Goal: Transaction & Acquisition: Obtain resource

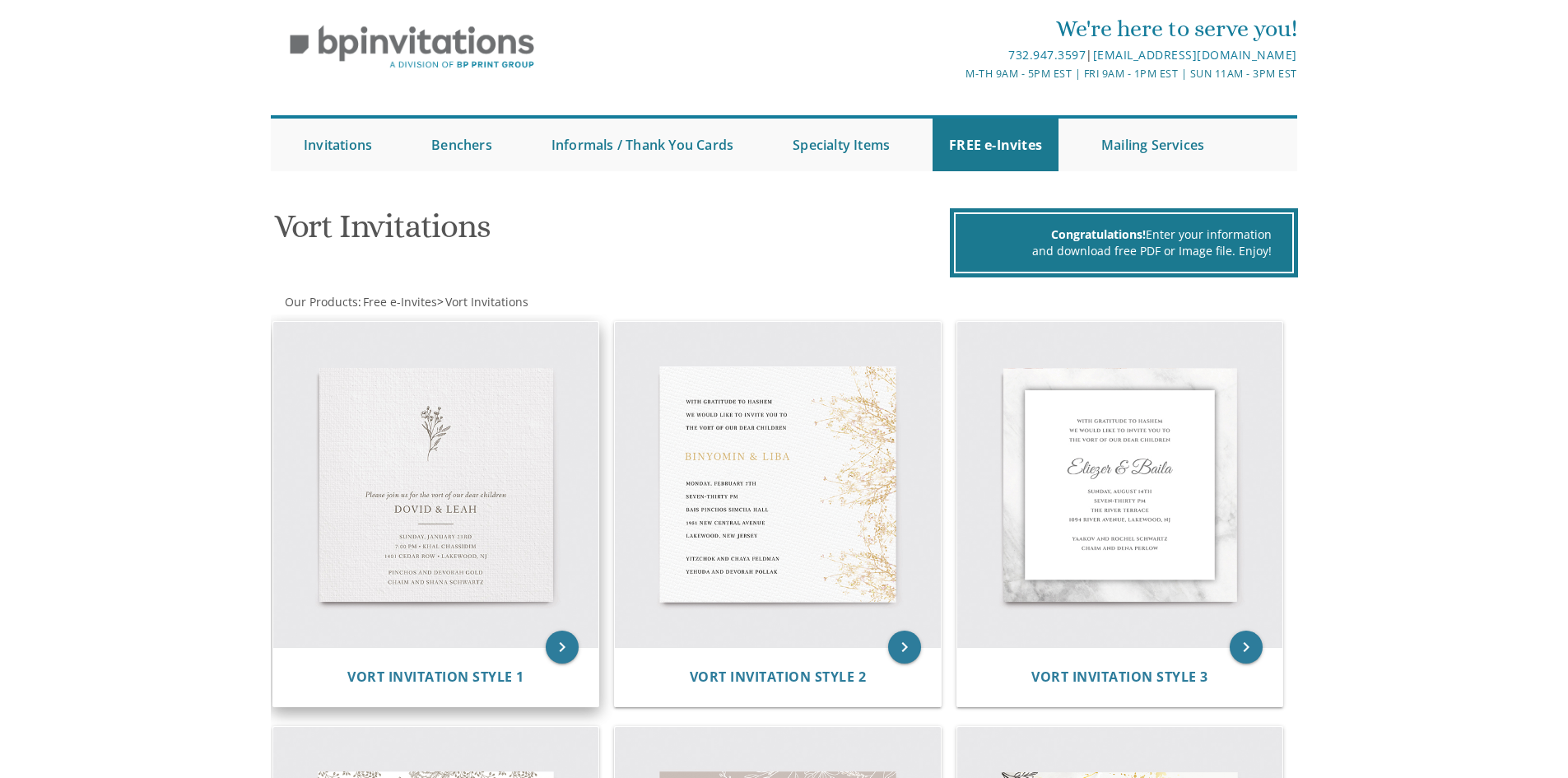
scroll to position [82, 0]
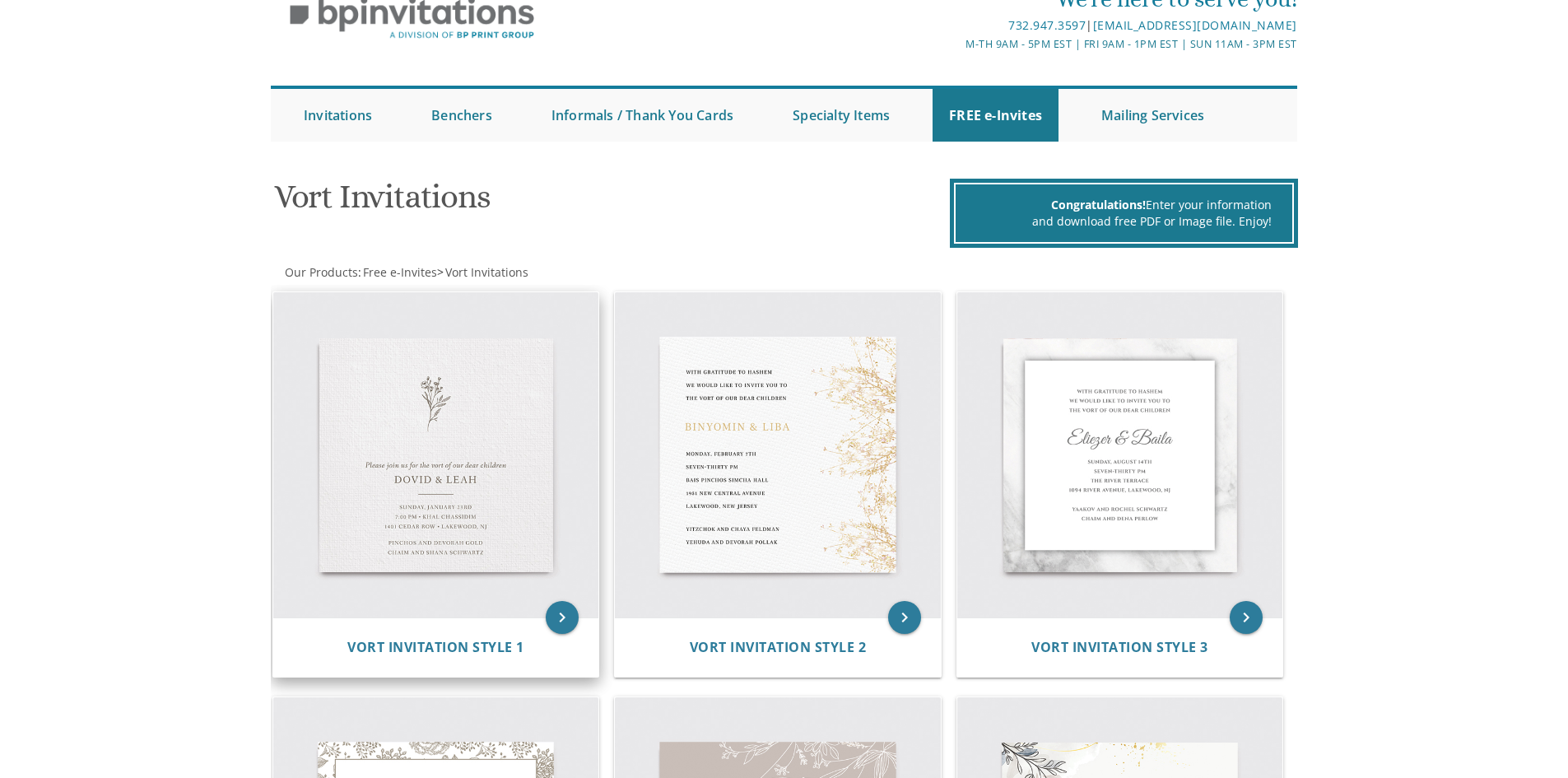
click at [490, 503] on img at bounding box center [436, 455] width 326 height 326
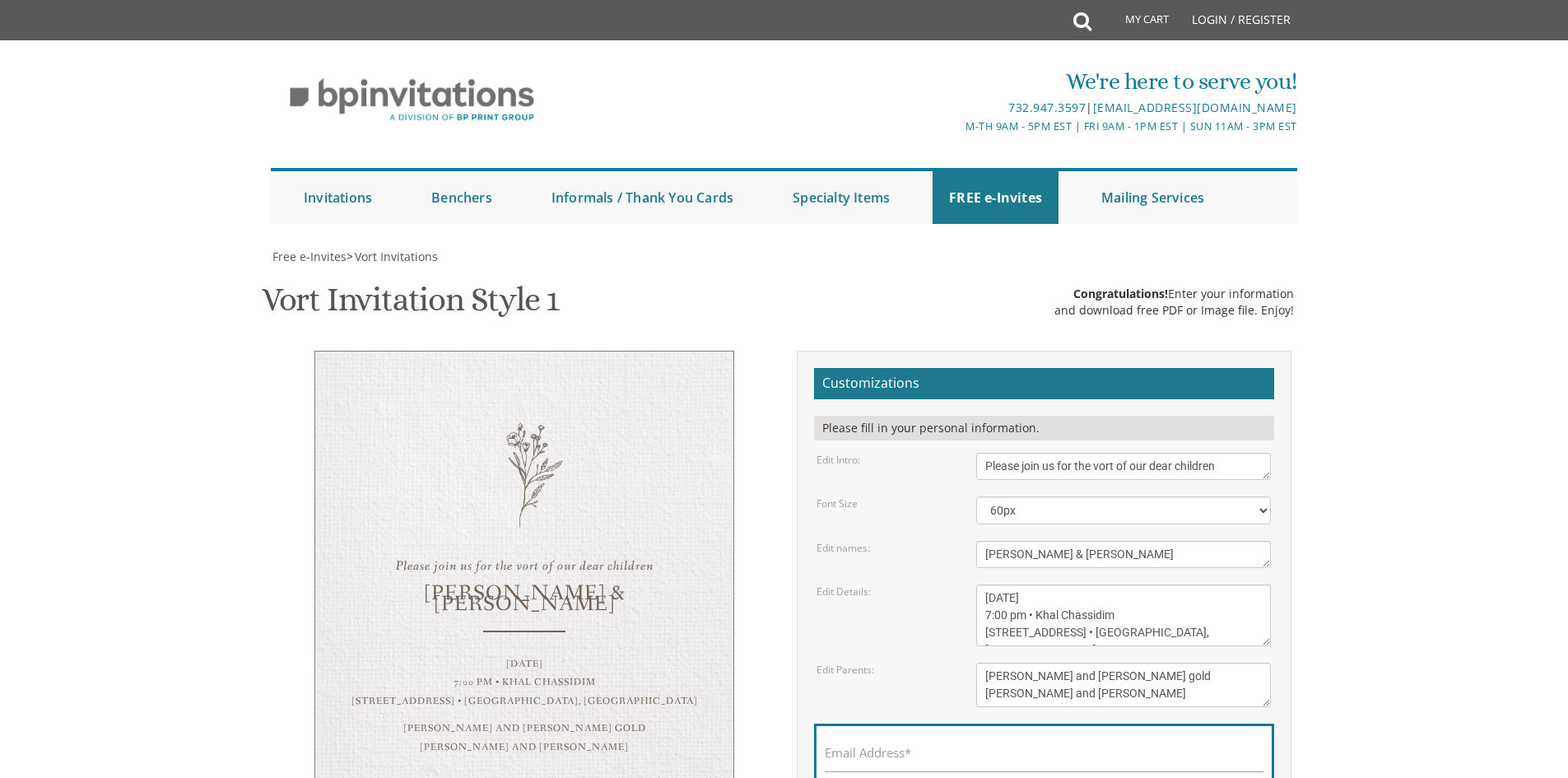
scroll to position [247, 0]
drag, startPoint x: 1013, startPoint y: 307, endPoint x: 978, endPoint y: 312, distance: 35.4
click at [978, 542] on textarea "Dovid & Leah" at bounding box center [1124, 555] width 295 height 27
drag, startPoint x: 1066, startPoint y: 307, endPoint x: 1040, endPoint y: 312, distance: 26.5
click at [1040, 542] on textarea "Dovid & Leah" at bounding box center [1124, 555] width 295 height 27
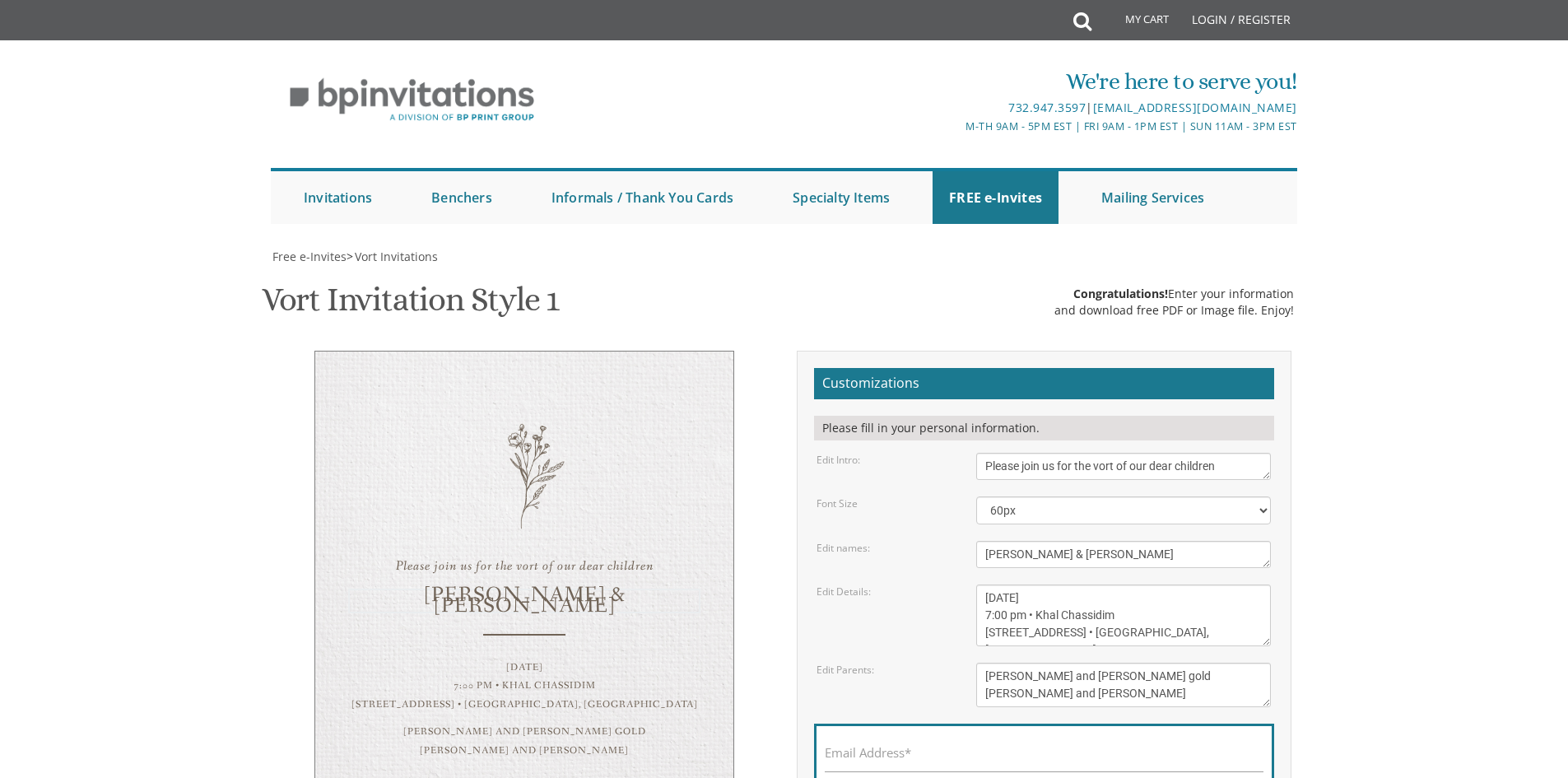
type textarea "Yehuda & Chana"
drag, startPoint x: 1080, startPoint y: 354, endPoint x: 1039, endPoint y: 355, distance: 41.0
click at [1039, 585] on textarea "Sunday, January 23rd 7:00 pm • Khal Chassidim 1401 Cedar Row • Lakewood, NJ" at bounding box center [1124, 615] width 295 height 62
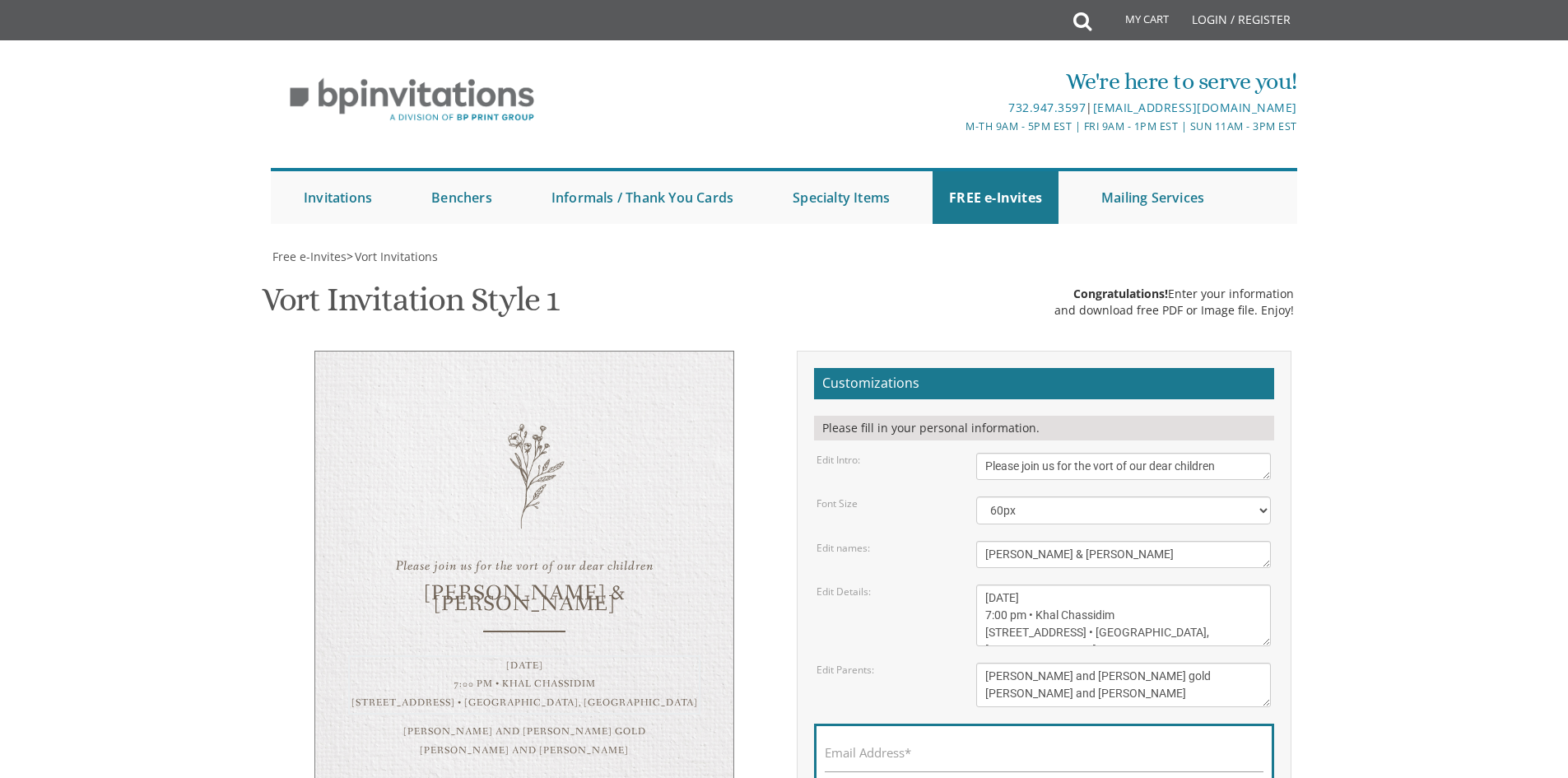
click at [1039, 585] on textarea "Sunday, January 23rd 7:00 pm • Khal Chassidim 1401 Cedar Row • Lakewood, NJ" at bounding box center [1124, 615] width 295 height 62
drag, startPoint x: 1066, startPoint y: 353, endPoint x: 1028, endPoint y: 358, distance: 38.3
click at [1028, 585] on textarea "Sunday, January 23rd 7:00 pm • Khal Chassidim 1401 Cedar Row • Lakewood, NJ" at bounding box center [1124, 615] width 295 height 62
drag, startPoint x: 1089, startPoint y: 347, endPoint x: 1069, endPoint y: 350, distance: 20.2
click at [1069, 585] on textarea "Sunday, January 23rd 7:00 pm • Khal Chassidim 1401 Cedar Row • Lakewood, NJ" at bounding box center [1124, 615] width 295 height 62
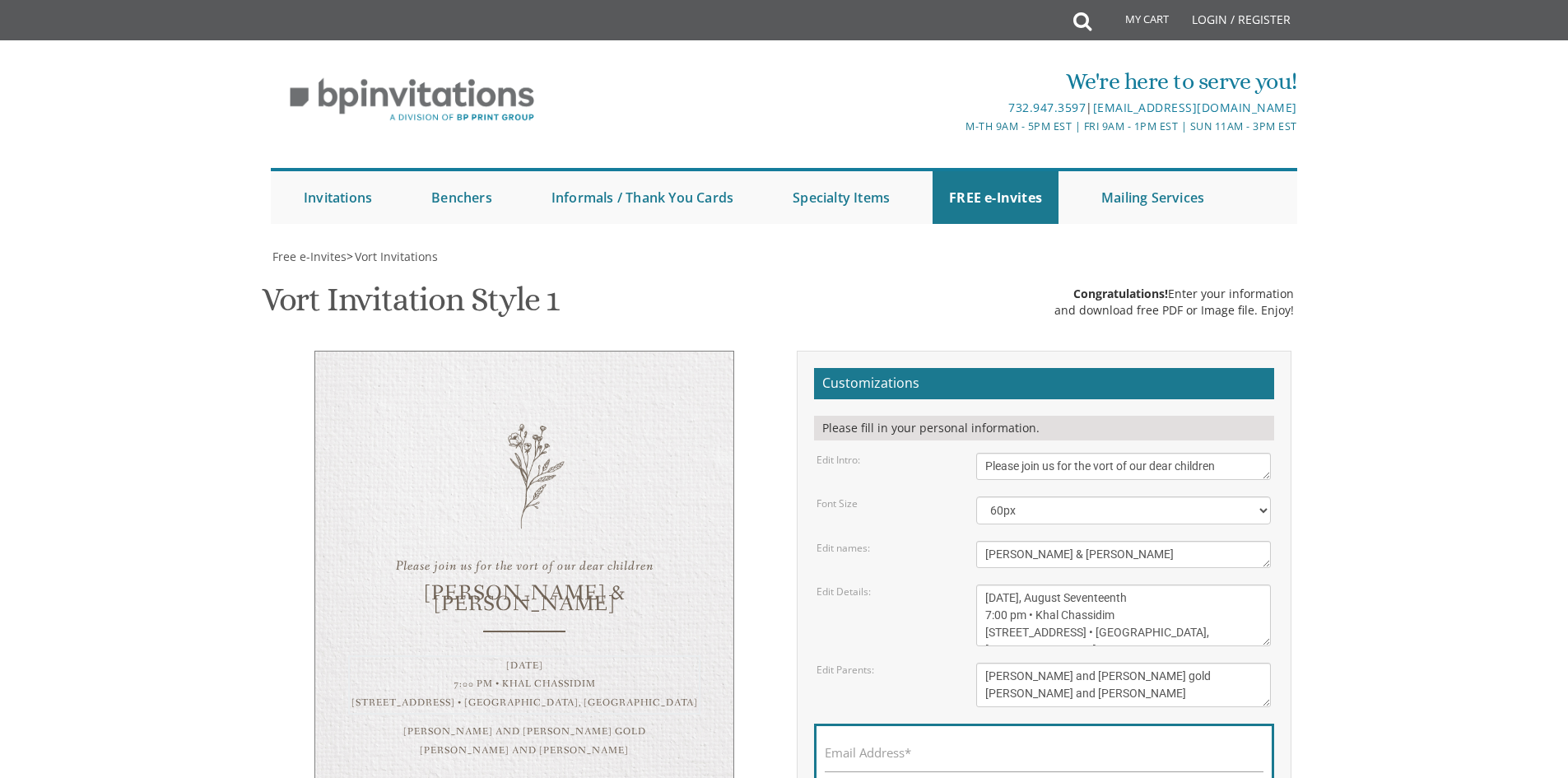
drag, startPoint x: 1138, startPoint y: 350, endPoint x: 1070, endPoint y: 354, distance: 68.1
click at [1070, 585] on textarea "[DATE] 7:00 pm • Khal Chassidim [STREET_ADDRESS] • [GEOGRAPHIC_DATA], [GEOGRAPH…" at bounding box center [1124, 615] width 295 height 62
click at [1092, 585] on textarea "[DATE] 7:00 pm • Khal Chassidim [STREET_ADDRESS] • [GEOGRAPHIC_DATA], [GEOGRAPH…" at bounding box center [1124, 615] width 295 height 62
drag, startPoint x: 1067, startPoint y: 387, endPoint x: 1021, endPoint y: 381, distance: 46.4
click at [1021, 585] on textarea "Sunday, January 23rd 7:00 pm • Khal Chassidim 1401 Cedar Row • Lakewood, NJ" at bounding box center [1124, 615] width 295 height 62
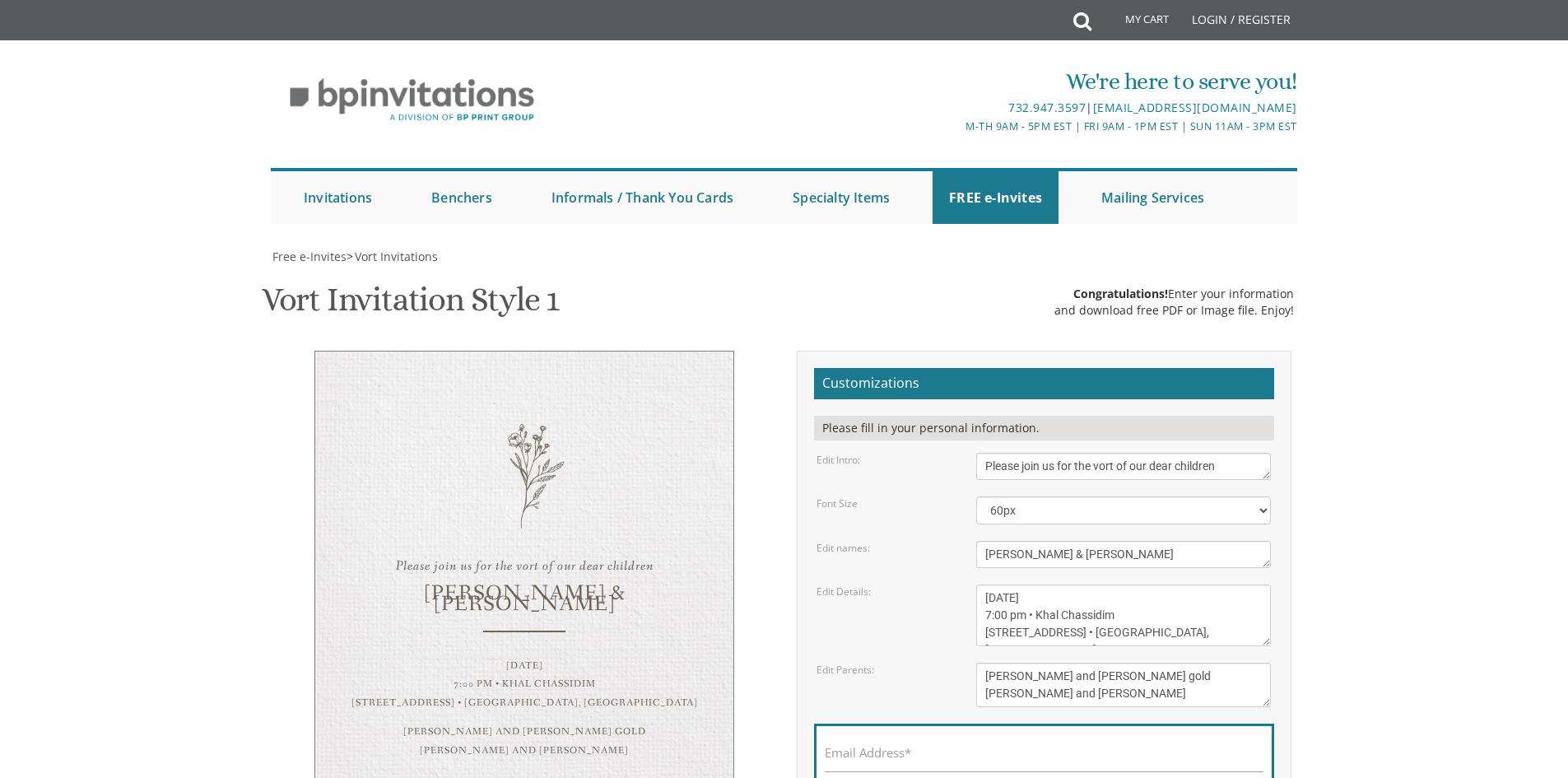
click at [1021, 585] on textarea "Sunday, January 23rd 7:00 pm • Khal Chassidim 1401 Cedar Row • Lakewood, NJ" at bounding box center [1124, 615] width 295 height 62
drag, startPoint x: 1066, startPoint y: 384, endPoint x: 1022, endPoint y: 387, distance: 44.1
click at [1022, 585] on textarea "Sunday, January 23rd 7:00 pm • Khal Chassidim 1401 Cedar Row • Lakewood, NJ" at bounding box center [1124, 615] width 295 height 62
type textarea "Sunday, August 17 7:00 pm • Khal Chassidim 1401 Coles Way • Lakewood, NJ"
drag, startPoint x: 1022, startPoint y: 429, endPoint x: 990, endPoint y: 430, distance: 32.0
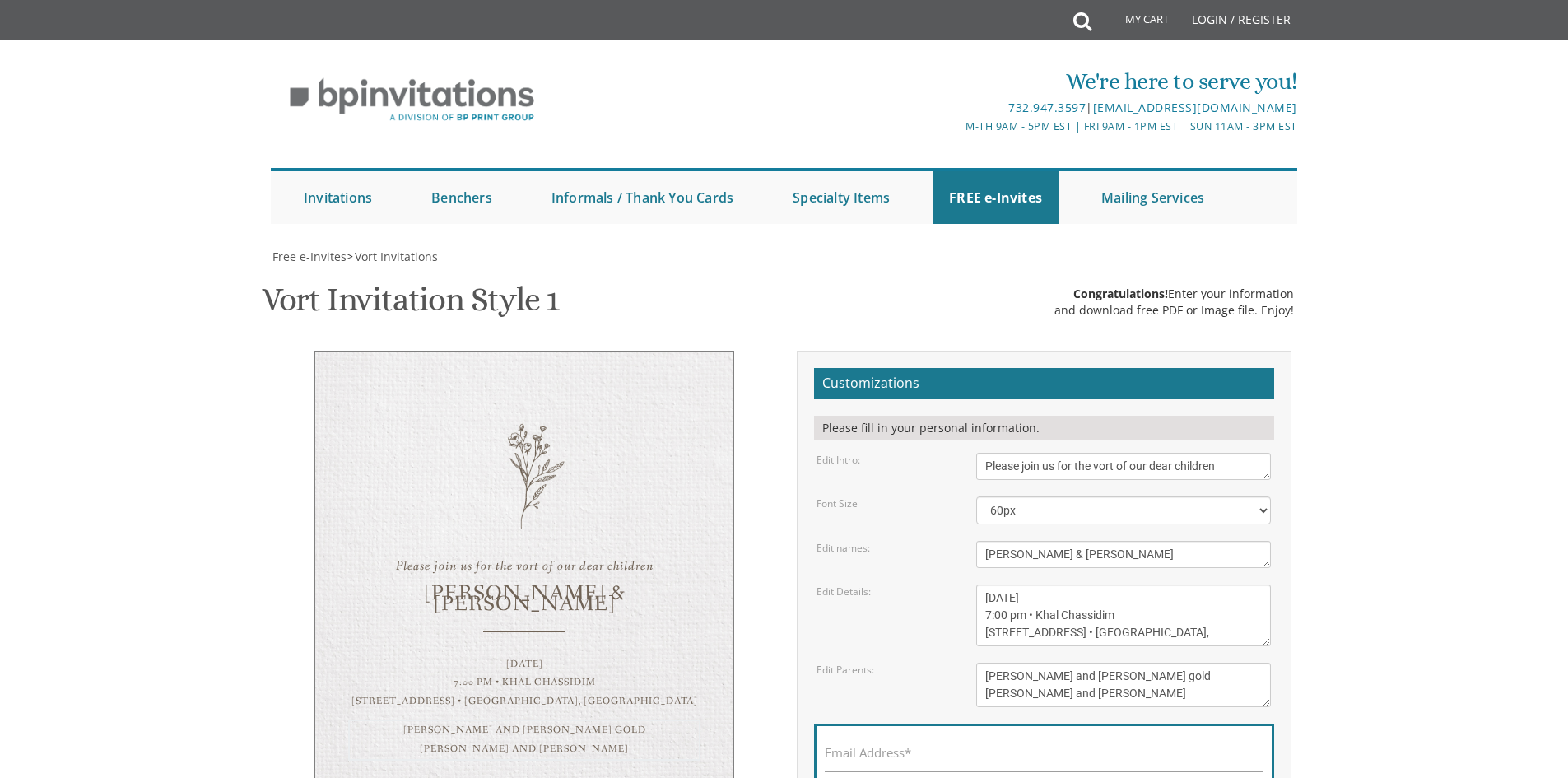
click at [990, 663] on textarea "Pinchos and Devorah gold Chaim and Shana Schwartz" at bounding box center [1124, 685] width 295 height 44
drag, startPoint x: 1024, startPoint y: 425, endPoint x: 983, endPoint y: 430, distance: 41.3
click at [983, 663] on textarea "Pinchos and Devorah gold Chaim and Shana Schwartz" at bounding box center [1124, 685] width 295 height 44
click at [1105, 663] on textarea "Pinchos and Devorah gold Chaim and Shana Schwartz" at bounding box center [1124, 685] width 295 height 44
click at [1109, 663] on textarea "Pinchos and Devorah gold Chaim and Shana Schwartz" at bounding box center [1124, 685] width 295 height 44
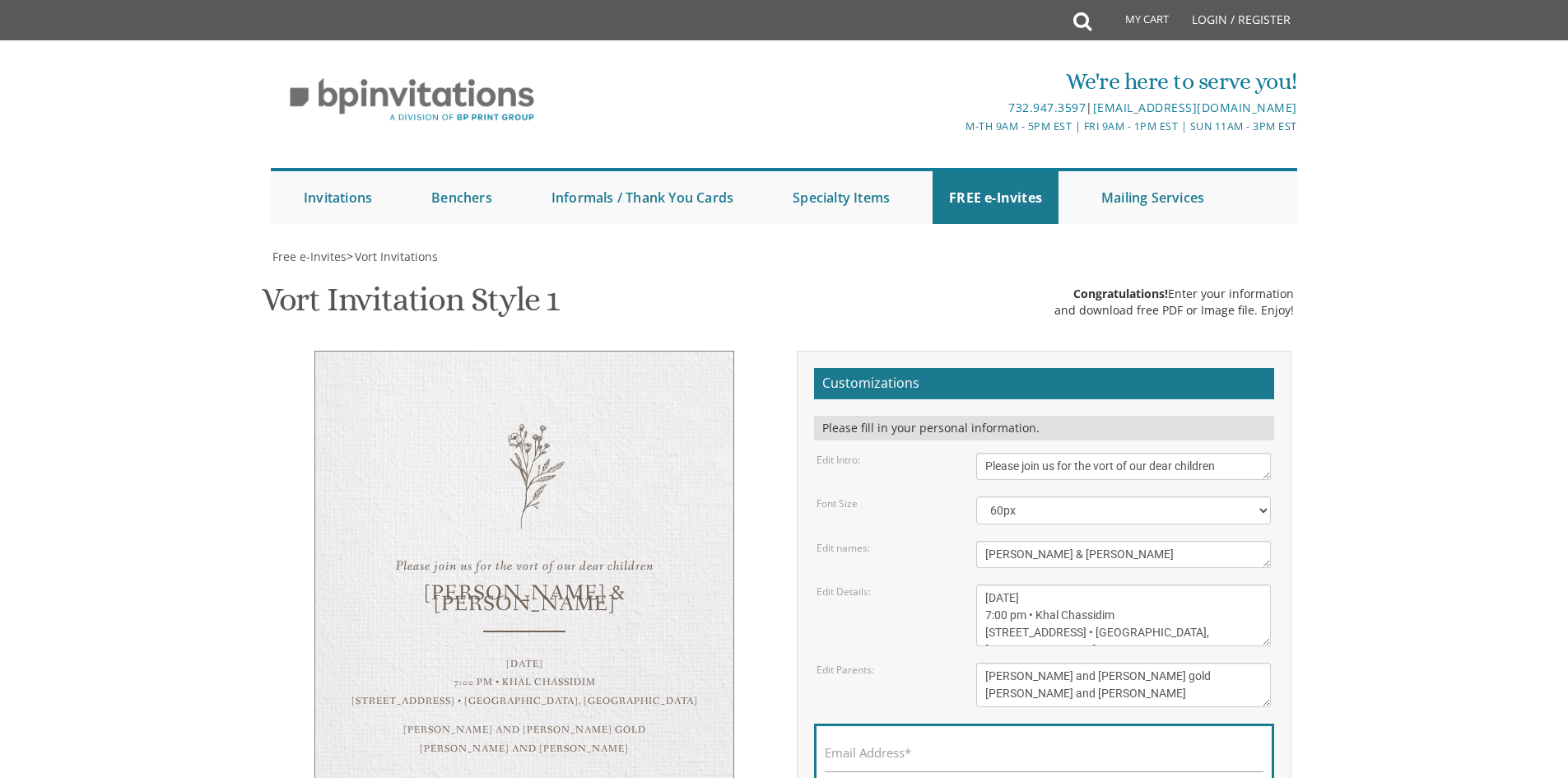
drag, startPoint x: 1121, startPoint y: 427, endPoint x: 1099, endPoint y: 428, distance: 22.0
click at [1099, 663] on textarea "Pinchos and Devorah gold Chaim and Shana Schwartz" at bounding box center [1124, 685] width 295 height 44
click at [1096, 663] on textarea "Pinchos and Devorah gold Chaim and Shana Schwartz" at bounding box center [1124, 685] width 295 height 44
click at [1067, 663] on textarea "Pinchos and Devorah gold Chaim and Shana Schwartz" at bounding box center [1124, 685] width 295 height 44
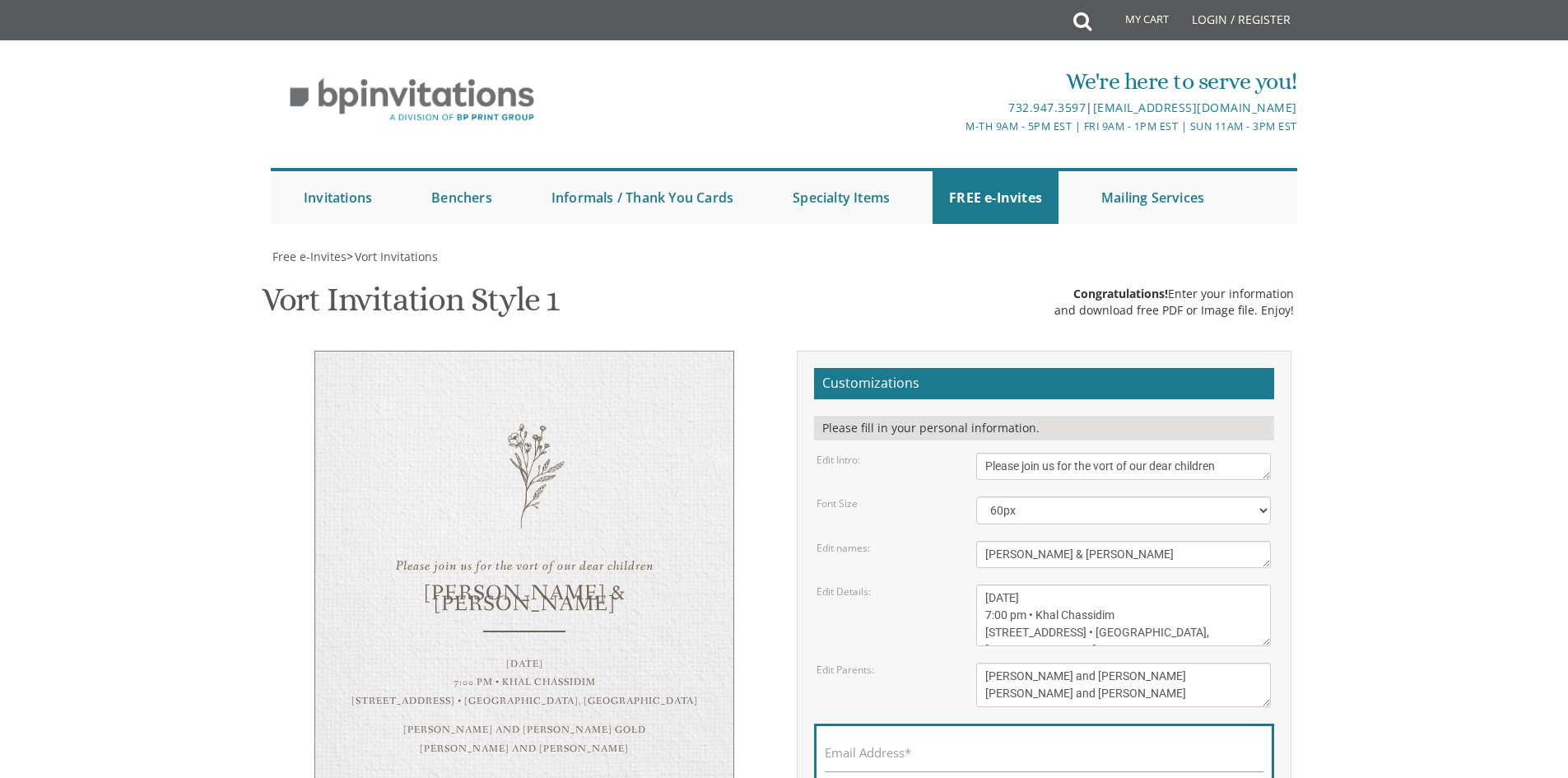
click at [1067, 663] on textarea "Pinchos and Devorah gold Chaim and Shana Schwartz" at bounding box center [1124, 685] width 295 height 44
drag, startPoint x: 1015, startPoint y: 444, endPoint x: 981, endPoint y: 446, distance: 34.1
click at [981, 663] on textarea "Pinchos and Devorah gold Chaim and Shana Schwartz" at bounding box center [1124, 685] width 295 height 44
drag, startPoint x: 1092, startPoint y: 429, endPoint x: 1050, endPoint y: 436, distance: 42.6
click at [1050, 663] on textarea "Pinchos and Devorah gold Chaim and Shana Schwartz" at bounding box center [1124, 685] width 295 height 44
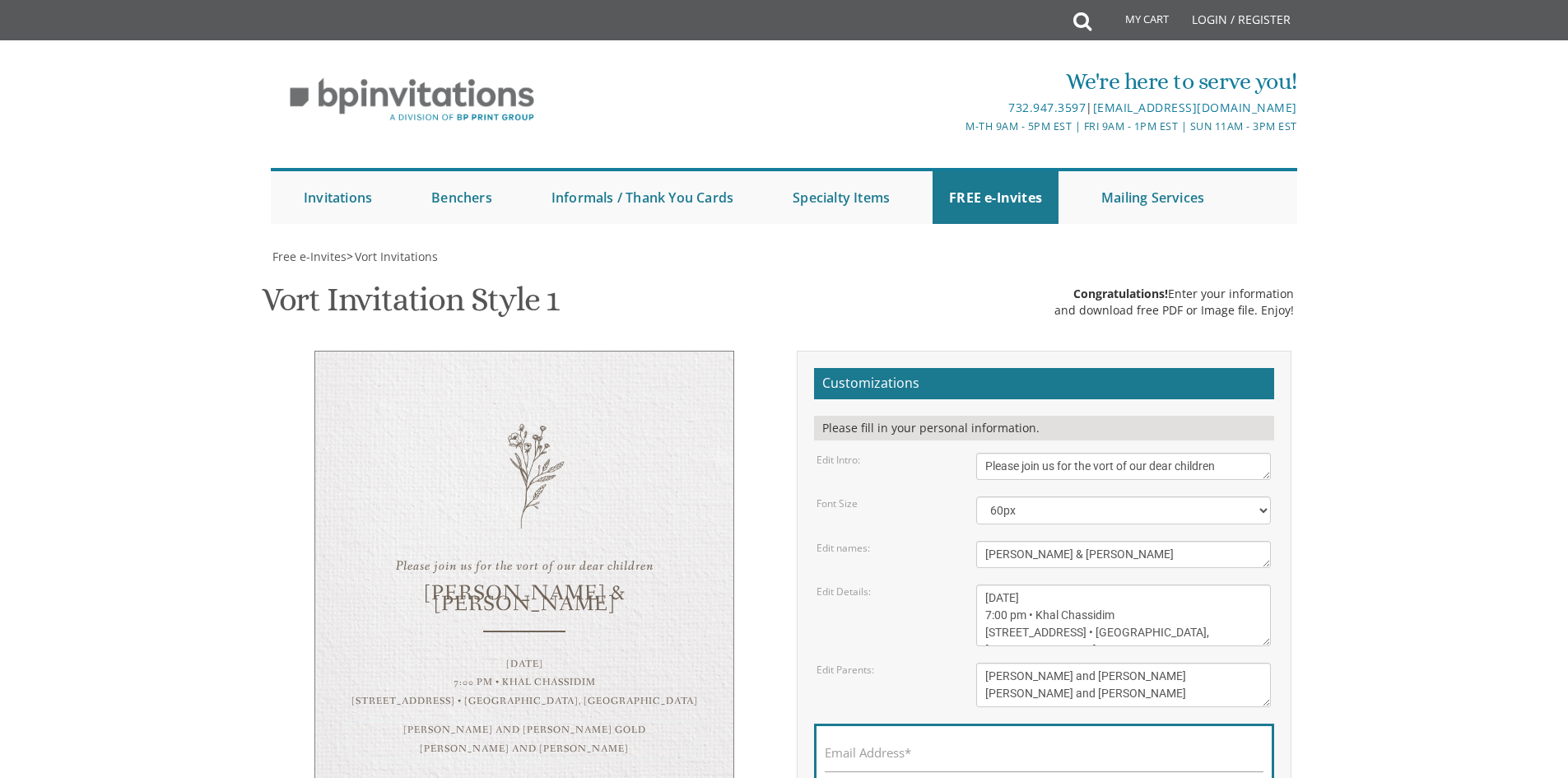
drag, startPoint x: 1023, startPoint y: 431, endPoint x: 981, endPoint y: 432, distance: 42.0
click at [981, 663] on textarea "Pinchos and Devorah gold Chaim and Shana Schwartz" at bounding box center [1124, 685] width 295 height 44
click at [1003, 752] on input "Email Address*" at bounding box center [1044, 762] width 439 height 20
click at [1007, 663] on textarea "Pinchos and Devorah gold Chaim and Shana Schwartz" at bounding box center [1124, 685] width 295 height 44
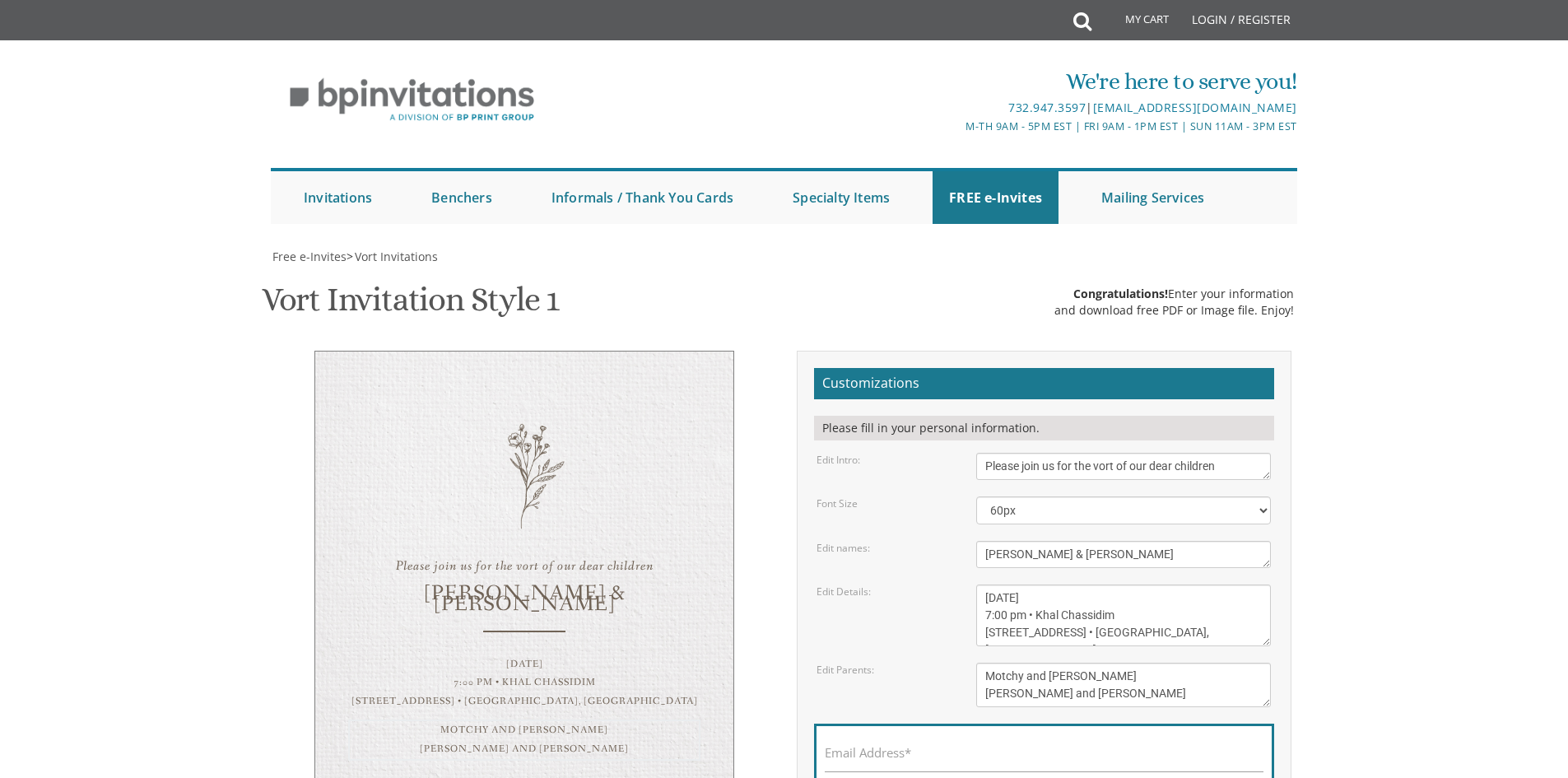
click at [1007, 663] on textarea "Pinchos and Devorah gold Chaim and Shana Schwartz" at bounding box center [1124, 685] width 295 height 44
click at [1005, 663] on textarea "Pinchos and Devorah gold Chaim and Shana Schwartz" at bounding box center [1124, 685] width 295 height 44
click at [1004, 663] on textarea "Pinchos and Devorah gold Chaim and Shana Schwartz" at bounding box center [1124, 685] width 295 height 44
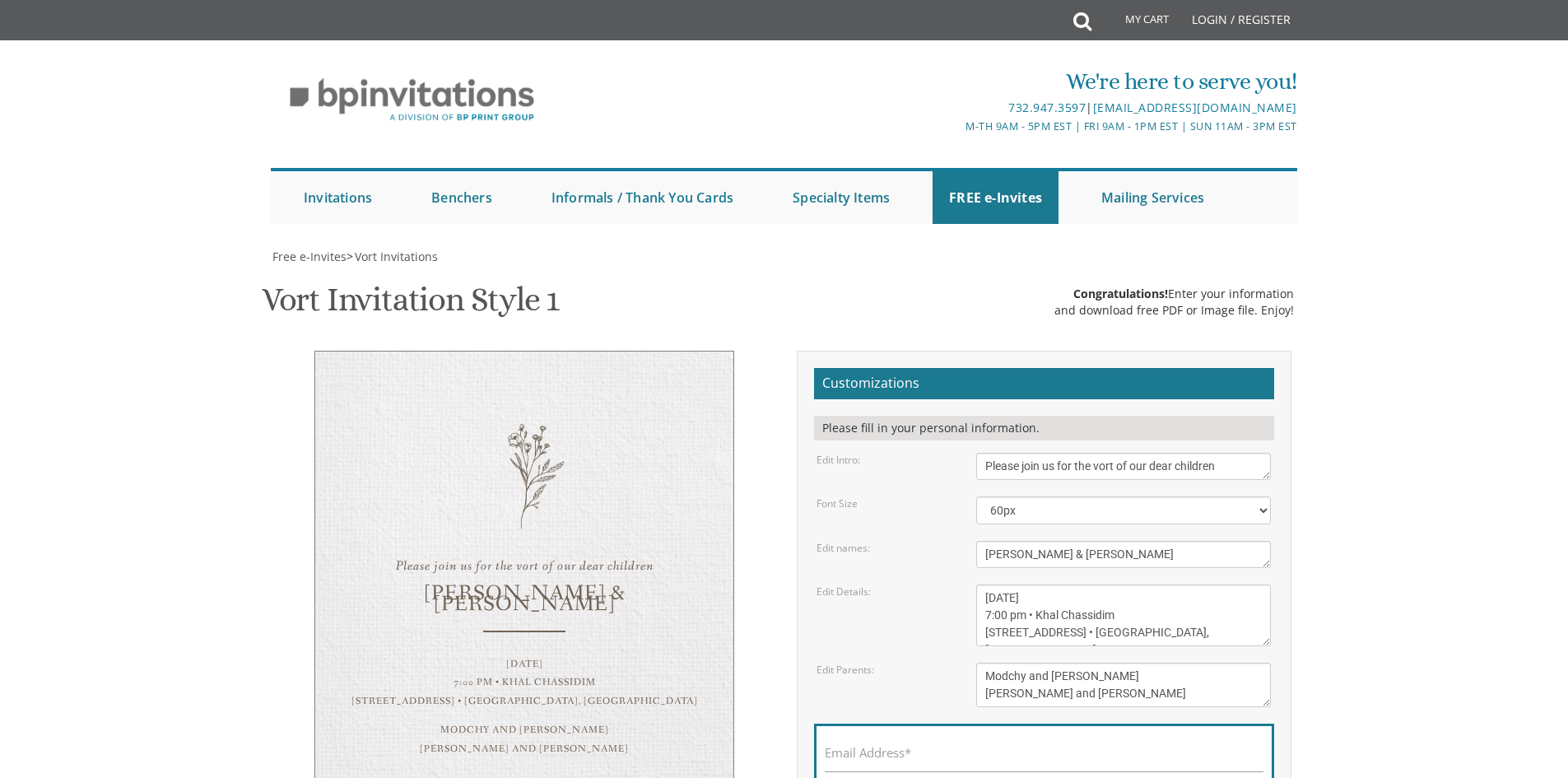
click at [1046, 663] on textarea "Pinchos and Devorah gold Chaim and Shana Schwartz" at bounding box center [1124, 685] width 295 height 44
click at [1098, 663] on textarea "Pinchos and Devorah gold Chaim and Shana Schwartz" at bounding box center [1124, 685] width 295 height 44
click at [1114, 663] on textarea "Pinchos and Devorah gold Chaim and Shana Schwartz" at bounding box center [1124, 685] width 295 height 44
click at [1098, 663] on textarea "Pinchos and Devorah gold Chaim and Shana Schwartz" at bounding box center [1124, 685] width 295 height 44
click at [1084, 663] on textarea "Pinchos and Devorah gold Chaim and Shana Schwartz" at bounding box center [1124, 685] width 295 height 44
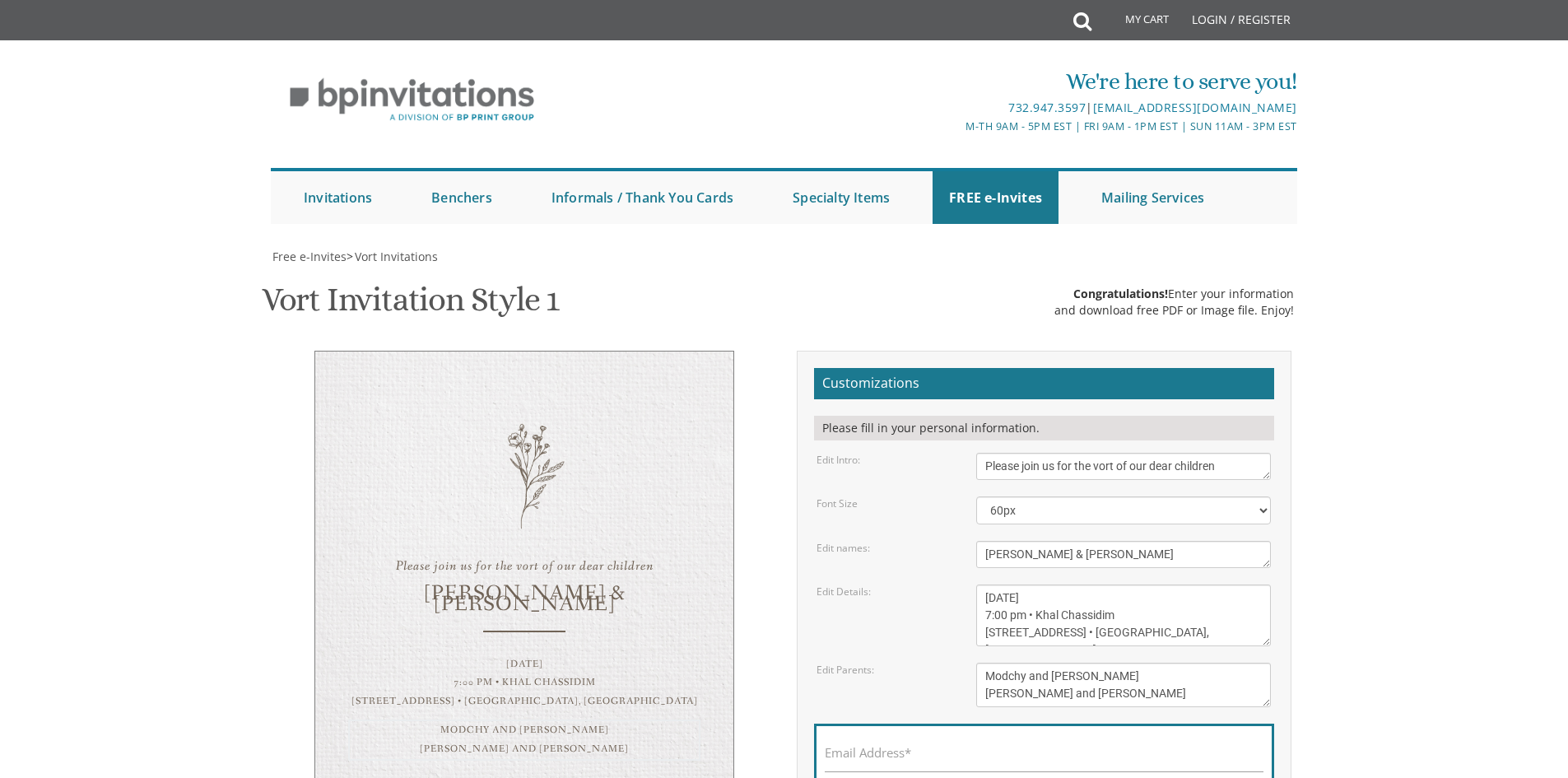
scroll to position [294, 0]
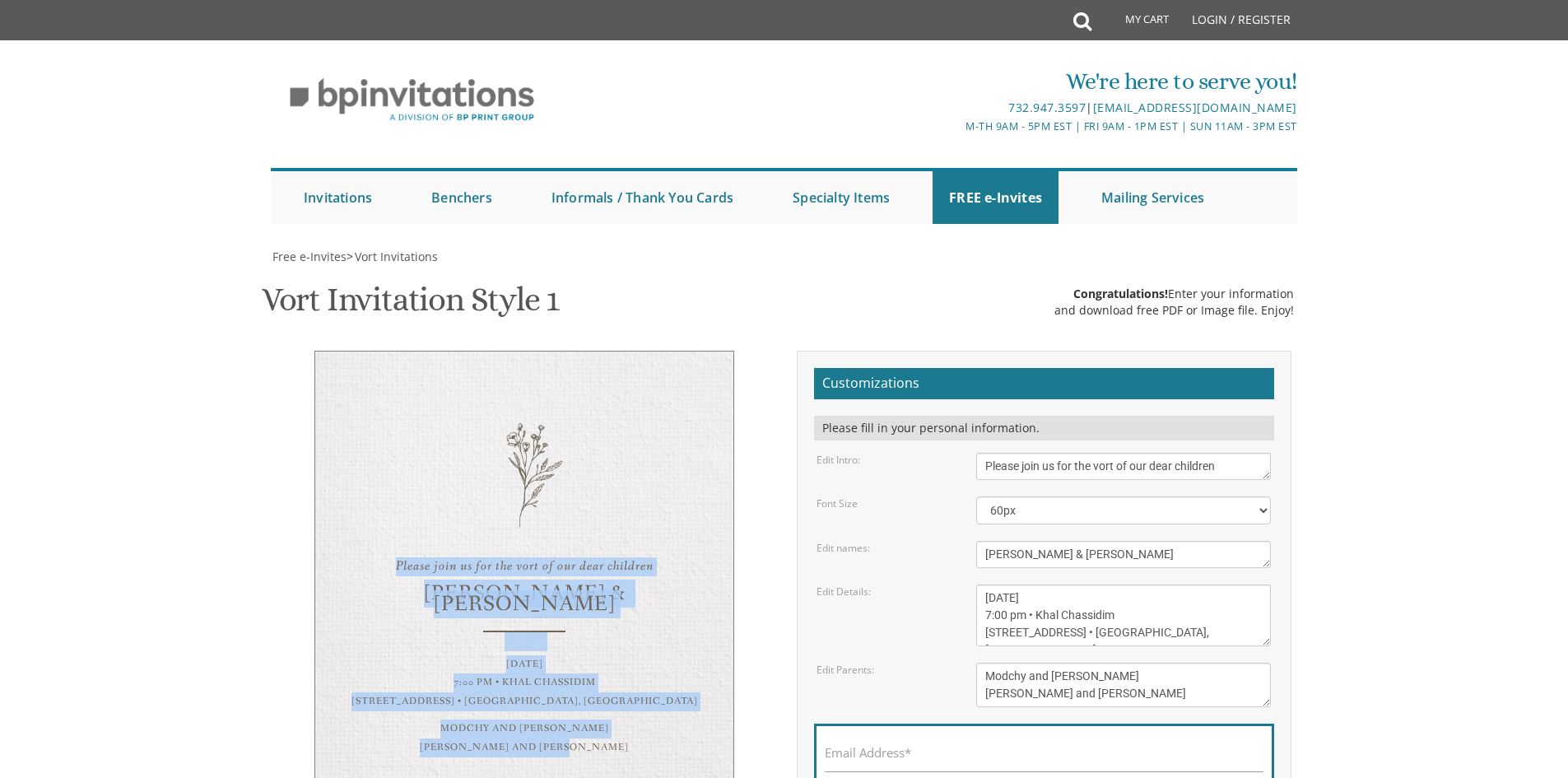
drag, startPoint x: 395, startPoint y: 272, endPoint x: 666, endPoint y: 471, distance: 336.2
click at [666, 471] on div "Please join us for the vort of our dear children Yehuda & Chana Sunday, August …" at bounding box center [524, 571] width 420 height 441
click at [663, 461] on div "Please join us for the vort of our dear children Yehuda & Chana Sunday, August …" at bounding box center [524, 571] width 420 height 441
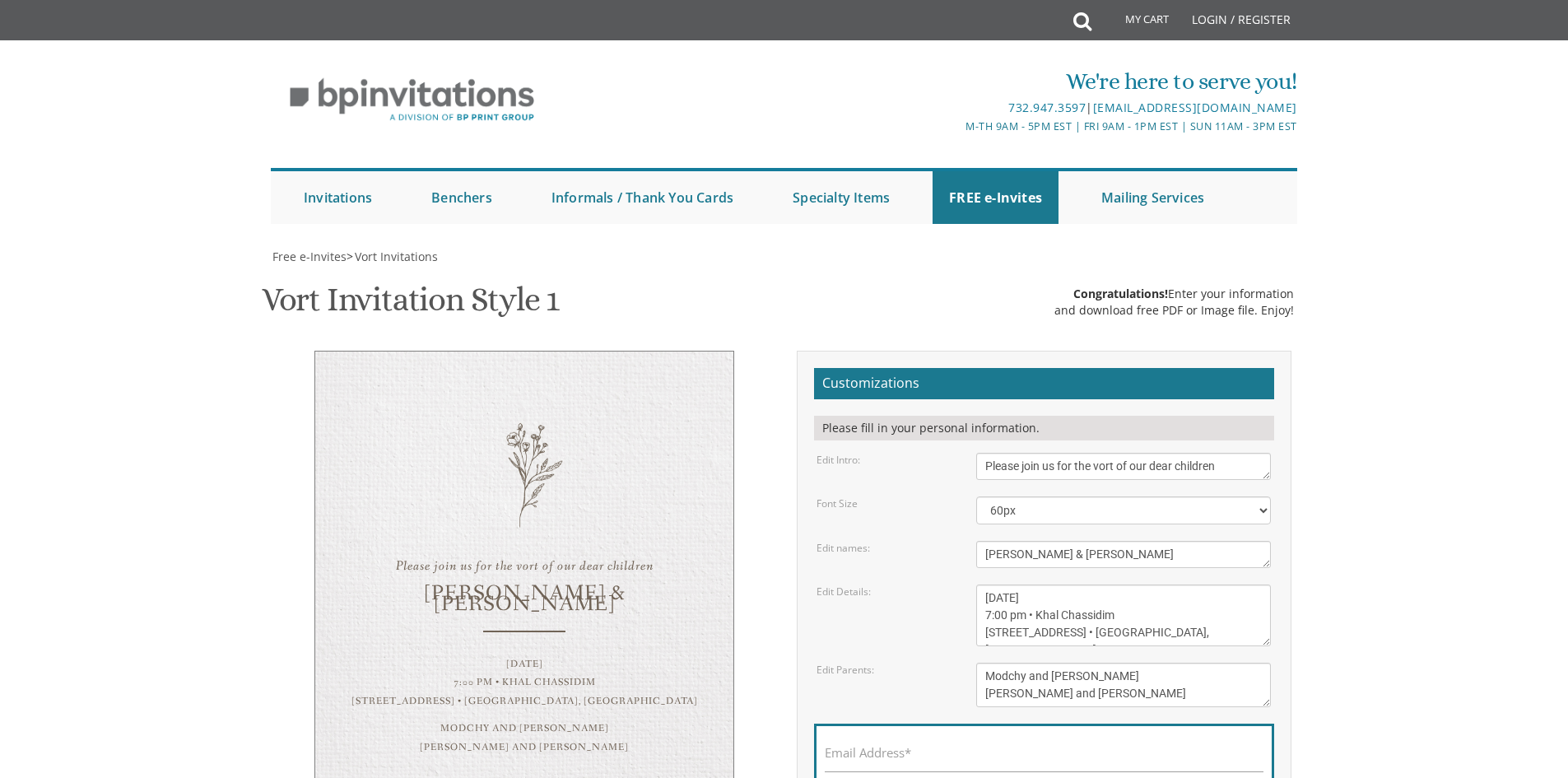
drag, startPoint x: 603, startPoint y: 442, endPoint x: 640, endPoint y: 483, distance: 55.2
click at [640, 483] on div "Please join us for the vort of our dear children Yehuda & Chana Sunday, August …" at bounding box center [524, 571] width 420 height 441
drag, startPoint x: 1027, startPoint y: 548, endPoint x: 1005, endPoint y: 547, distance: 22.0
click at [1005, 663] on textarea "Pinchos and Devorah gold Chaim and Shana Schwartz" at bounding box center [1124, 685] width 295 height 44
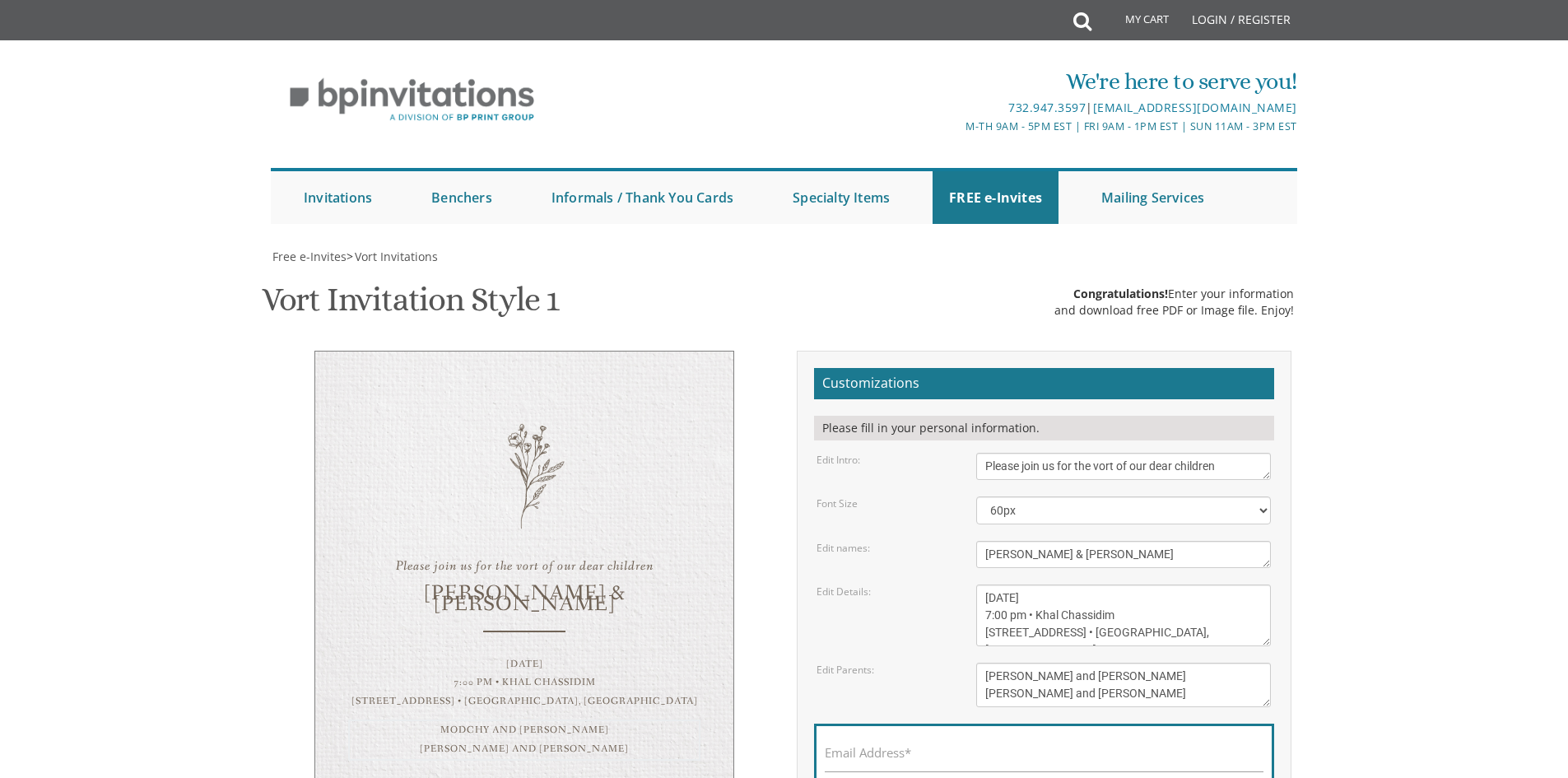
click at [994, 663] on textarea "Pinchos and Devorah gold Chaim and Shana Schwartz" at bounding box center [1124, 685] width 295 height 44
type textarea "Mordechai and Rivka Feiler Shloime and Shani Cooper"
drag, startPoint x: 1114, startPoint y: 486, endPoint x: 1039, endPoint y: 489, distance: 75.1
click at [1039, 585] on textarea "Sunday, January 23rd 7:00 pm • Khal Chassidim 1401 Cedar Row • Lakewood, NJ" at bounding box center [1124, 615] width 295 height 62
drag, startPoint x: 1149, startPoint y: 503, endPoint x: 1078, endPoint y: 508, distance: 71.2
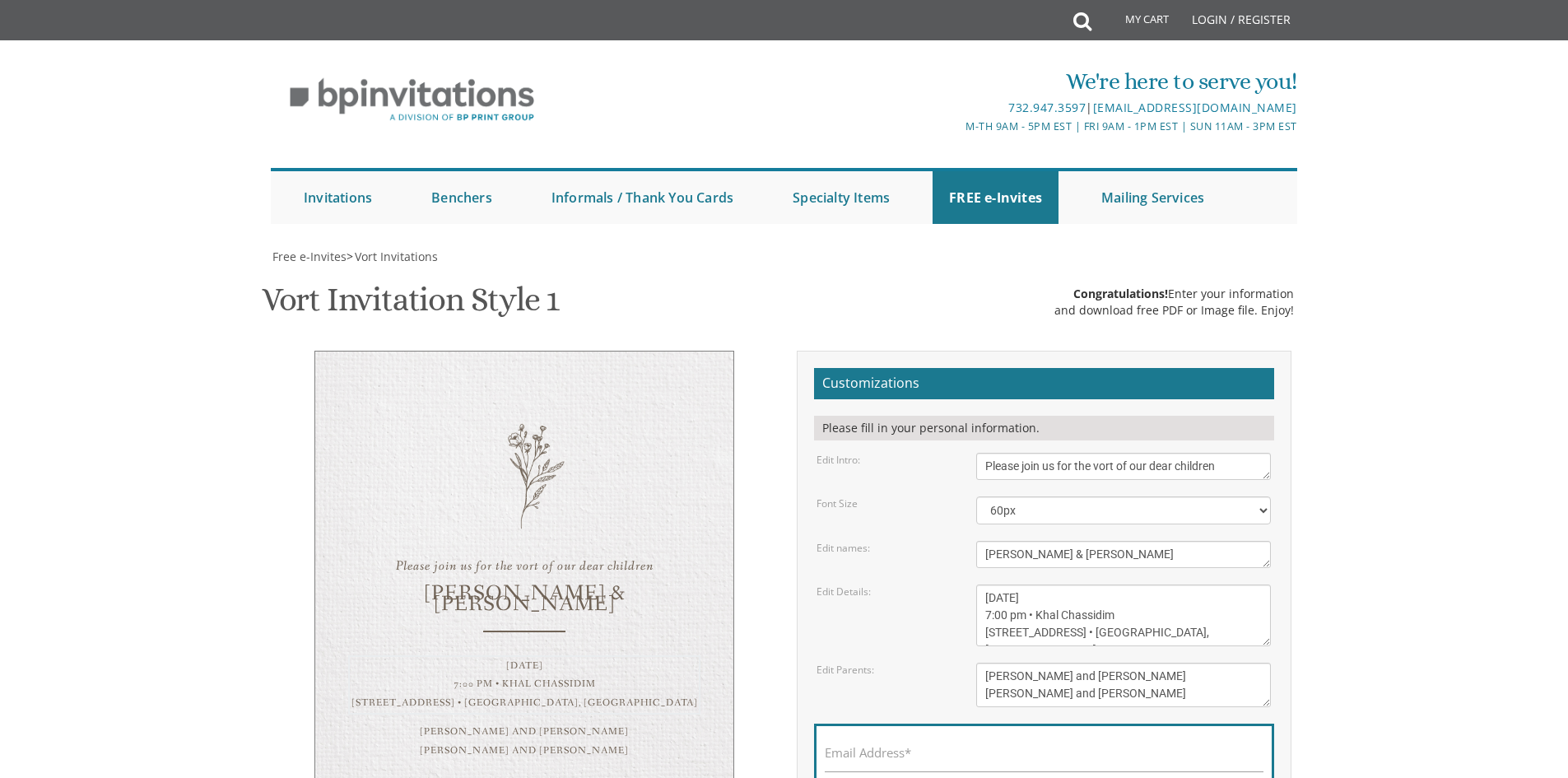
click at [1080, 585] on textarea "Sunday, January 23rd 7:00 pm • Khal Chassidim 1401 Cedar Row • Lakewood, NJ" at bounding box center [1124, 615] width 295 height 62
click at [1065, 585] on textarea "Sunday, January 23rd 7:00 pm • Khal Chassidim 1401 Cedar Row • Lakewood, NJ" at bounding box center [1124, 615] width 295 height 62
drag, startPoint x: 1009, startPoint y: 503, endPoint x: 985, endPoint y: 505, distance: 24.1
click at [985, 585] on textarea "Sunday, January 23rd 7:00 pm • Khal Chassidim 1401 Cedar Row • Lakewood, NJ" at bounding box center [1124, 615] width 295 height 62
click at [1007, 585] on textarea "Sunday, January 23rd 7:00 pm • Khal Chassidim 1401 Cedar Row • Lakewood, NJ" at bounding box center [1124, 615] width 295 height 62
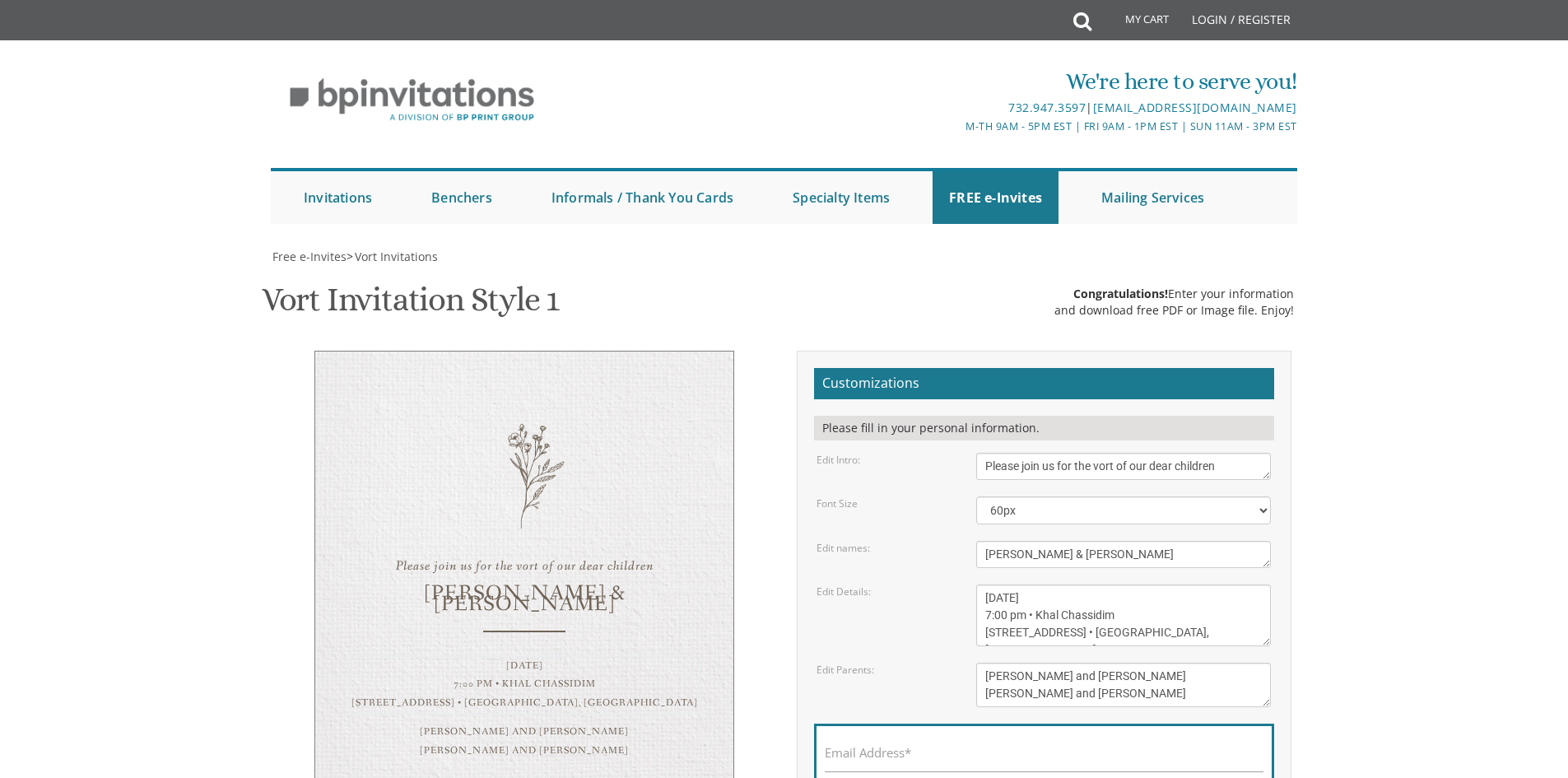
click at [1023, 585] on textarea "Sunday, January 23rd 7:00 pm • Khal Chassidim 1401 Cedar Row • Lakewood, NJ" at bounding box center [1124, 615] width 295 height 62
click at [1019, 585] on textarea "Sunday, January 23rd 7:00 pm • Khal Chassidim 1401 Cedar Row • Lakewood, NJ" at bounding box center [1124, 615] width 295 height 62
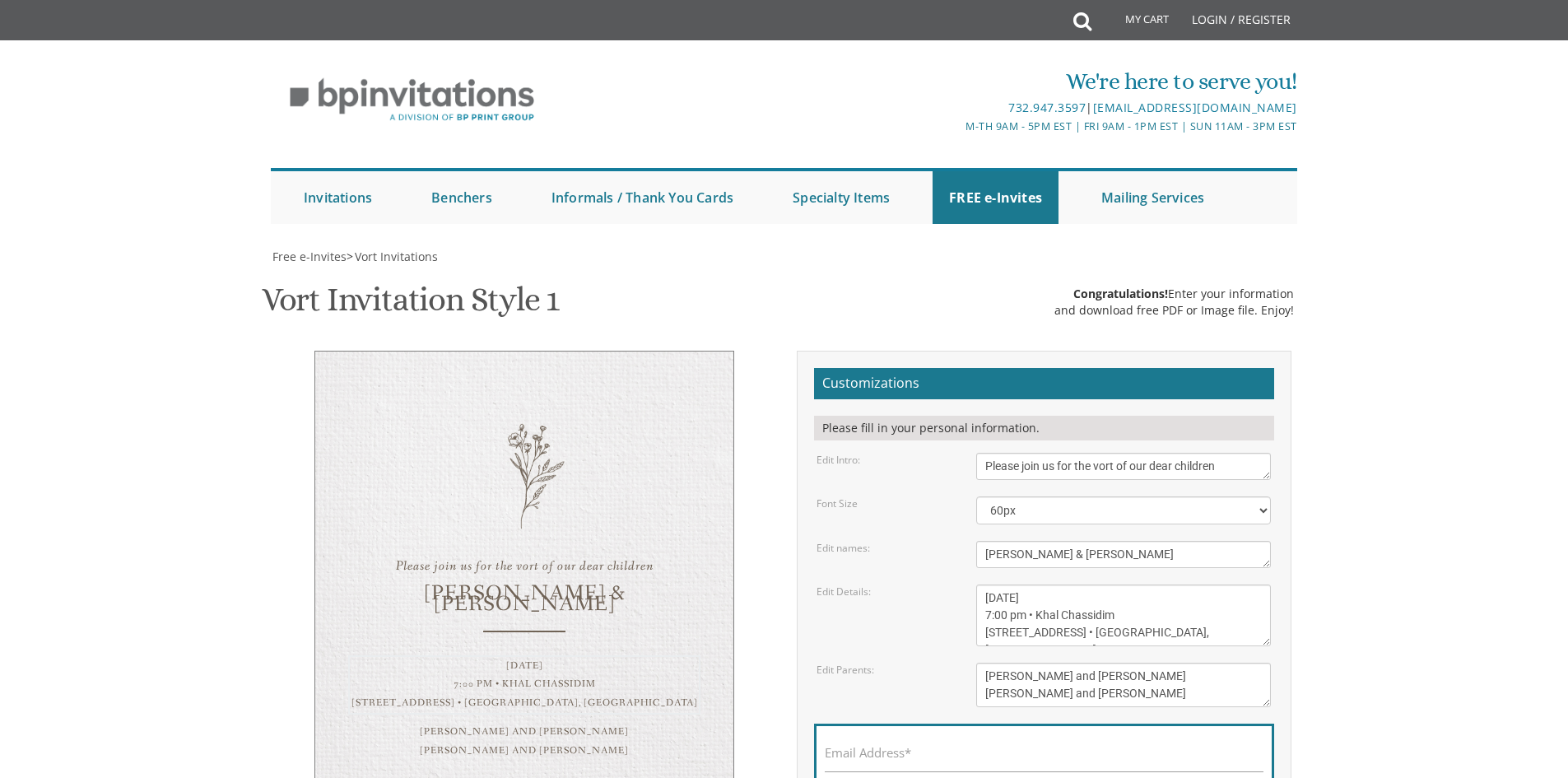
click at [1019, 585] on textarea "Sunday, January 23rd 7:00 pm • Khal Chassidim 1401 Cedar Row • Lakewood, NJ" at bounding box center [1124, 615] width 295 height 62
click at [1017, 585] on textarea "Sunday, January 23rd 7:00 pm • Khal Chassidim 1401 Cedar Row • Lakewood, NJ" at bounding box center [1124, 615] width 295 height 62
click at [1040, 585] on textarea "Sunday, January 23rd 7:00 pm • Khal Chassidim 1401 Cedar Row • Lakewood, NJ" at bounding box center [1124, 615] width 295 height 62
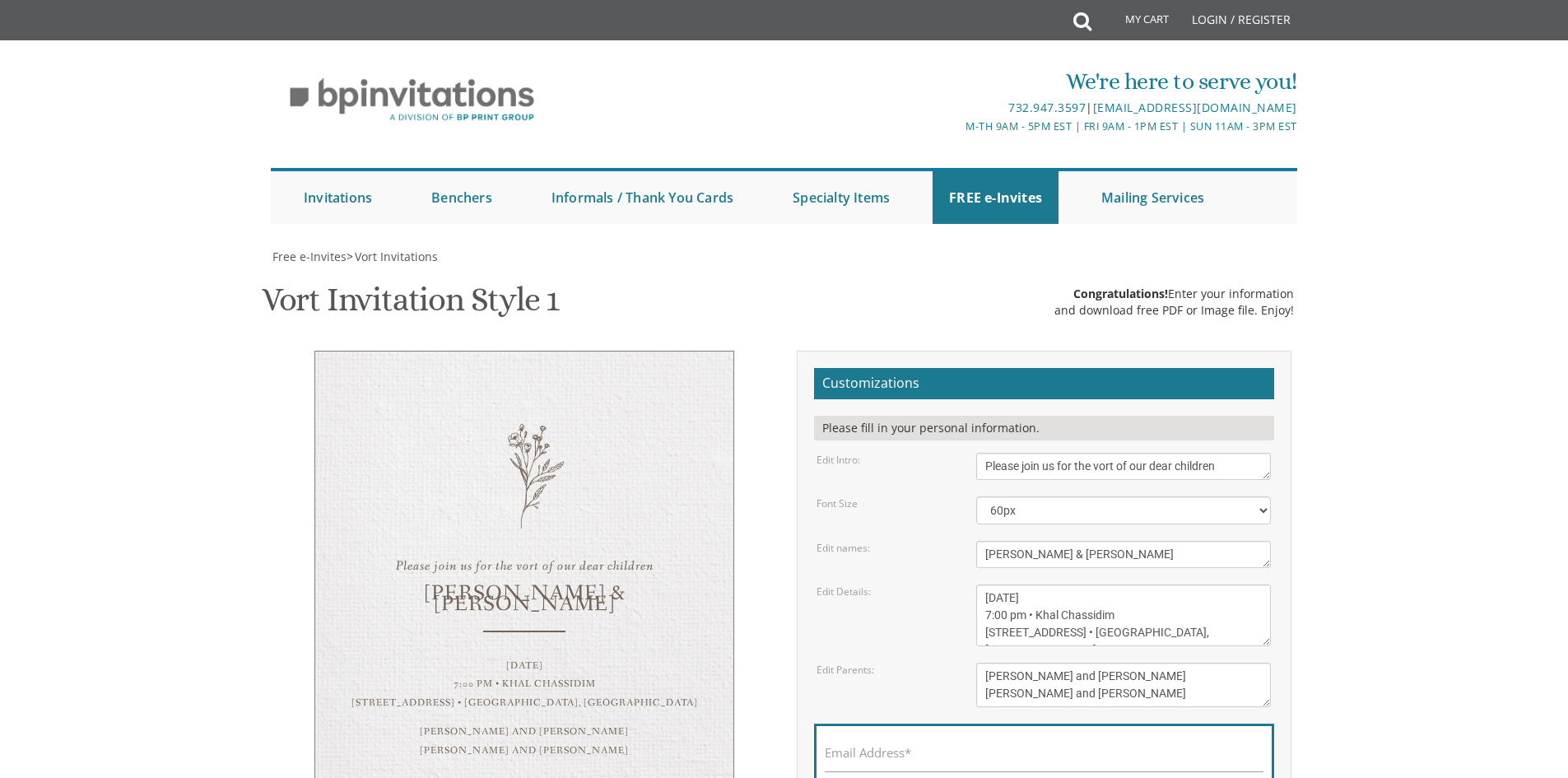
click at [1073, 585] on textarea "Sunday, January 23rd 7:00 pm • Khal Chassidim 1401 Cedar Row • Lakewood, NJ" at bounding box center [1124, 615] width 295 height 62
click at [1053, 585] on textarea "Sunday, January 23rd 7:00 pm • Khal Chassidim 1401 Cedar Row • Lakewood, NJ" at bounding box center [1124, 615] width 295 height 62
click at [1003, 585] on textarea "Sunday, January 23rd 7:00 pm • Khal Chassidim 1401 Cedar Row • Lakewood, NJ" at bounding box center [1124, 615] width 295 height 62
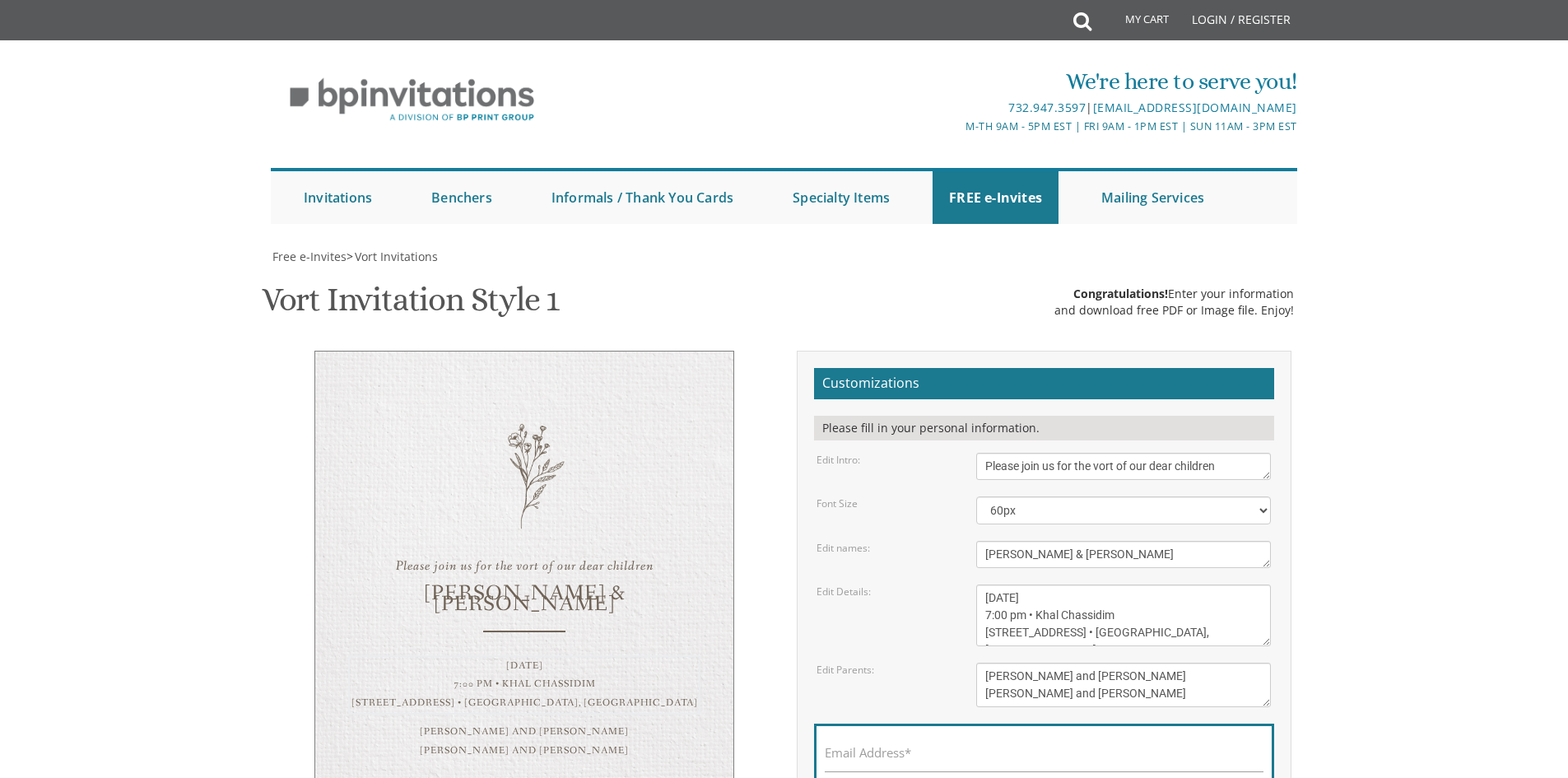
click at [1003, 585] on textarea "Sunday, January 23rd 7:00 pm • Khal Chassidim 1401 Cedar Row • Lakewood, NJ" at bounding box center [1124, 615] width 295 height 62
click at [1030, 585] on textarea "Sunday, January 23rd 7:00 pm • Khal Chassidim 1401 Cedar Row • Lakewood, NJ" at bounding box center [1124, 615] width 295 height 62
drag, startPoint x: 1080, startPoint y: 466, endPoint x: 978, endPoint y: 462, distance: 102.1
click at [978, 585] on textarea "Sunday, January 23rd 7:00 pm • Khal Chassidim 1401 Cedar Row • Lakewood, NJ" at bounding box center [1124, 615] width 295 height 62
click at [1123, 585] on textarea "Sunday, January 23rd 7:00 pm • Khal Chassidim 1401 Cedar Row • Lakewood, NJ" at bounding box center [1124, 615] width 295 height 62
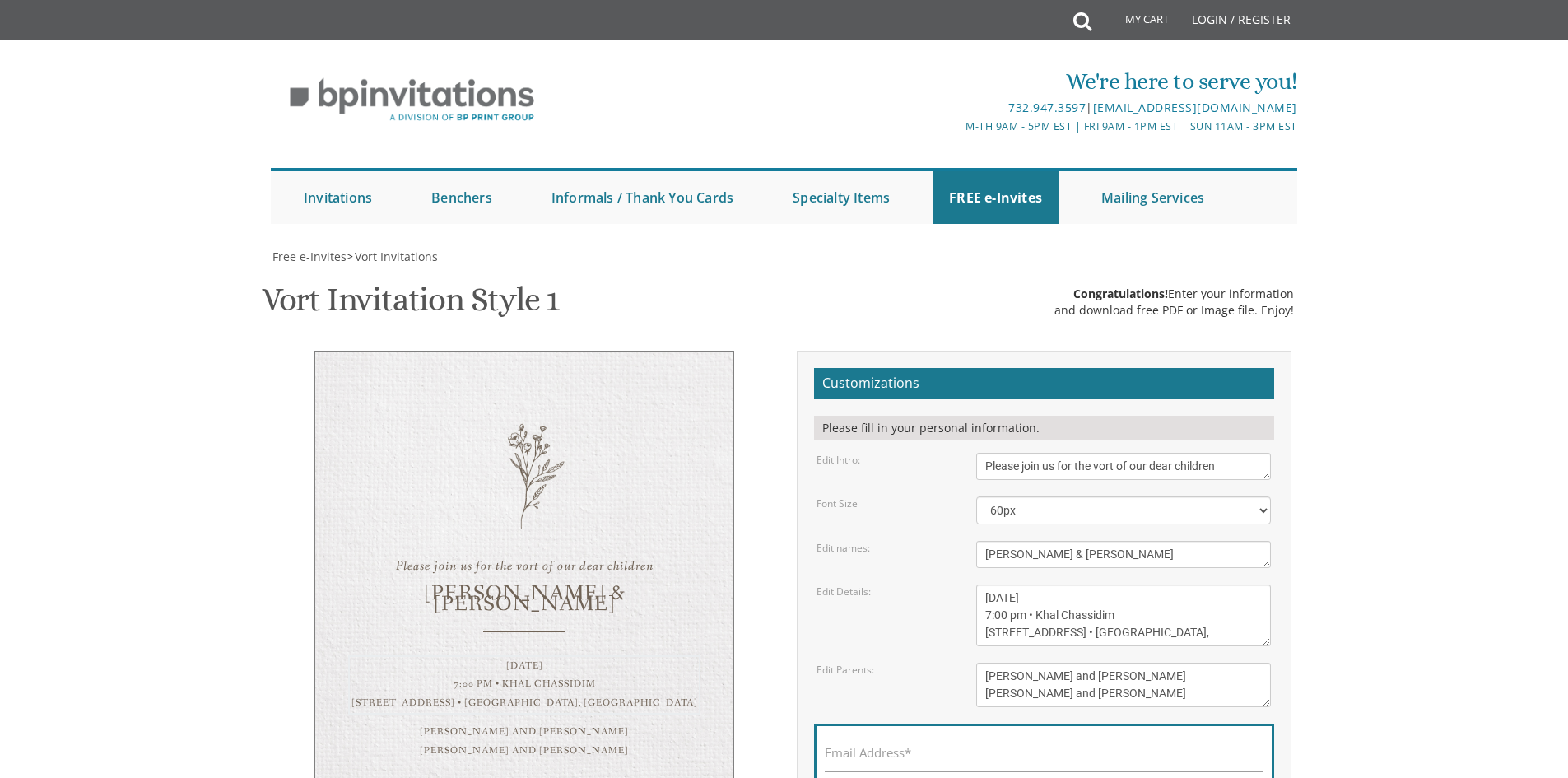
click at [1125, 585] on textarea "Sunday, January 23rd 7:00 pm • Khal Chassidim 1401 Cedar Row • Lakewood, NJ" at bounding box center [1124, 615] width 295 height 62
drag, startPoint x: 1121, startPoint y: 491, endPoint x: 1045, endPoint y: 497, distance: 76.2
click at [1091, 585] on textarea "Sunday, January 23rd 7:00 pm • Khal Chassidim 1401 Cedar Row • Lakewood, NJ" at bounding box center [1124, 615] width 295 height 62
click at [1066, 585] on textarea "Sunday, January 23rd 7:00 pm • Khal Chassidim 1401 Cedar Row • Lakewood, NJ" at bounding box center [1124, 615] width 295 height 62
drag, startPoint x: 1083, startPoint y: 488, endPoint x: 1102, endPoint y: 488, distance: 19.0
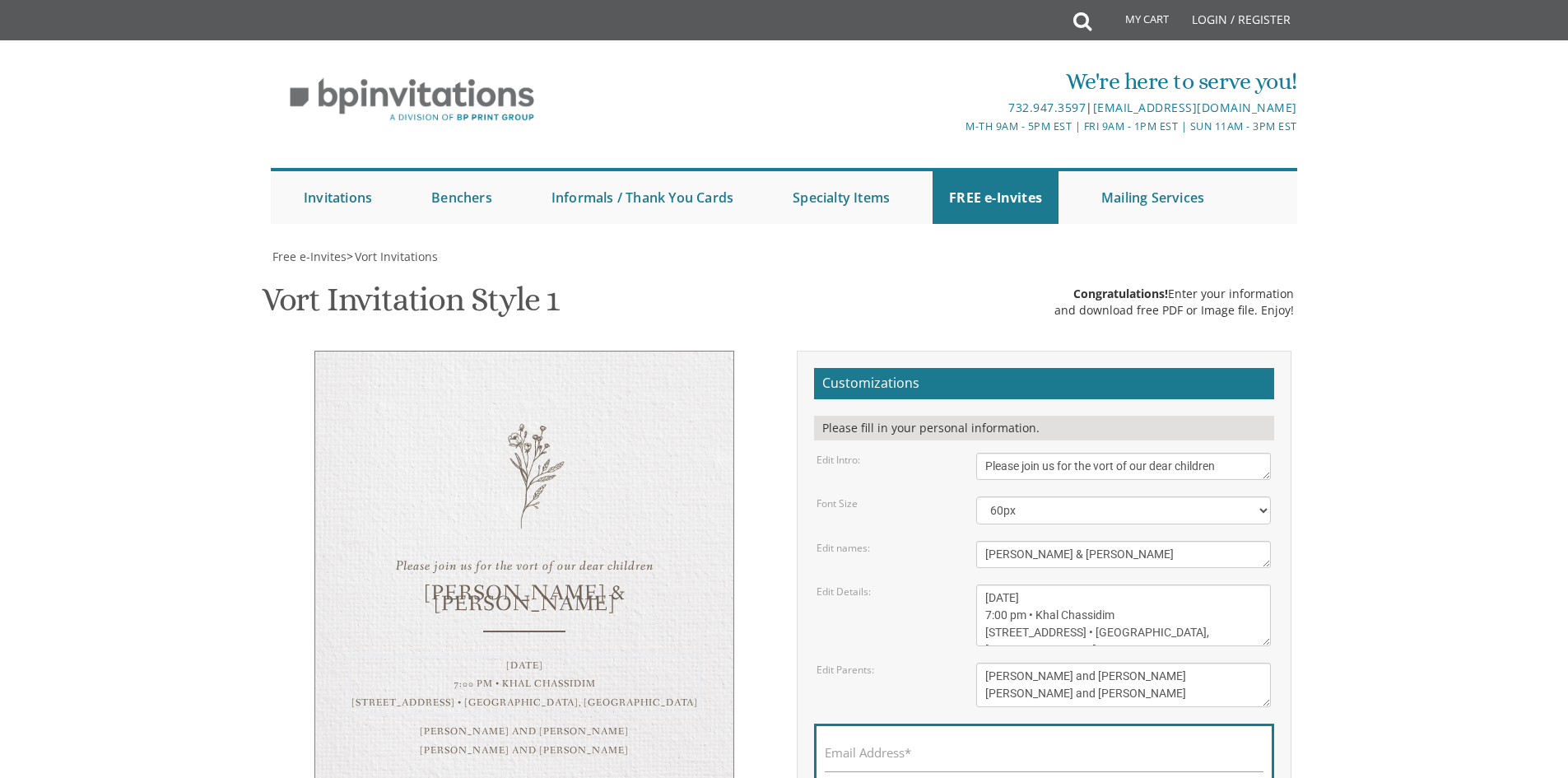
click at [1096, 585] on textarea "Sunday, January 23rd 7:00 pm • Khal Chassidim 1401 Cedar Row • Lakewood, NJ" at bounding box center [1124, 615] width 295 height 62
click at [1120, 585] on textarea "Sunday, January 23rd 7:00 pm • Khal Chassidim 1401 Cedar Row • Lakewood, NJ" at bounding box center [1124, 615] width 295 height 62
drag, startPoint x: 1126, startPoint y: 488, endPoint x: 1037, endPoint y: 484, distance: 89.1
click at [1037, 585] on textarea "Sunday, January 23rd 7:00 pm • Khal Chassidim 1401 Cedar Row • Lakewood, NJ" at bounding box center [1124, 615] width 295 height 62
click at [1128, 585] on textarea "Sunday, January 23rd 7:00 pm • Khal Chassidim 1401 Cedar Row • Lakewood, NJ" at bounding box center [1124, 615] width 295 height 62
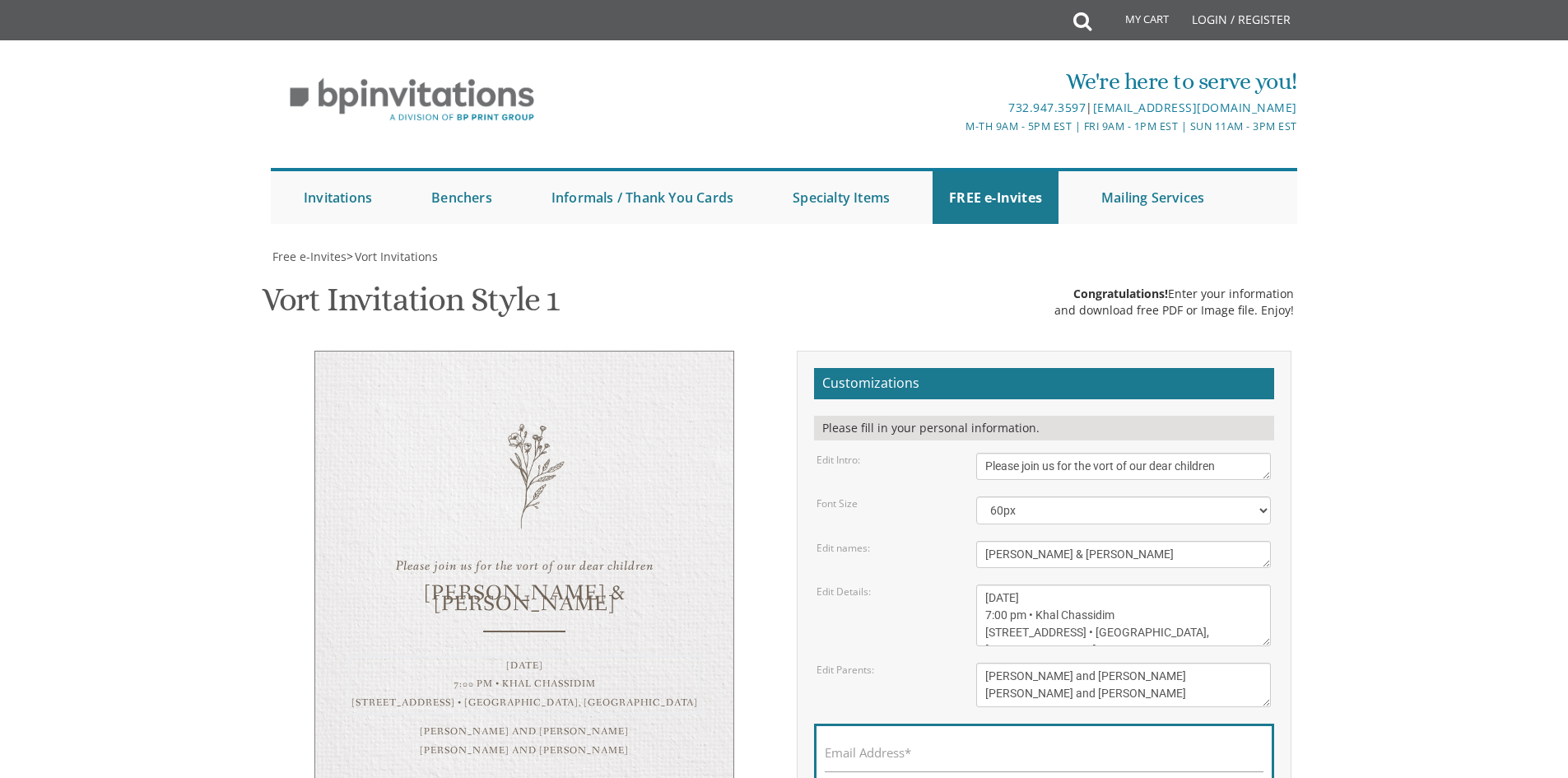
drag, startPoint x: 1128, startPoint y: 485, endPoint x: 978, endPoint y: 492, distance: 150.2
click at [978, 585] on textarea "Sunday, January 23rd 7:00 pm • Khal Chassidim 1401 Cedar Row • Lakewood, NJ" at bounding box center [1124, 615] width 295 height 62
click at [1083, 663] on textarea "Pinchos and Devorah gold Chaim and Shana Schwartz" at bounding box center [1124, 685] width 295 height 44
click at [1116, 663] on textarea "Pinchos and Devorah gold Chaim and Shana Schwartz" at bounding box center [1124, 685] width 295 height 44
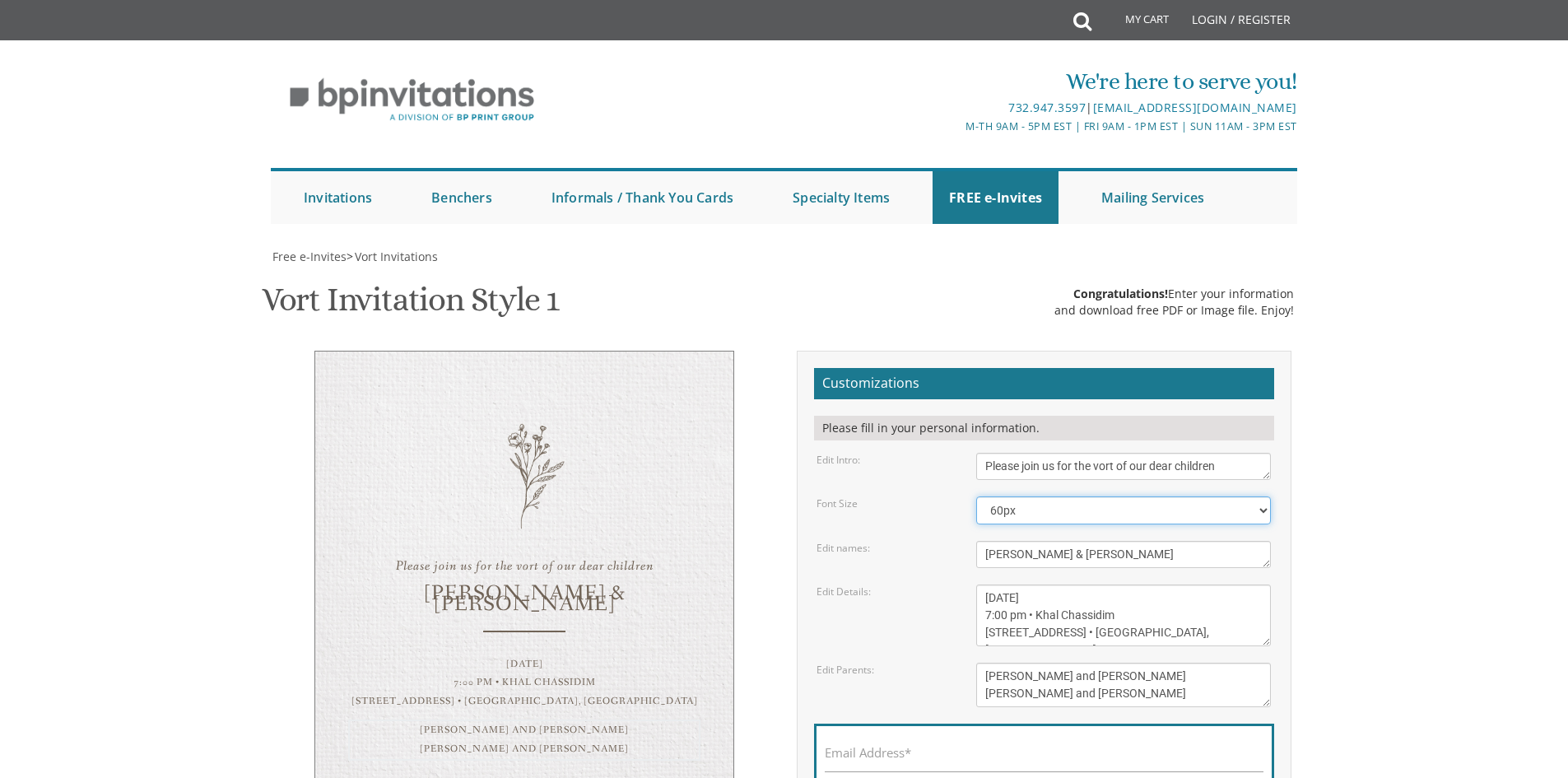
click at [1024, 497] on select "40px 50px 60px 70px 80px" at bounding box center [1124, 510] width 295 height 28
click at [977, 497] on select "40px 50px 60px 70px 80px" at bounding box center [1124, 510] width 295 height 28
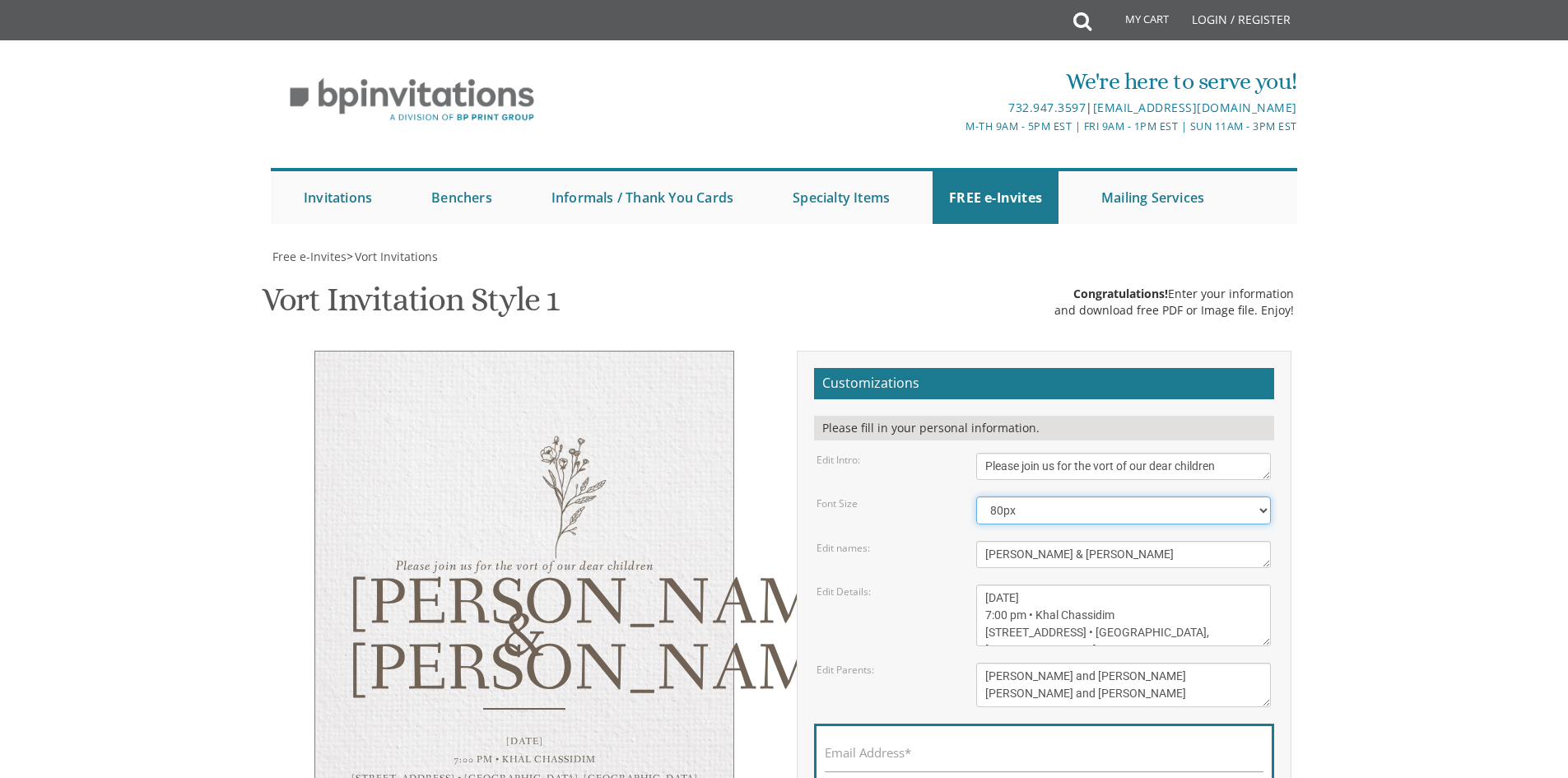
click at [1011, 497] on select "40px 50px 60px 70px 80px" at bounding box center [1124, 510] width 295 height 28
click at [977, 497] on select "40px 50px 60px 70px 80px" at bounding box center [1124, 510] width 295 height 28
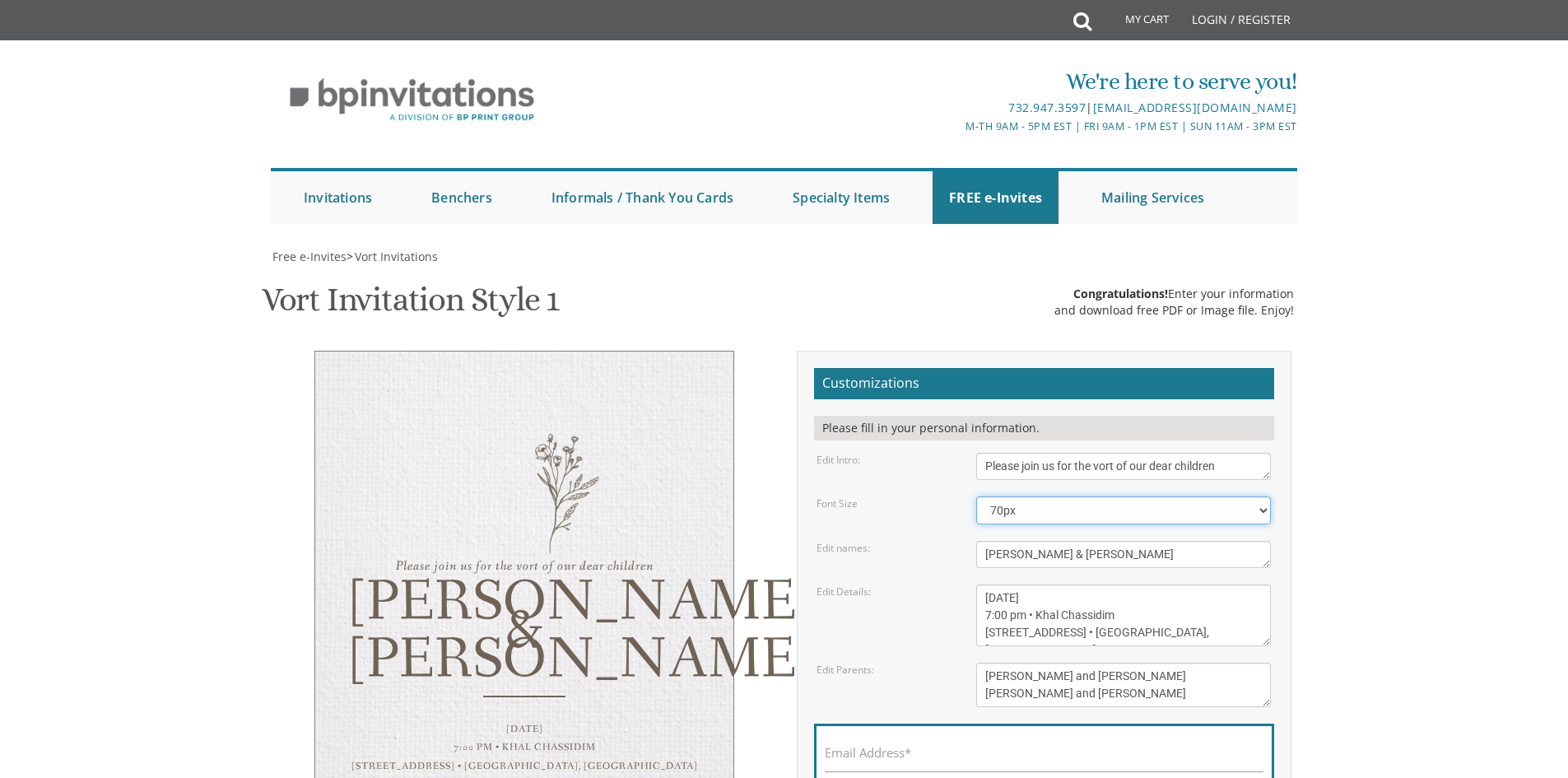
click at [1017, 497] on select "40px 50px 60px 70px 80px" at bounding box center [1124, 510] width 295 height 28
click at [977, 497] on select "40px 50px 60px 70px 80px" at bounding box center [1124, 510] width 295 height 28
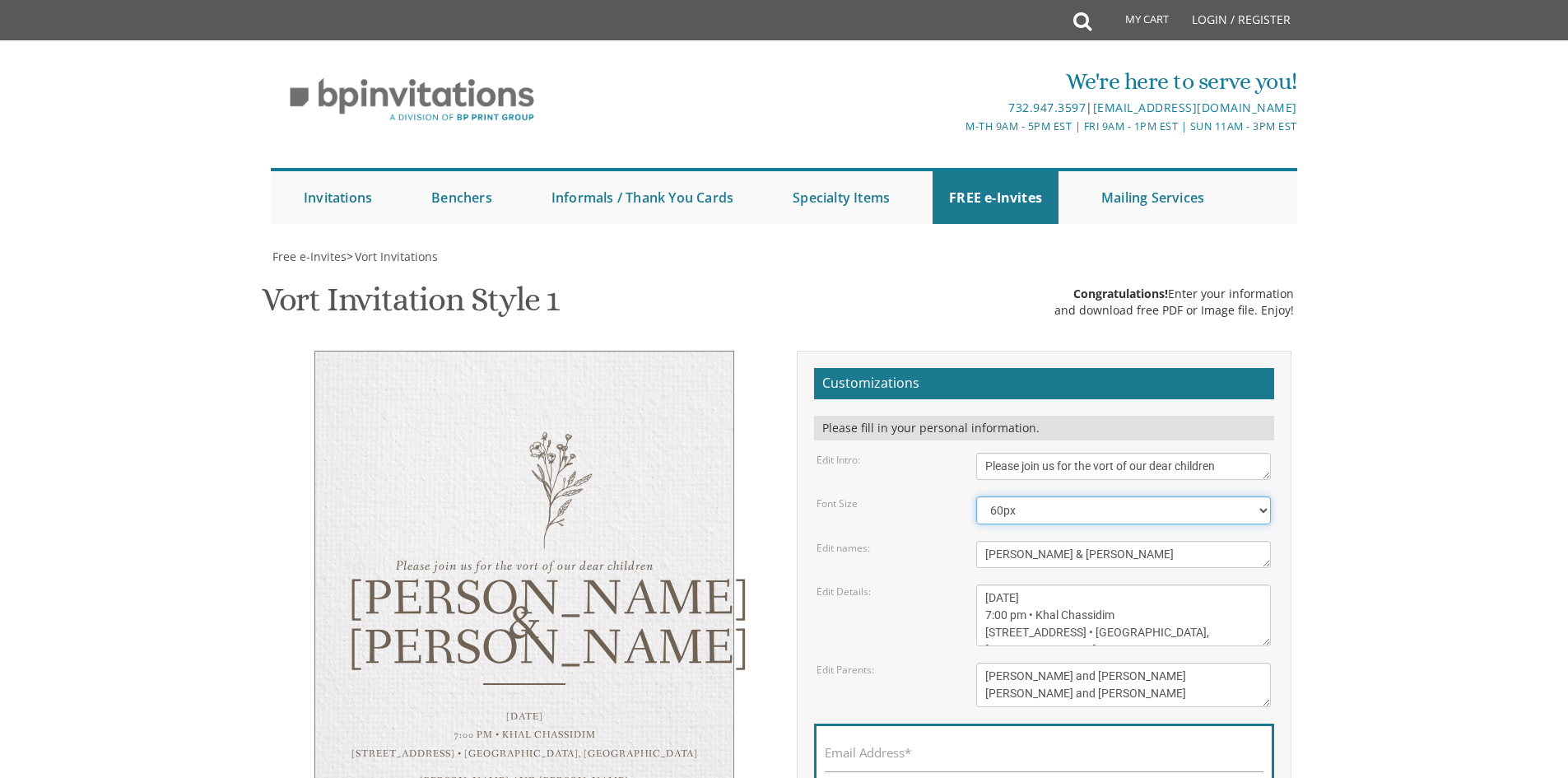
drag, startPoint x: 1017, startPoint y: 302, endPoint x: 1017, endPoint y: 310, distance: 8.0
click at [1017, 497] on select "40px 50px 60px 70px 80px" at bounding box center [1124, 510] width 295 height 28
click at [977, 497] on select "40px 50px 60px 70px 80px" at bounding box center [1124, 510] width 295 height 28
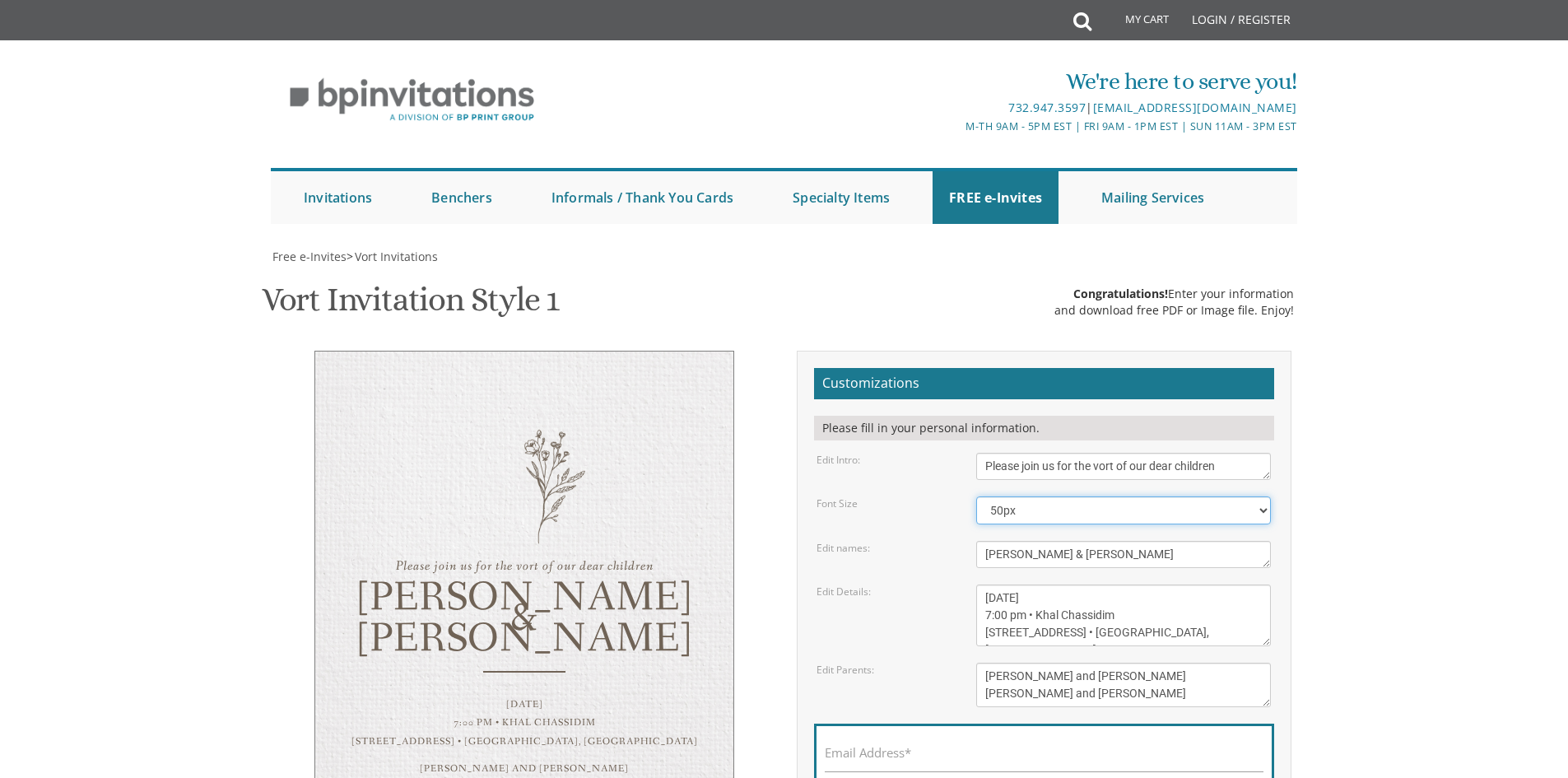
click at [1017, 497] on select "40px 50px 60px 70px 80px" at bounding box center [1124, 510] width 295 height 28
select select "40px"
click at [977, 497] on select "40px 50px 60px 70px 80px" at bounding box center [1124, 510] width 295 height 28
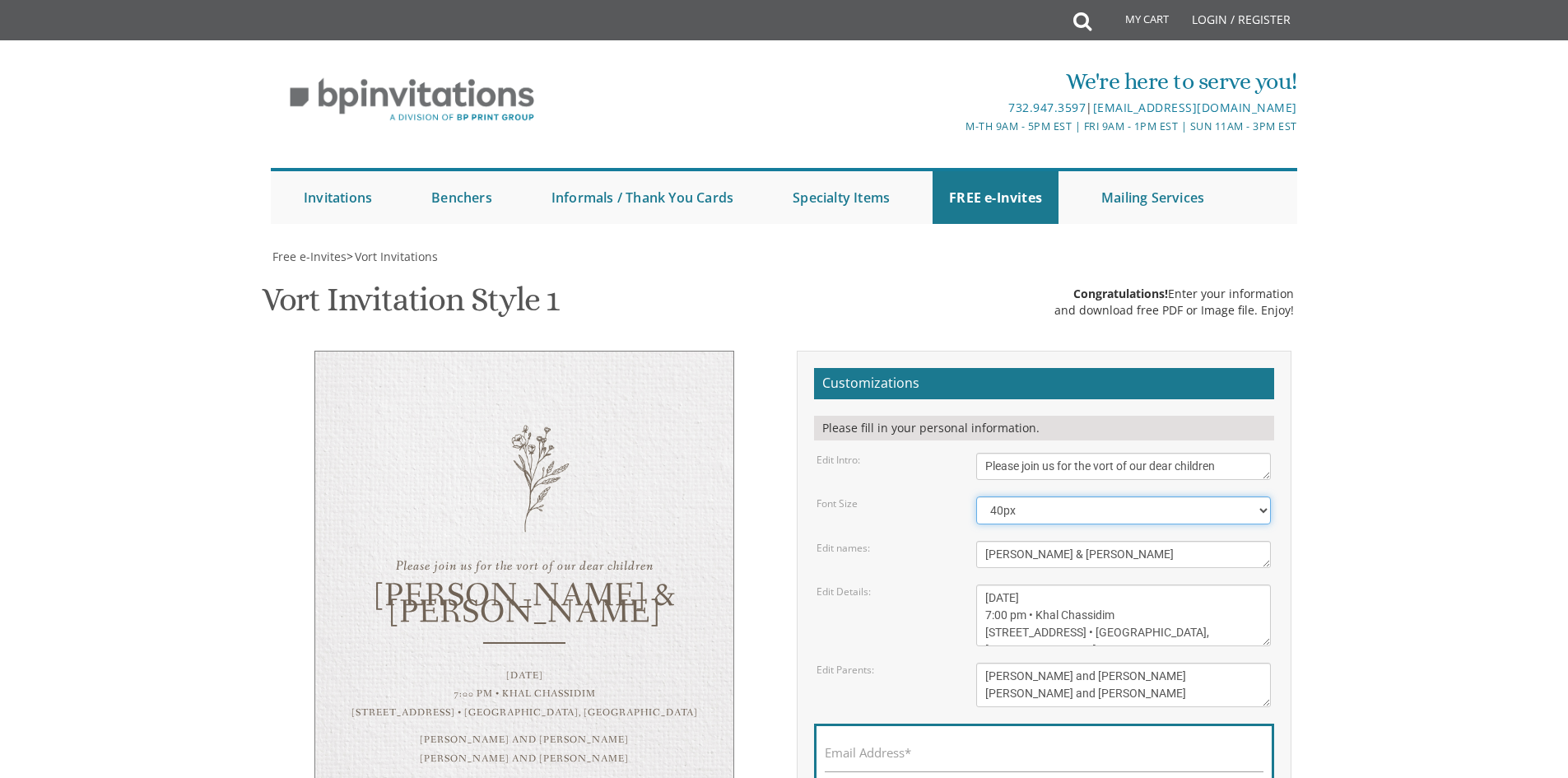
click at [1017, 497] on select "40px 50px 60px 70px 80px" at bounding box center [1124, 510] width 295 height 28
click at [995, 752] on input "Email Address*" at bounding box center [1044, 762] width 439 height 20
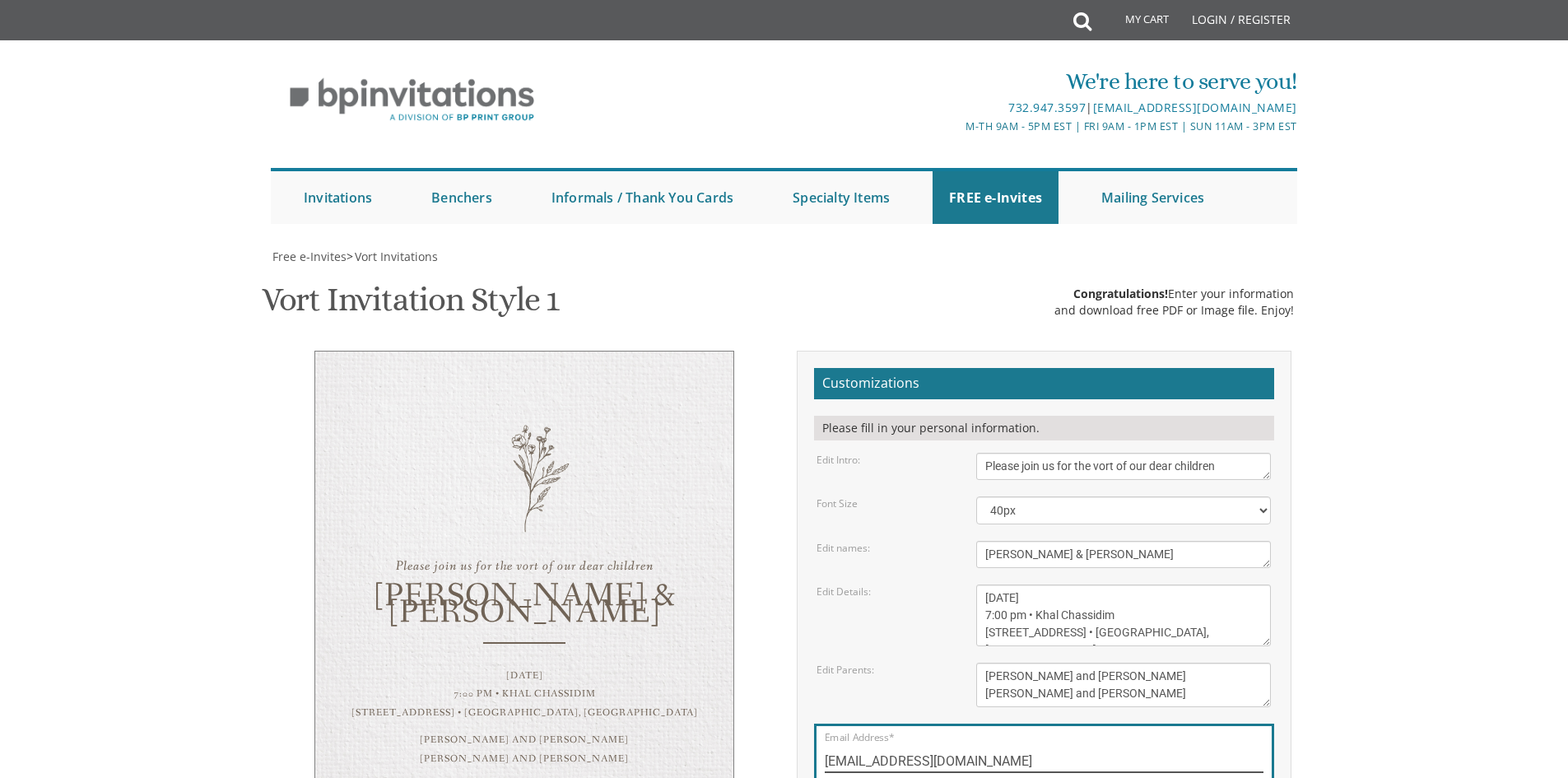
scroll to position [130, 0]
type input "chanacooper2005@gmail.com"
drag, startPoint x: 1126, startPoint y: 488, endPoint x: 1038, endPoint y: 482, distance: 88.2
click at [1038, 585] on textarea "Sunday, January 23rd 7:00 pm • Khal Chassidim 1401 Cedar Row • Lakewood, NJ" at bounding box center [1124, 615] width 295 height 62
drag, startPoint x: 1008, startPoint y: 503, endPoint x: 983, endPoint y: 503, distance: 25.0
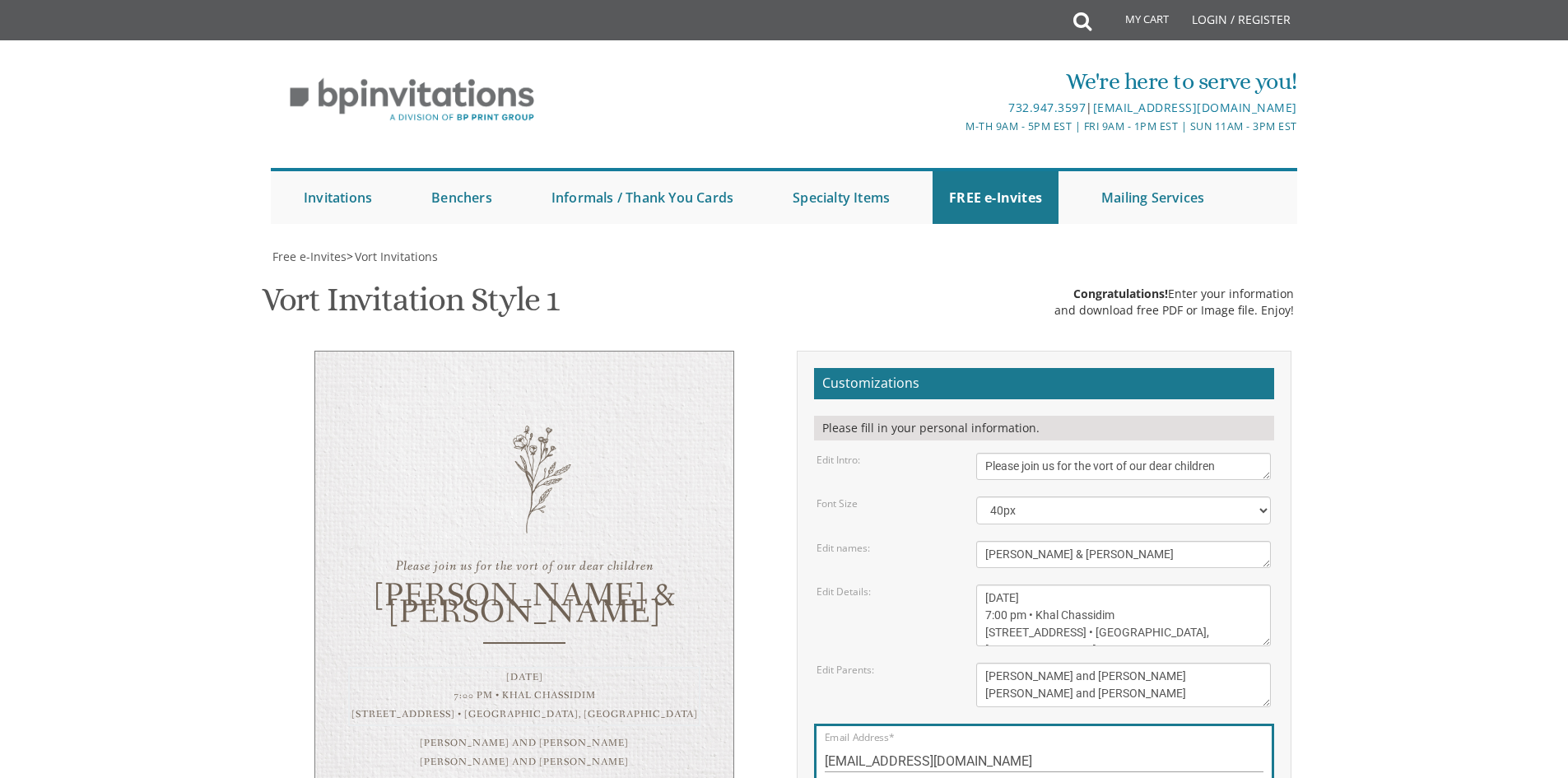
click at [983, 585] on textarea "Sunday, January 23rd 7:00 pm • Khal Chassidim 1401 Cedar Row • Lakewood, NJ" at bounding box center [1124, 615] width 295 height 62
drag, startPoint x: 1111, startPoint y: 486, endPoint x: 1040, endPoint y: 488, distance: 71.0
click at [1040, 585] on textarea "Sunday, January 23rd 7:00 pm • Khal Chassidim 1401 Cedar Row • Lakewood, NJ" at bounding box center [1124, 615] width 295 height 62
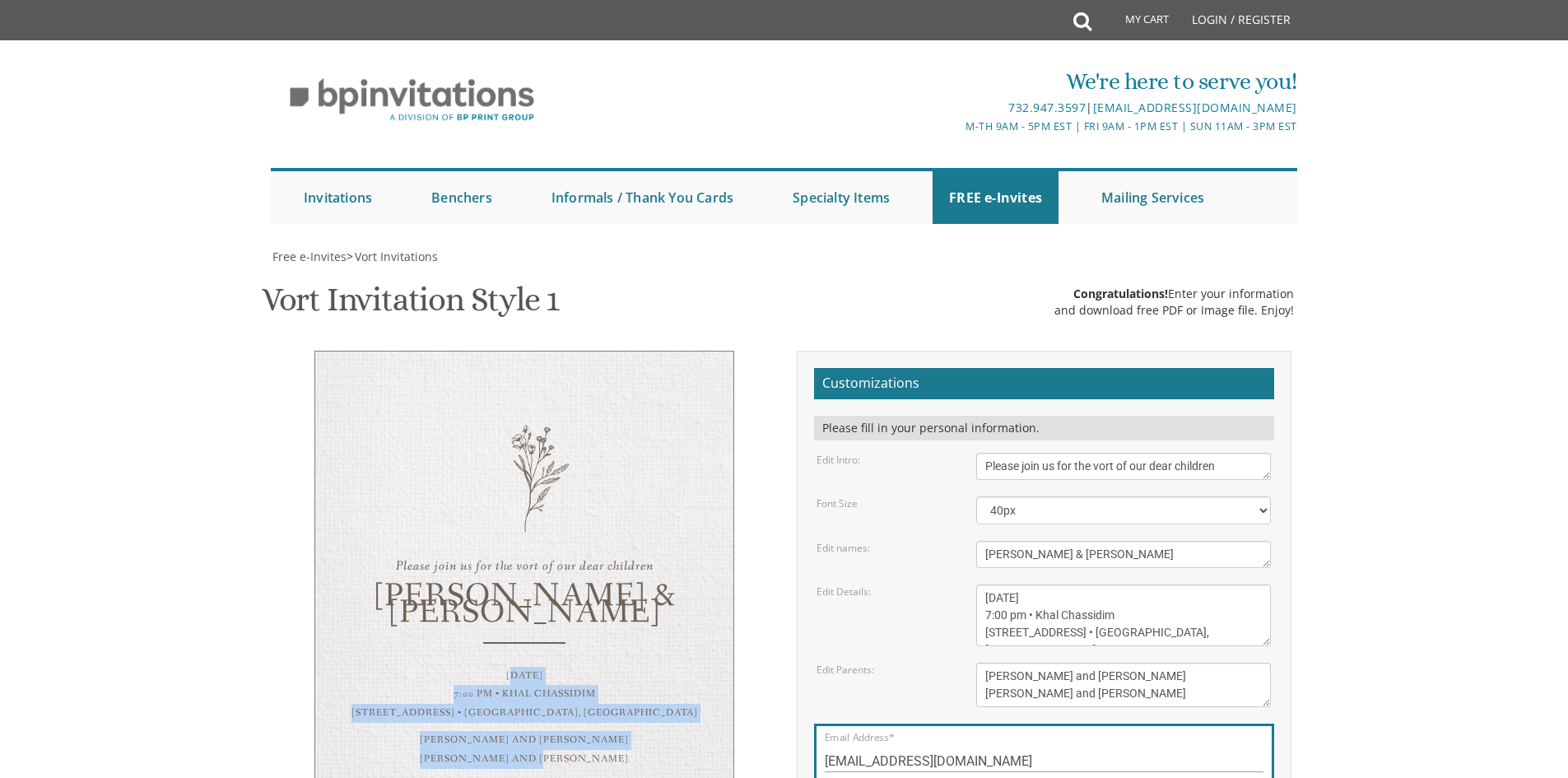
drag, startPoint x: 473, startPoint y: 526, endPoint x: 637, endPoint y: 625, distance: 191.6
click at [637, 625] on div "Please join us for the vort of our dear children Yehuda & Chana Sunday, August …" at bounding box center [524, 577] width 420 height 453
click at [629, 731] on div "Mordechai and Rivka Feiler Shloime and Shani Cooper" at bounding box center [524, 750] width 352 height 38
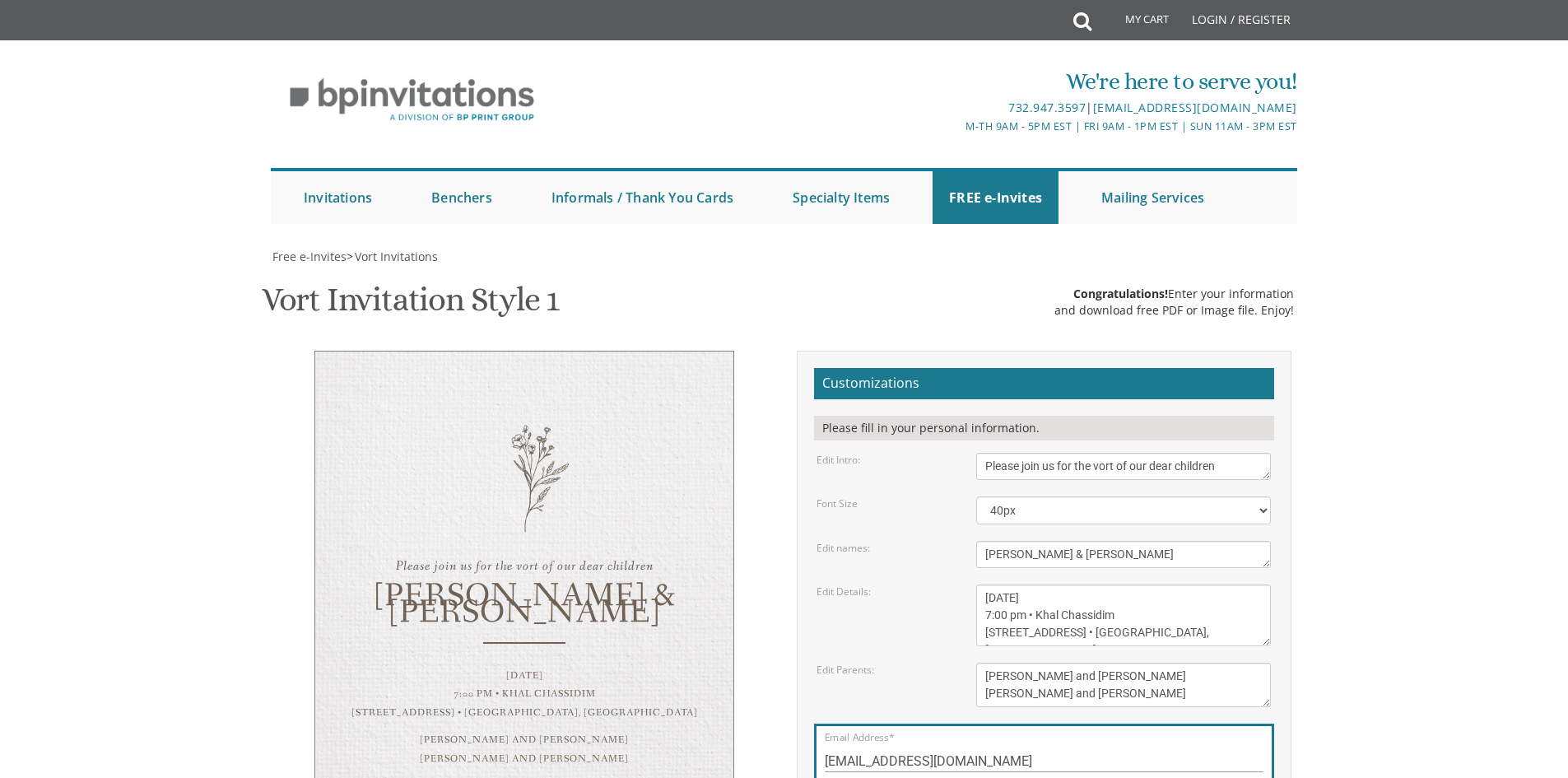
click at [608, 731] on div "Mordechai and Rivka Feiler Shloime and Shani Cooper" at bounding box center [524, 750] width 352 height 38
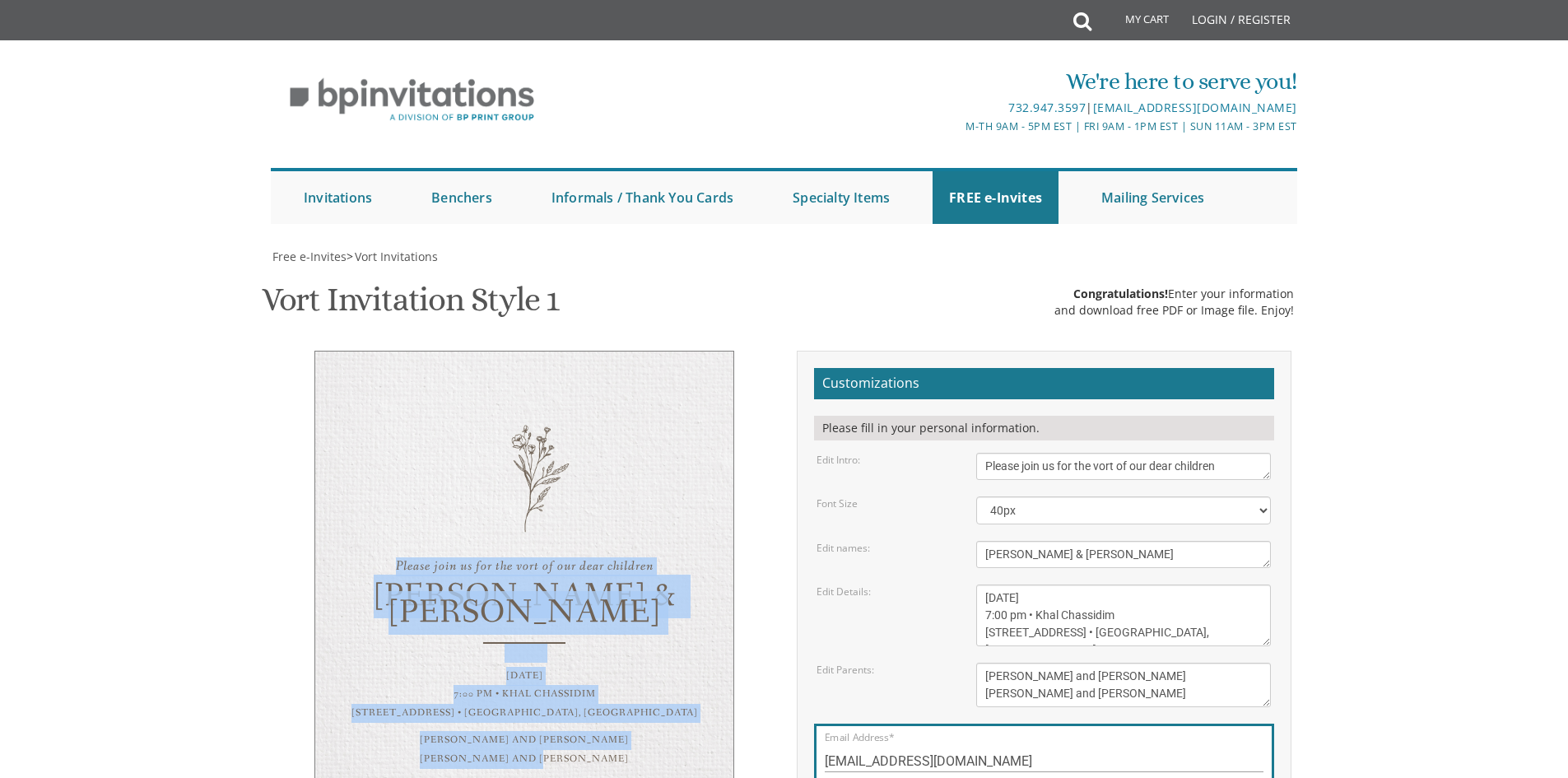
drag, startPoint x: 605, startPoint y: 612, endPoint x: 370, endPoint y: 431, distance: 296.6
click at [370, 431] on div "Please join us for the vort of our dear children Yehuda & Chana Sunday, August …" at bounding box center [524, 577] width 420 height 453
click at [768, 494] on div "Please join us for the vort of our dear children Yehuda & Chana Sunday, August …" at bounding box center [525, 577] width 495 height 453
click at [605, 589] on div "Yehuda & Chana" at bounding box center [524, 605] width 352 height 33
click at [591, 589] on div "Yehuda & Chana" at bounding box center [524, 605] width 352 height 33
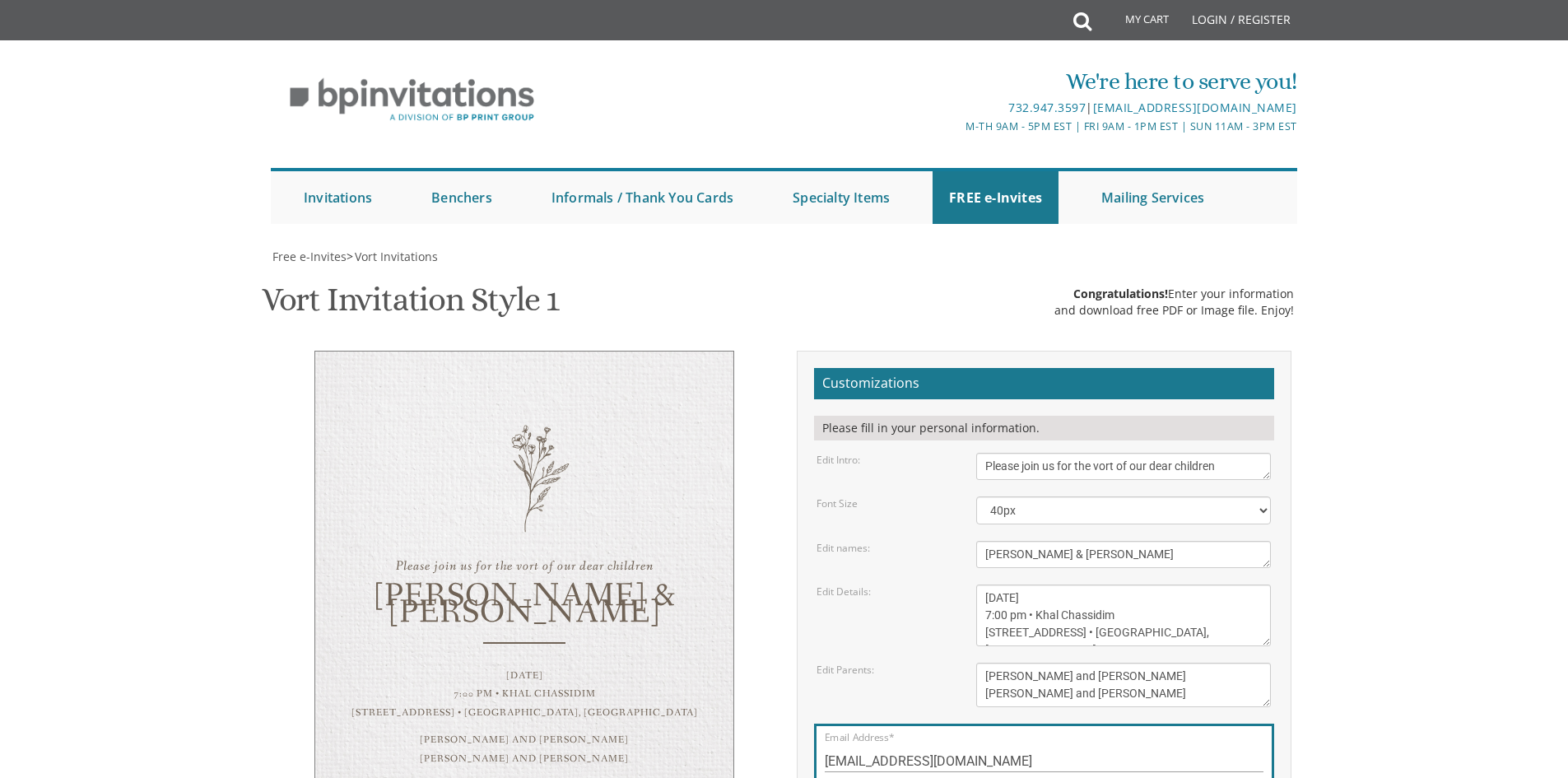
click at [395, 558] on div "Please join us for the vort of our dear children" at bounding box center [524, 567] width 352 height 19
drag, startPoint x: 1010, startPoint y: 505, endPoint x: 984, endPoint y: 505, distance: 26.0
click at [984, 585] on textarea "Sunday, January 23rd 7:00 pm • Khal Chassidim 1401 Cedar Row • Lakewood, NJ" at bounding box center [1124, 615] width 295 height 62
drag, startPoint x: 1019, startPoint y: 546, endPoint x: 978, endPoint y: 551, distance: 41.3
click at [977, 663] on textarea "Pinchos and Devorah gold Chaim and Shana Schwartz" at bounding box center [1124, 685] width 295 height 44
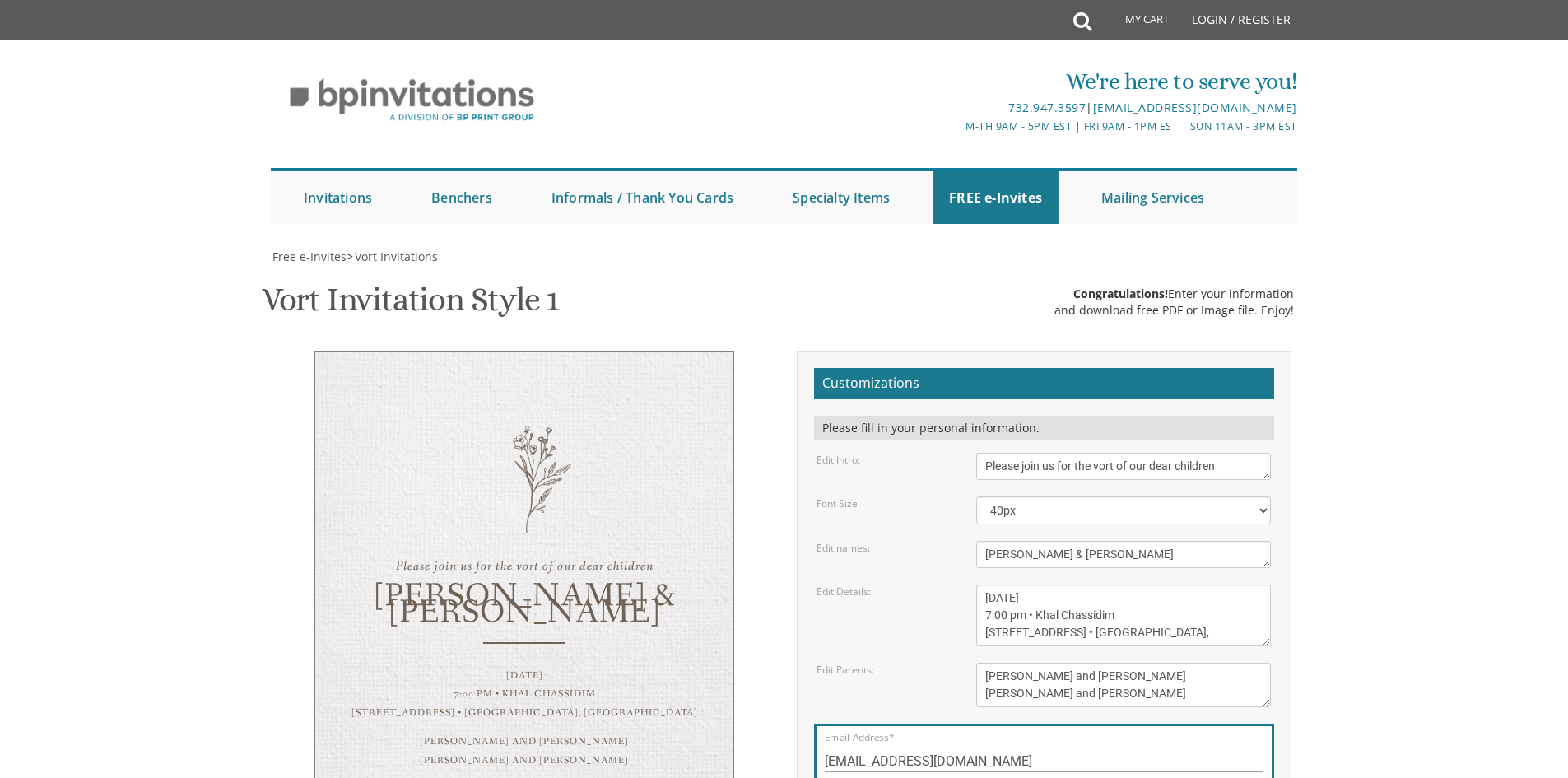
click at [1009, 663] on textarea "Pinchos and Devorah gold Chaim and Shana Schwartz" at bounding box center [1124, 685] width 295 height 44
click at [1011, 663] on textarea "Pinchos and Devorah gold Chaim and Shana Schwartz" at bounding box center [1124, 685] width 295 height 44
click at [996, 585] on textarea "Sunday, January 23rd 7:00 pm • Khal Chassidim 1401 Cedar Row • Lakewood, NJ" at bounding box center [1124, 615] width 295 height 62
drag, startPoint x: 1008, startPoint y: 502, endPoint x: 985, endPoint y: 508, distance: 23.8
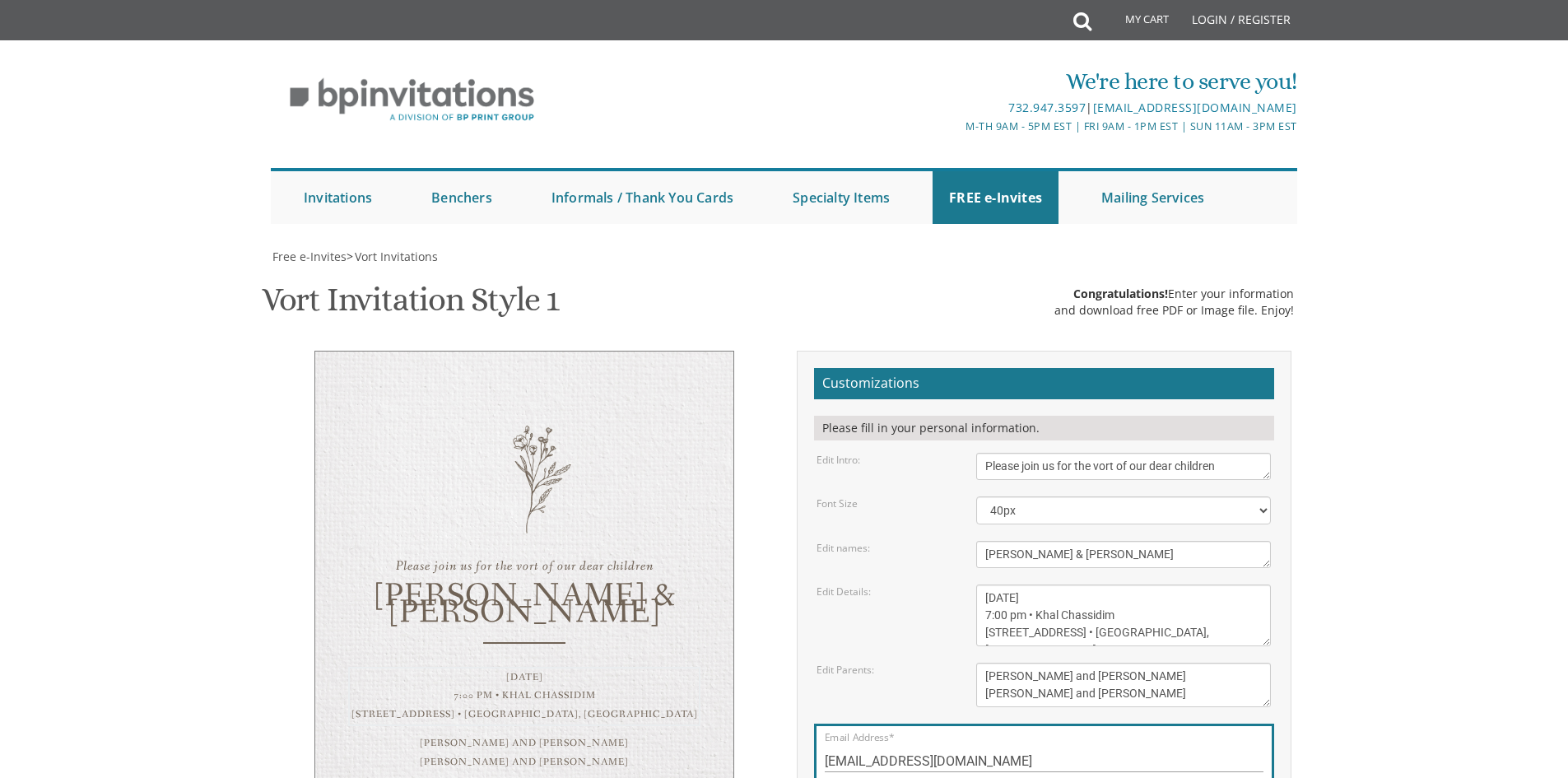
click at [985, 585] on textarea "Sunday, January 23rd 7:00 pm • Khal Chassidim 1401 Cedar Row • Lakewood, NJ" at bounding box center [1124, 615] width 295 height 62
drag, startPoint x: 1127, startPoint y: 487, endPoint x: 1039, endPoint y: 486, distance: 88.0
click at [1039, 585] on textarea "Sunday, January 23rd 7:00 pm • Khal Chassidim 1401 Cedar Row • Lakewood, NJ" at bounding box center [1124, 615] width 295 height 62
click at [1272, 542] on textarea "Dovid & Leah" at bounding box center [1127, 554] width 300 height 26
click at [1268, 453] on textarea "Please join us for the vort of our dear children" at bounding box center [1124, 467] width 295 height 27
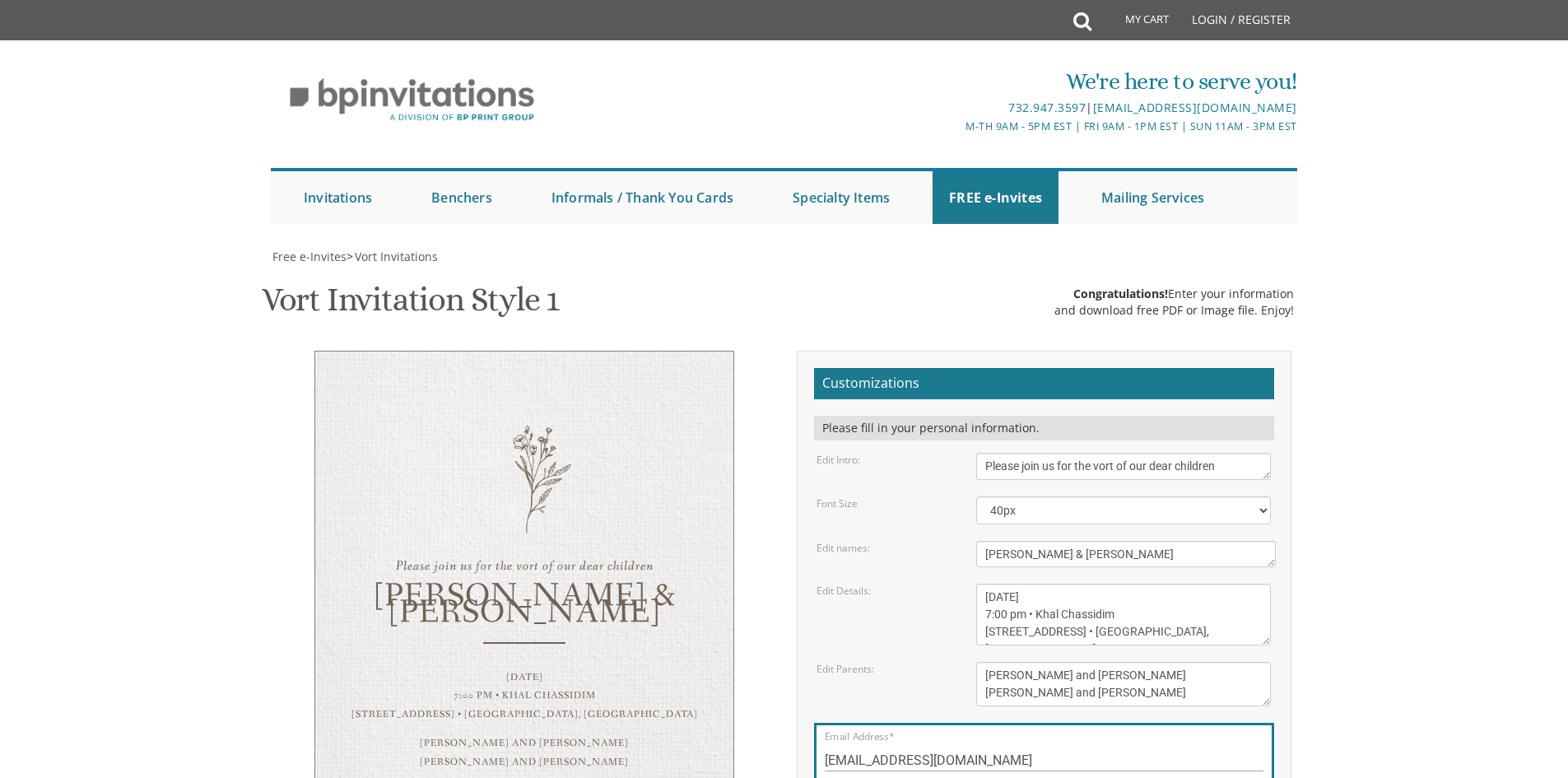
drag, startPoint x: 1116, startPoint y: 483, endPoint x: 1039, endPoint y: 483, distance: 77.0
click at [1039, 584] on textarea "Sunday, January 23rd 7:00 pm • Khal Chassidim 1401 Cedar Row • Lakewood, NJ" at bounding box center [1124, 614] width 295 height 62
click at [1054, 584] on textarea "Sunday, January 23rd 7:00 pm • Khal Chassidim 1401 Cedar Row • Lakewood, NJ" at bounding box center [1124, 614] width 295 height 62
click at [1097, 584] on textarea "Sunday, January 23rd 7:00 pm • Khal Chassidim 1401 Cedar Row • Lakewood, NJ" at bounding box center [1124, 614] width 295 height 62
click at [1080, 522] on form "Customizations Please fill in your personal information. Edit Intro: Please joi…" at bounding box center [1044, 609] width 460 height 484
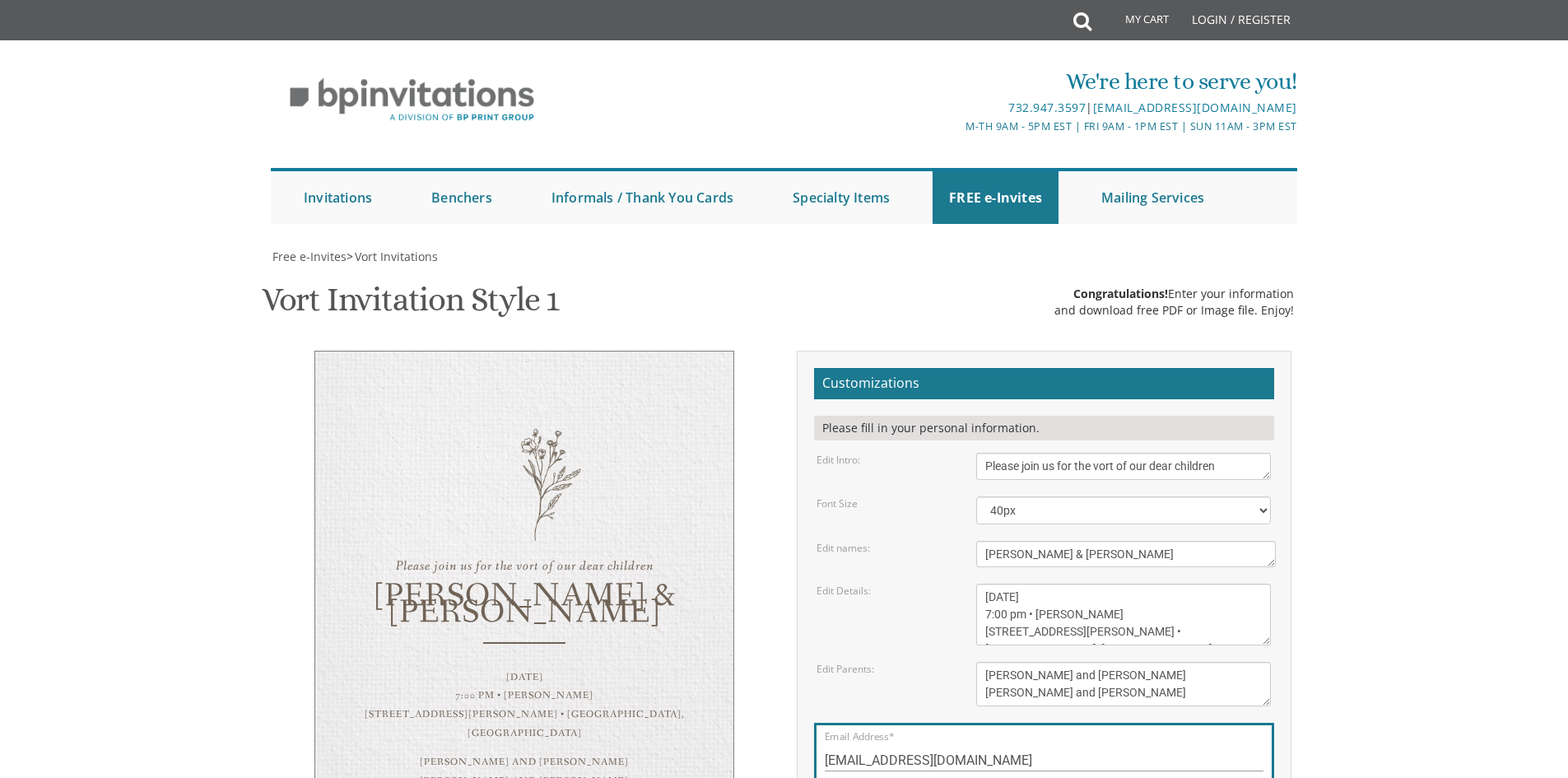
drag, startPoint x: 1001, startPoint y: 503, endPoint x: 983, endPoint y: 503, distance: 18.0
click at [983, 584] on textarea "Sunday, January 23rd 7:00 pm • Khal Chassidim 1401 Cedar Row • Lakewood, NJ" at bounding box center [1124, 614] width 295 height 62
click at [995, 524] on form "Customizations Please fill in your personal information. Edit Intro: Please joi…" at bounding box center [1044, 609] width 460 height 484
drag, startPoint x: 1001, startPoint y: 502, endPoint x: 984, endPoint y: 503, distance: 17.0
click at [984, 584] on textarea "Sunday, January 23rd 7:00 pm • Khal Chassidim 1401 Cedar Row • Lakewood, NJ" at bounding box center [1124, 614] width 295 height 62
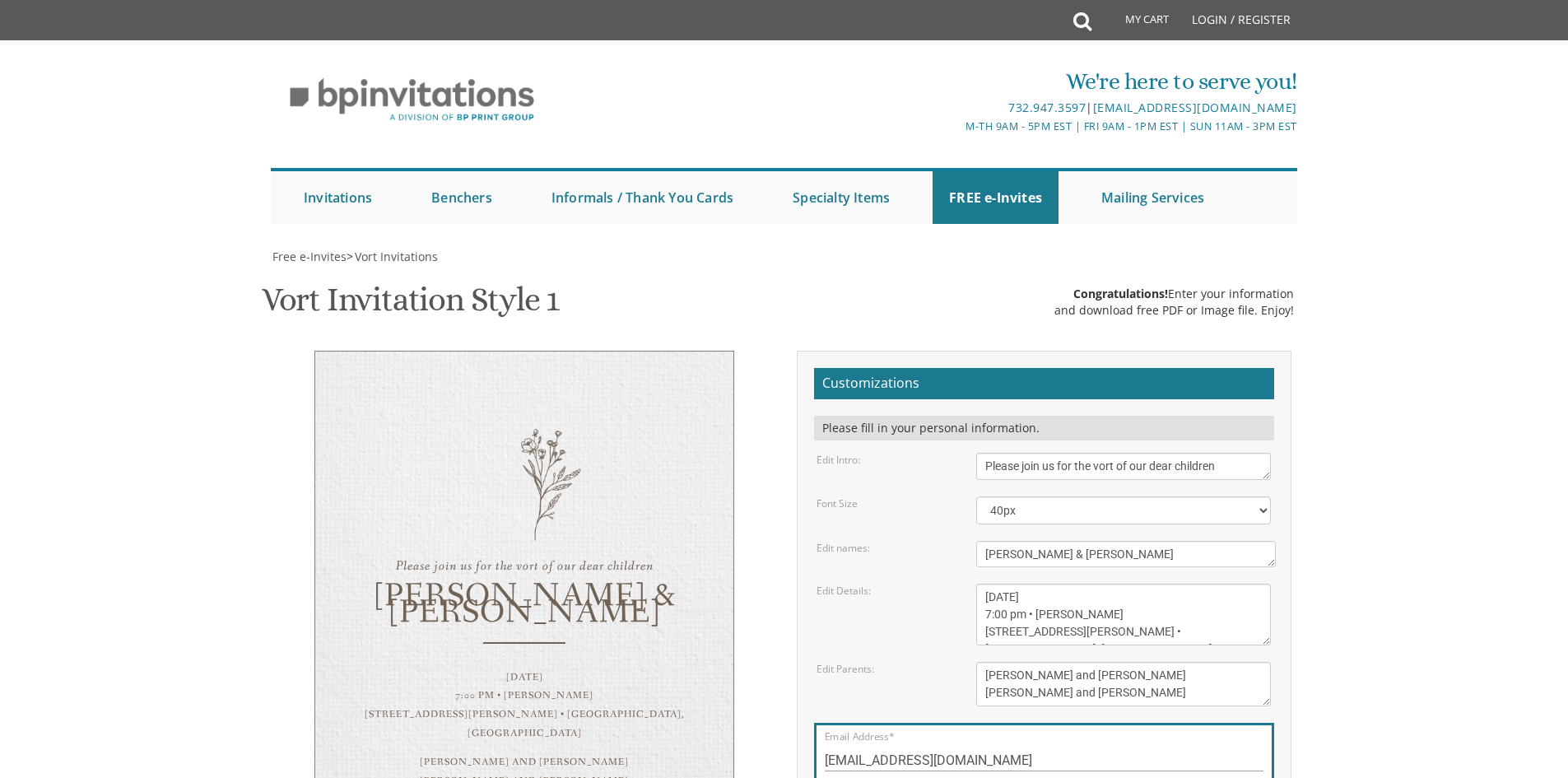
click at [1108, 584] on textarea "Sunday, January 23rd 7:00 pm • Khal Chassidim 1401 Cedar Row • Lakewood, NJ" at bounding box center [1124, 614] width 295 height 62
click at [1179, 662] on textarea "Pinchos and Devorah gold Chaim and Shana Schwartz" at bounding box center [1124, 684] width 295 height 44
drag, startPoint x: 1143, startPoint y: 486, endPoint x: 1105, endPoint y: 483, distance: 38.1
click at [1105, 584] on textarea "Sunday, January 23rd 7:00 pm • Khal Chassidim 1401 Cedar Row • Lakewood, NJ" at bounding box center [1124, 614] width 295 height 62
click at [1065, 584] on textarea "Sunday, January 23rd 7:00 pm • Khal Chassidim 1401 Cedar Row • Lakewood, NJ" at bounding box center [1124, 614] width 295 height 62
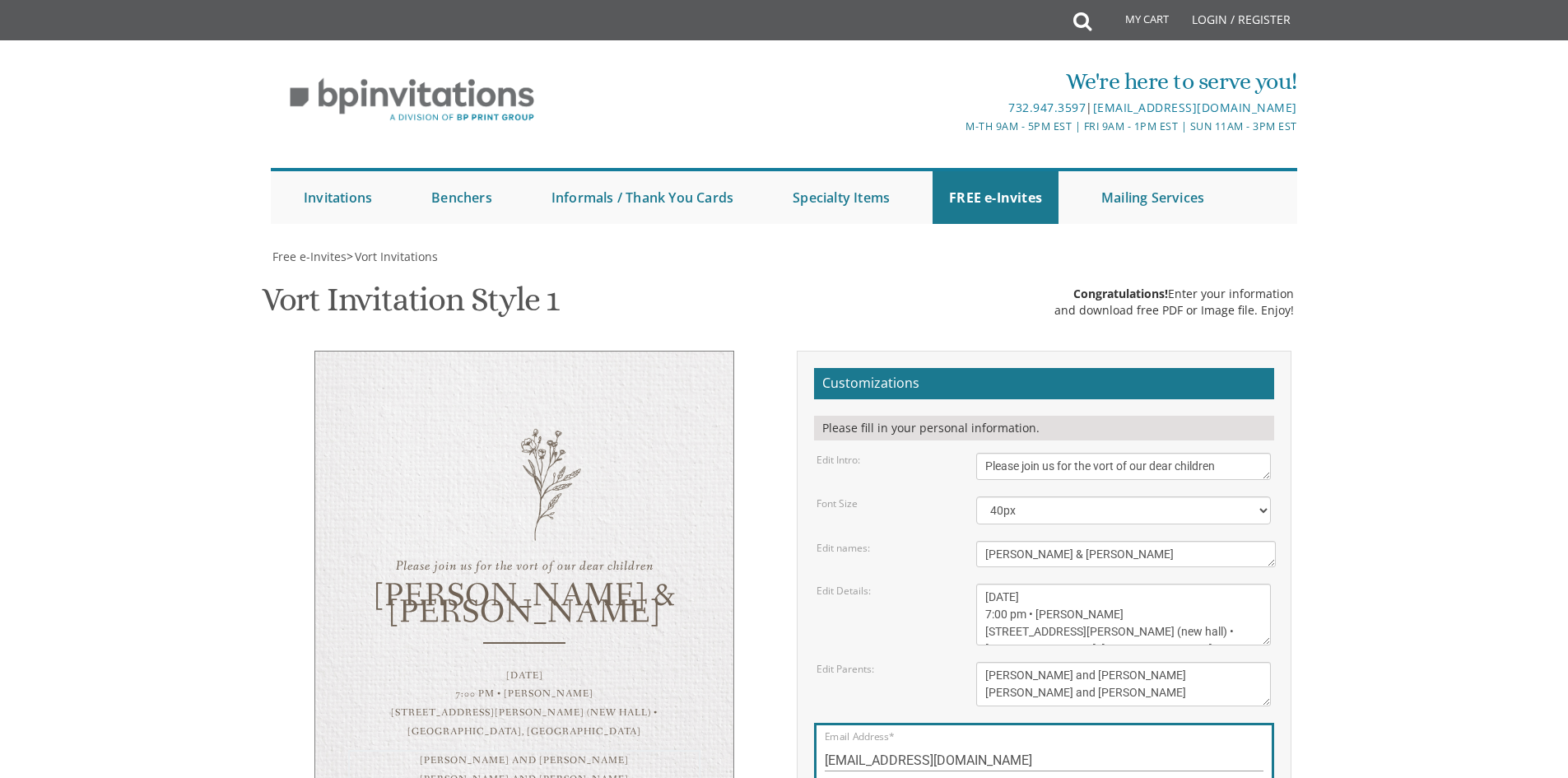
click at [1094, 662] on textarea "Pinchos and Devorah gold Chaim and Shana Schwartz" at bounding box center [1124, 684] width 295 height 44
drag, startPoint x: 1111, startPoint y: 503, endPoint x: 1059, endPoint y: 503, distance: 52.0
click at [1059, 584] on textarea "Sunday, January 23rd 7:00 pm • Khal Chassidim 1401 Cedar Row • Lakewood, NJ" at bounding box center [1124, 614] width 295 height 62
click at [1118, 584] on textarea "Sunday, January 23rd 7:00 pm • Khal Chassidim 1401 Cedar Row • Lakewood, NJ" at bounding box center [1124, 614] width 295 height 62
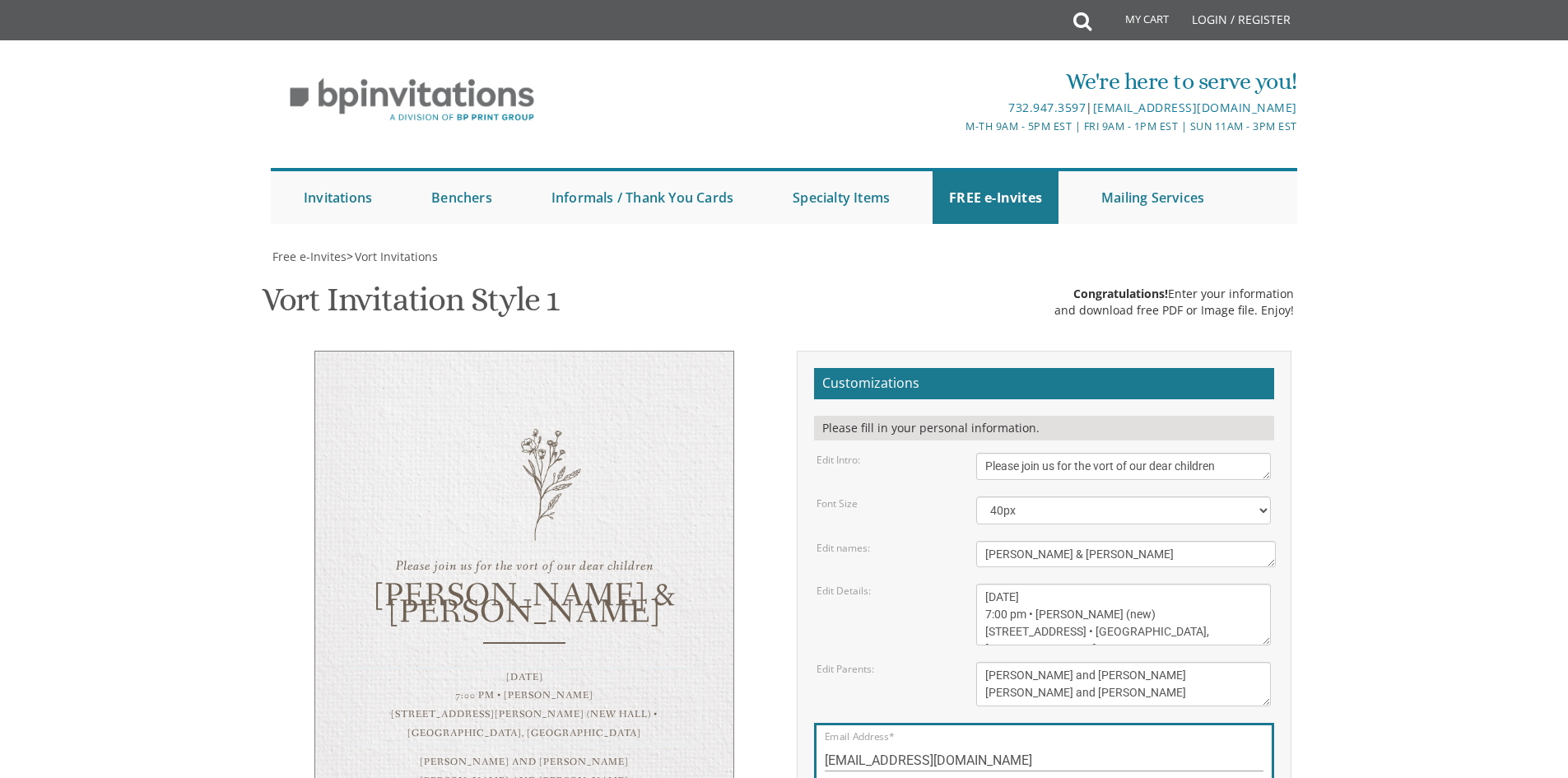
type textarea "Sunday, August 17 7:00 pm • Ateres Daniel (new) 347 Coles Way • Lakewood, NJ"
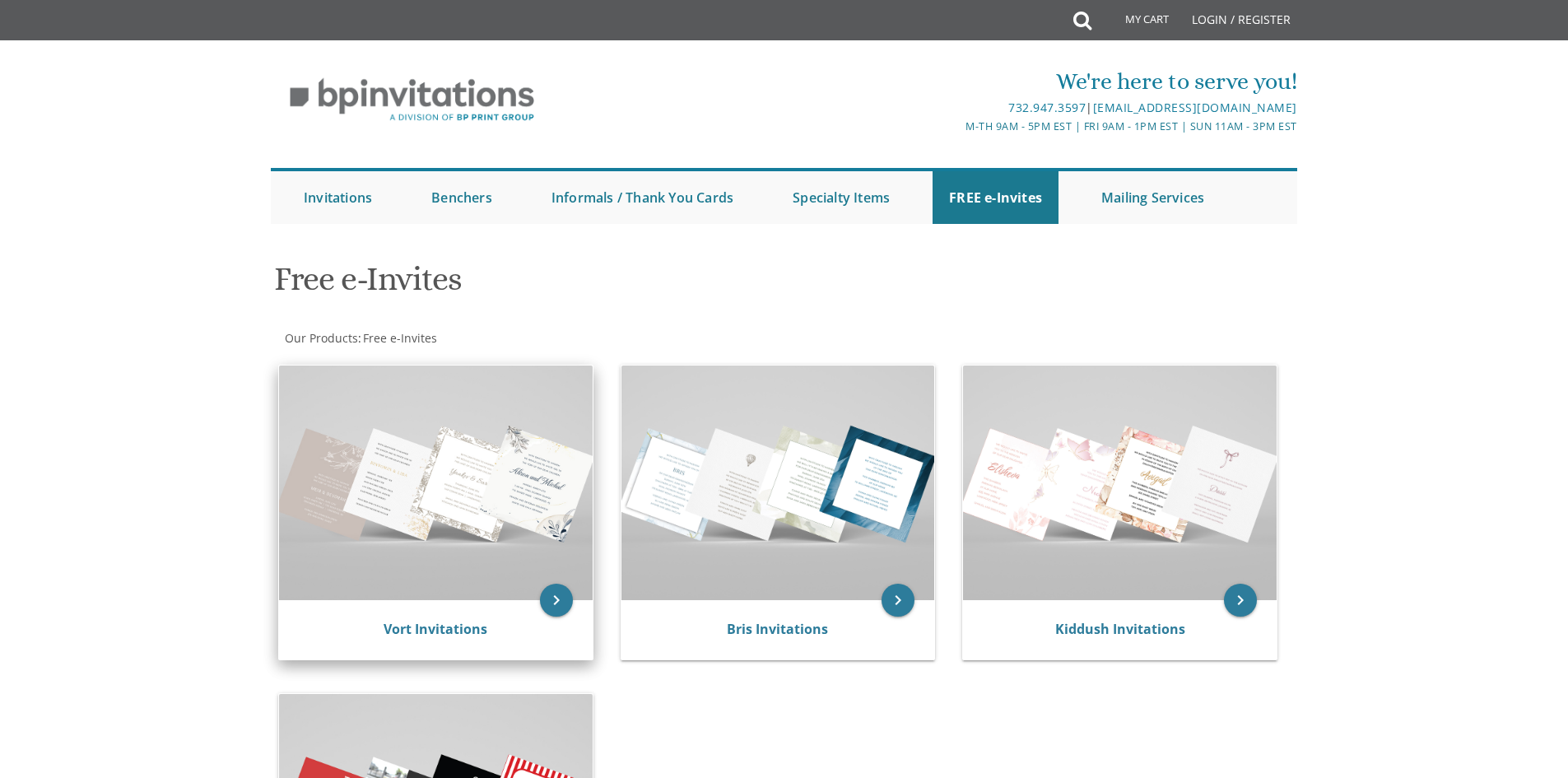
click at [453, 546] on img at bounding box center [435, 483] width 313 height 235
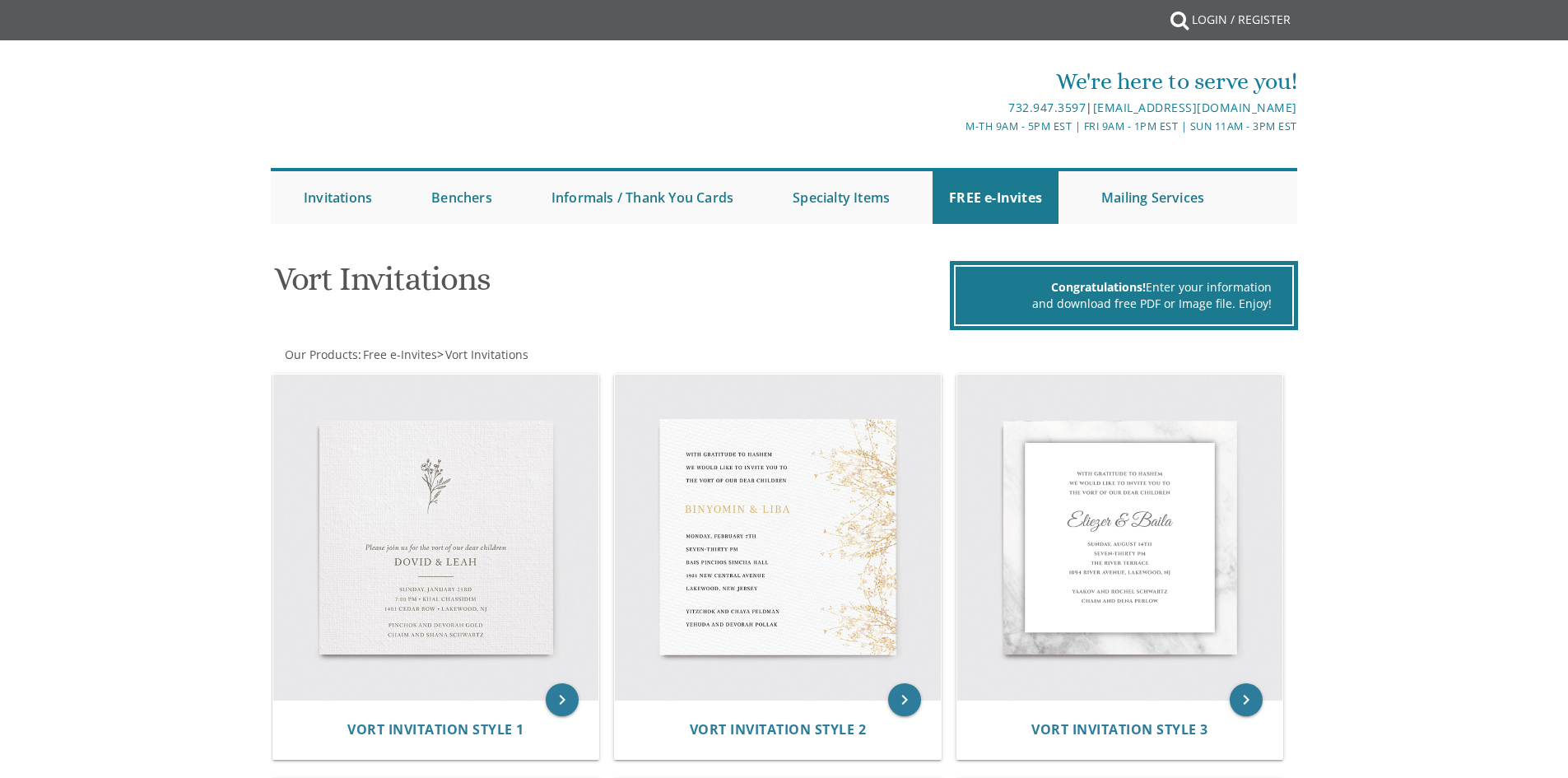
click at [559, 601] on img at bounding box center [436, 537] width 326 height 326
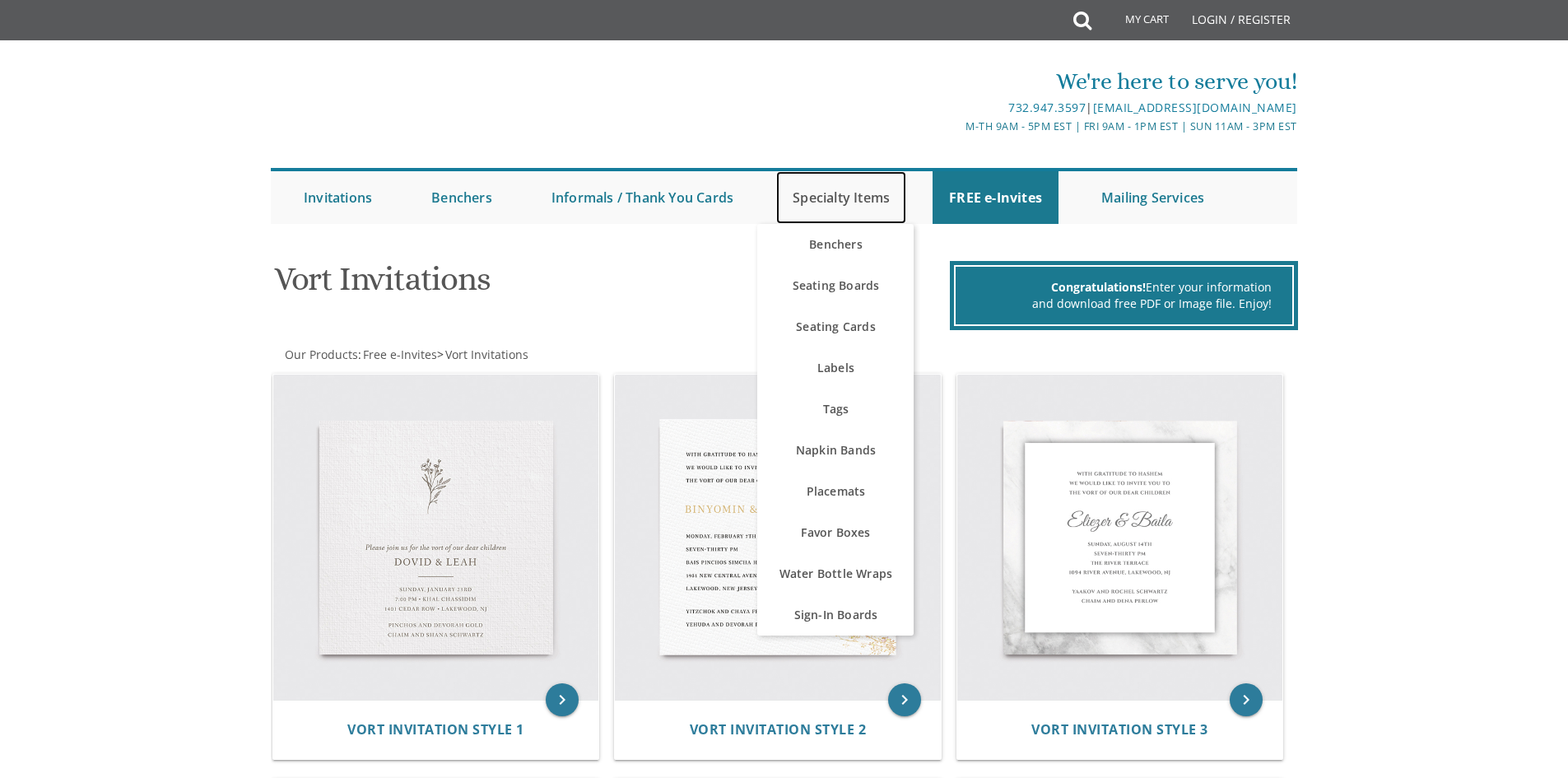
click at [832, 214] on link "Specialty Items" at bounding box center [841, 197] width 130 height 53
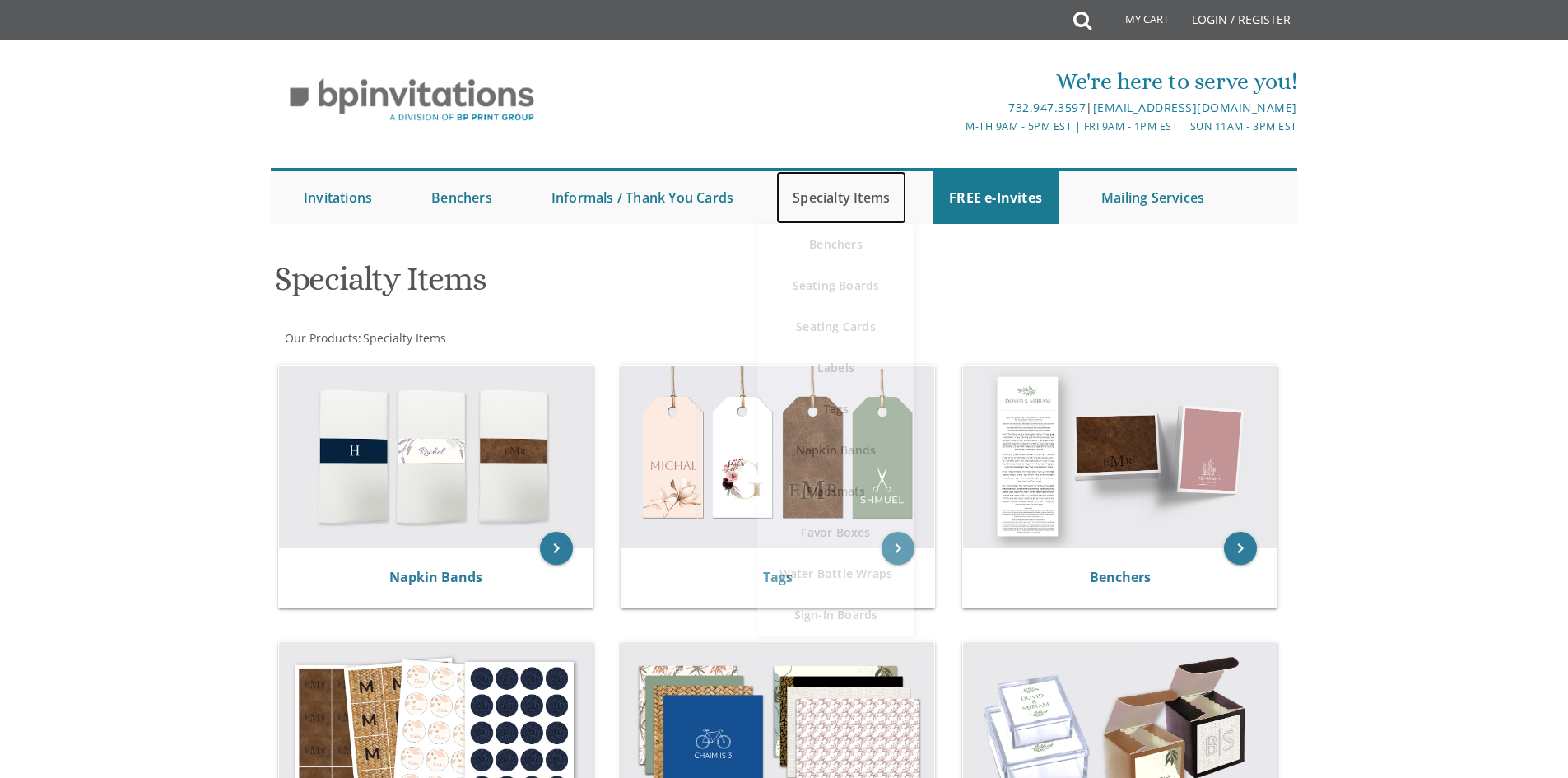
click at [809, 187] on link "Specialty Items" at bounding box center [841, 197] width 130 height 53
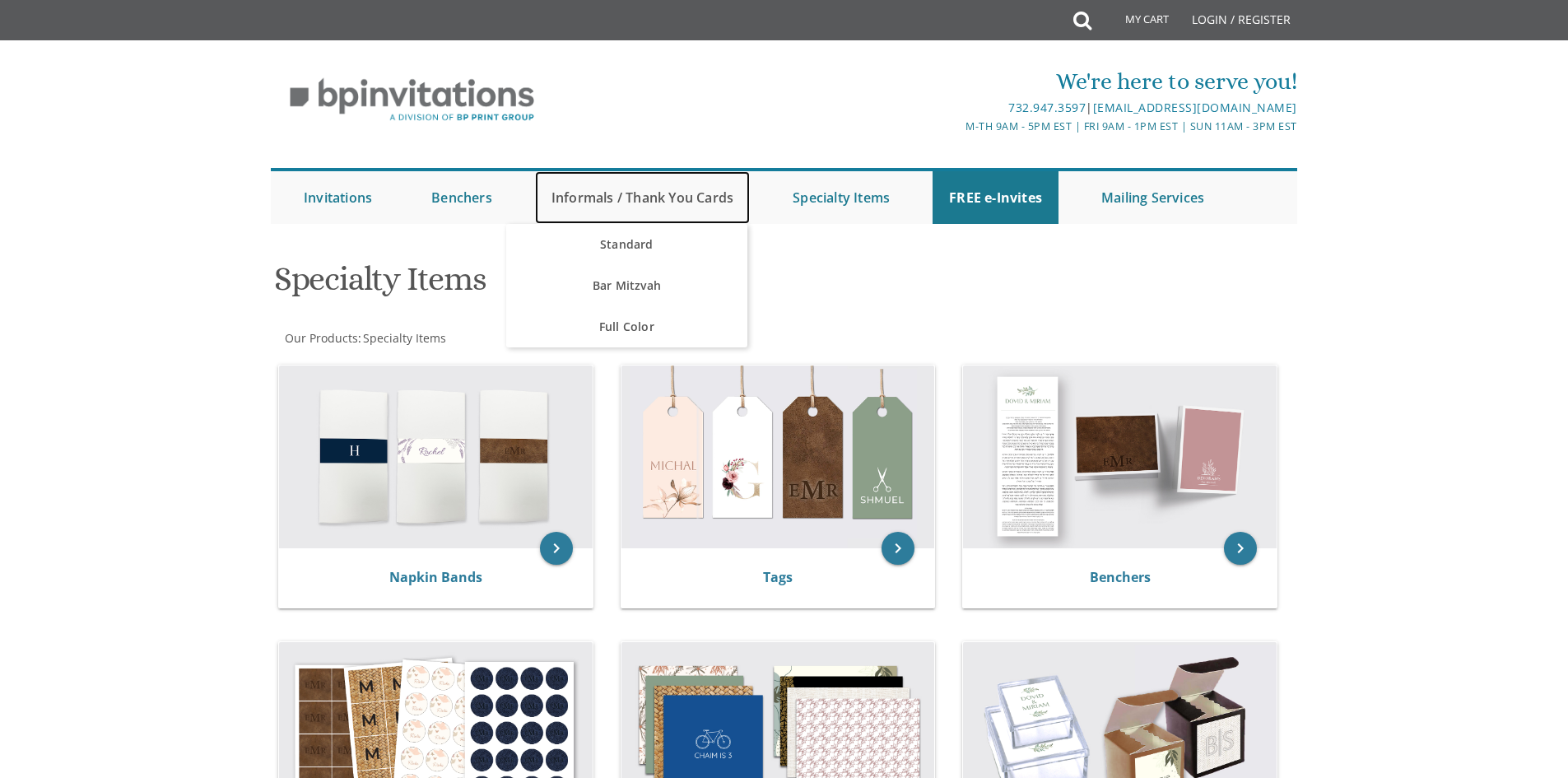
click at [684, 199] on link "Informals / Thank You Cards" at bounding box center [643, 197] width 215 height 53
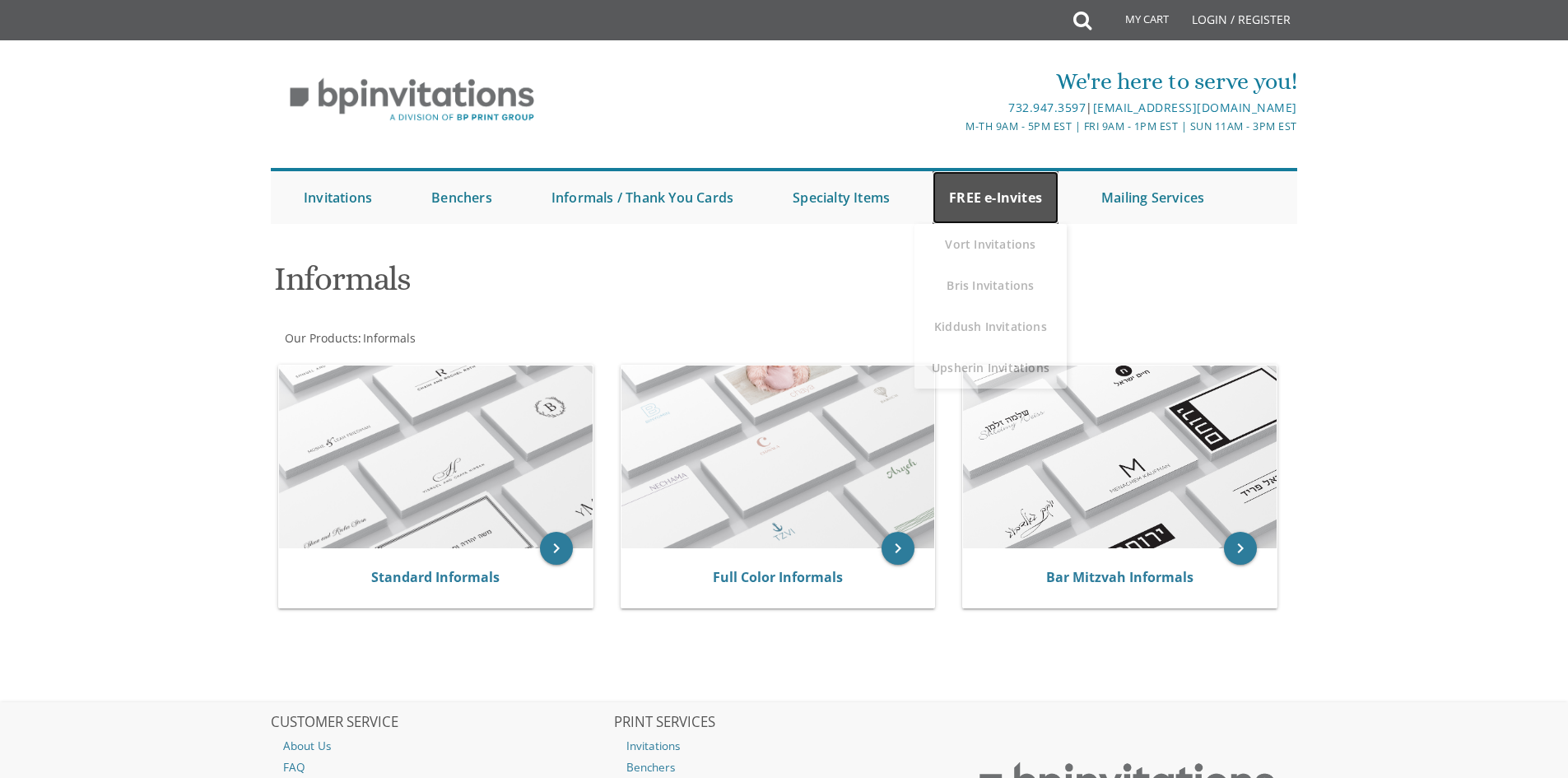
click at [983, 202] on link "FREE e-Invites" at bounding box center [995, 197] width 126 height 53
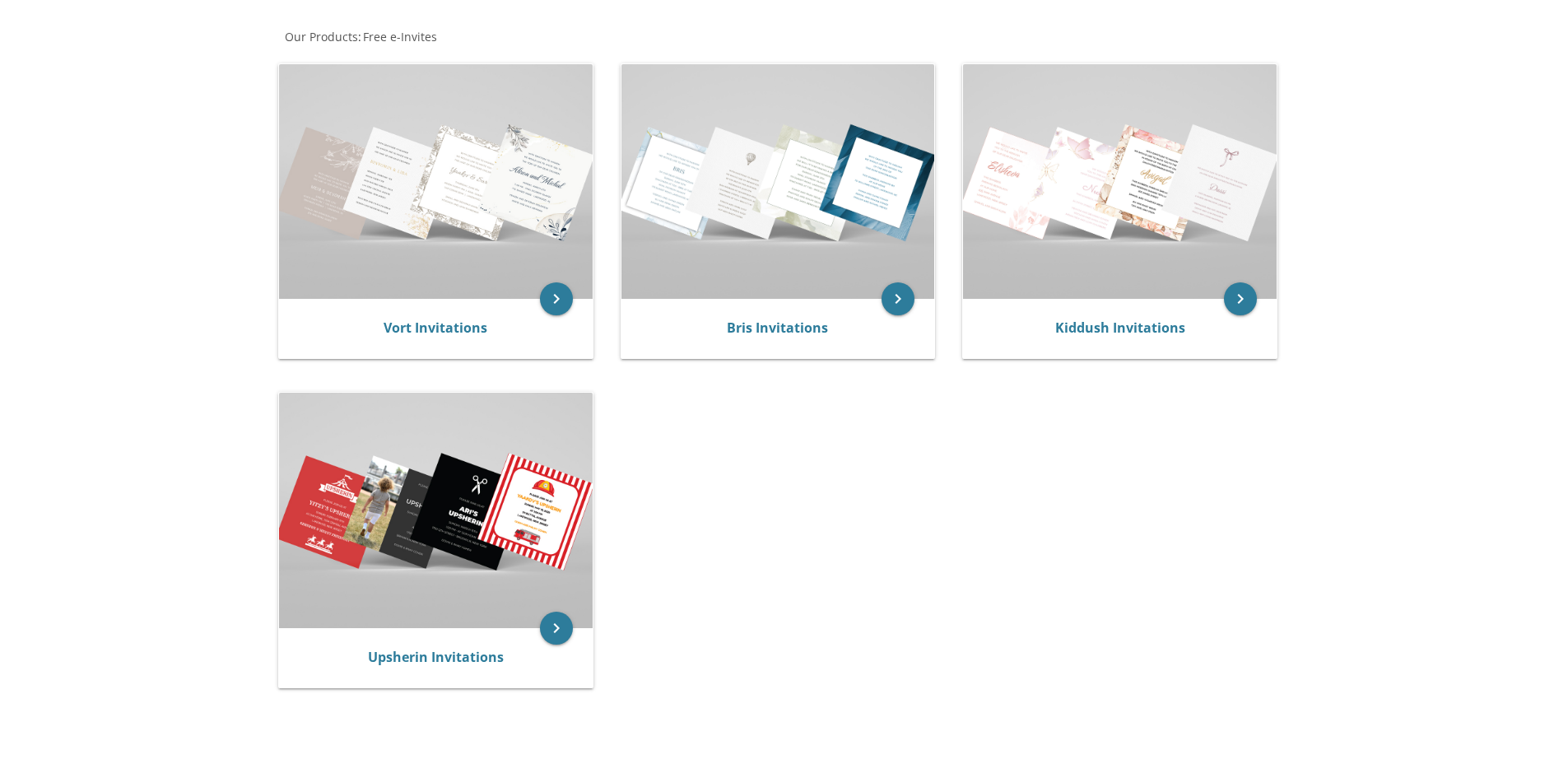
scroll to position [330, 0]
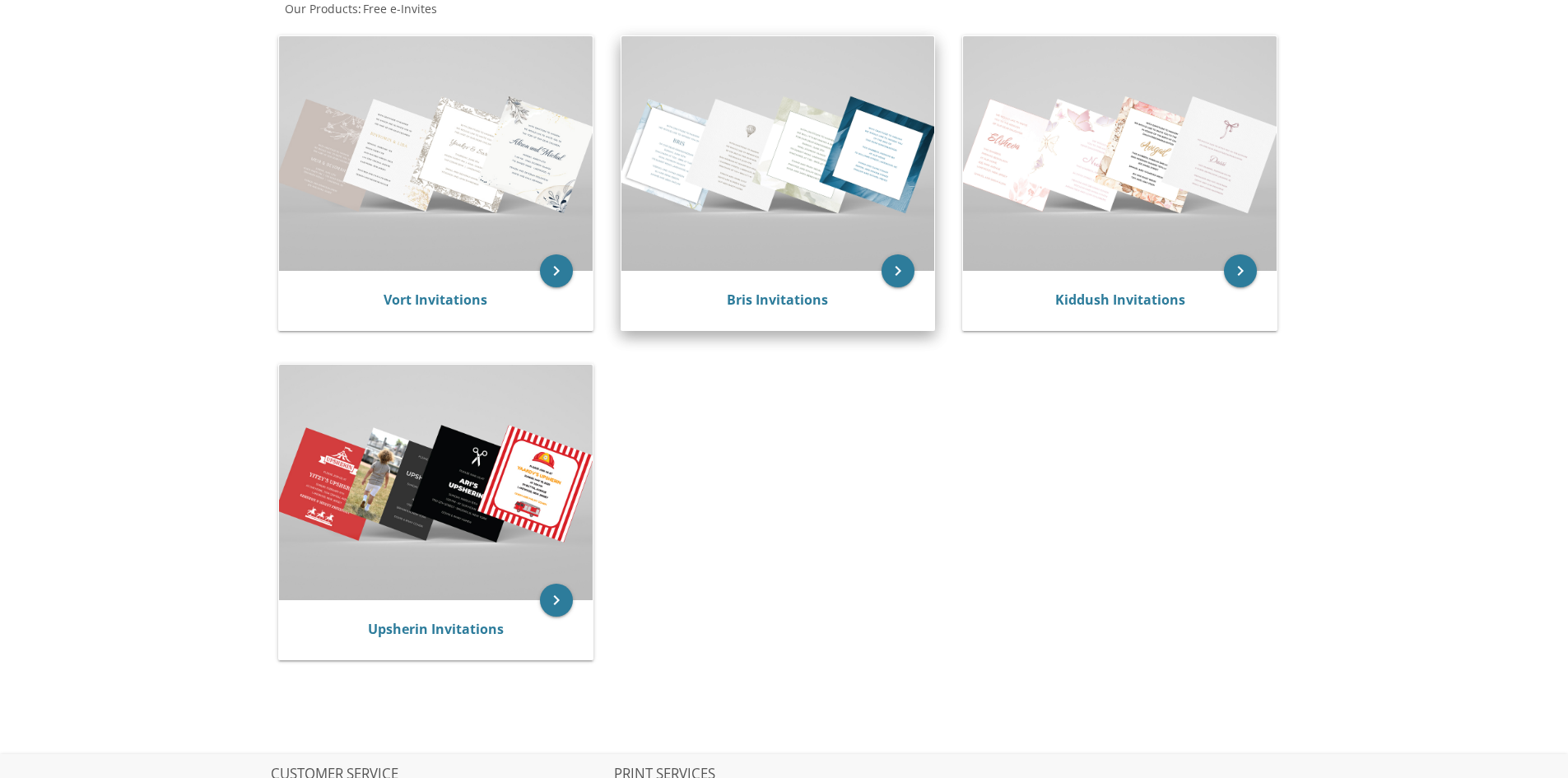
click at [811, 214] on img at bounding box center [778, 153] width 313 height 235
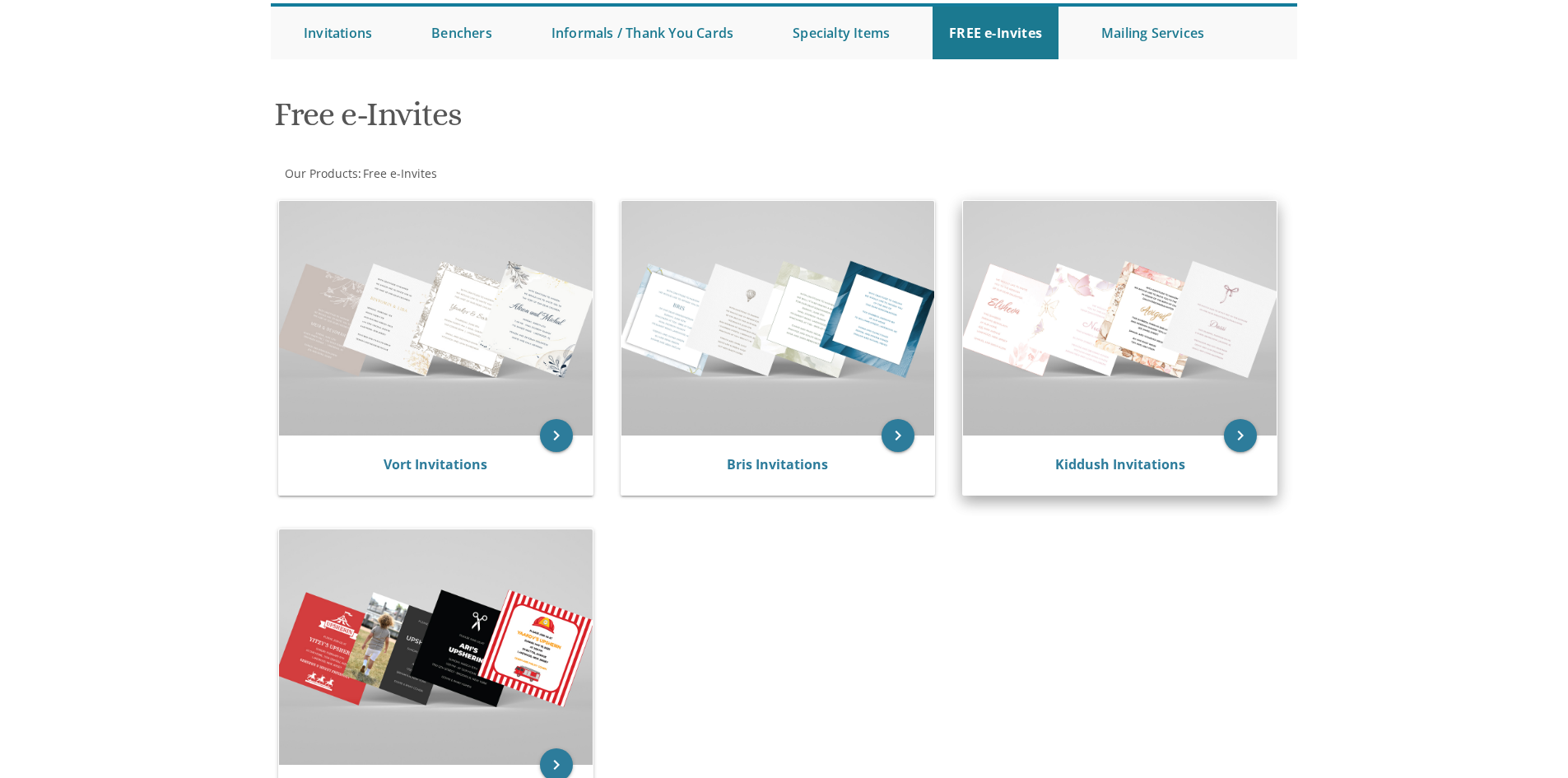
scroll to position [247, 0]
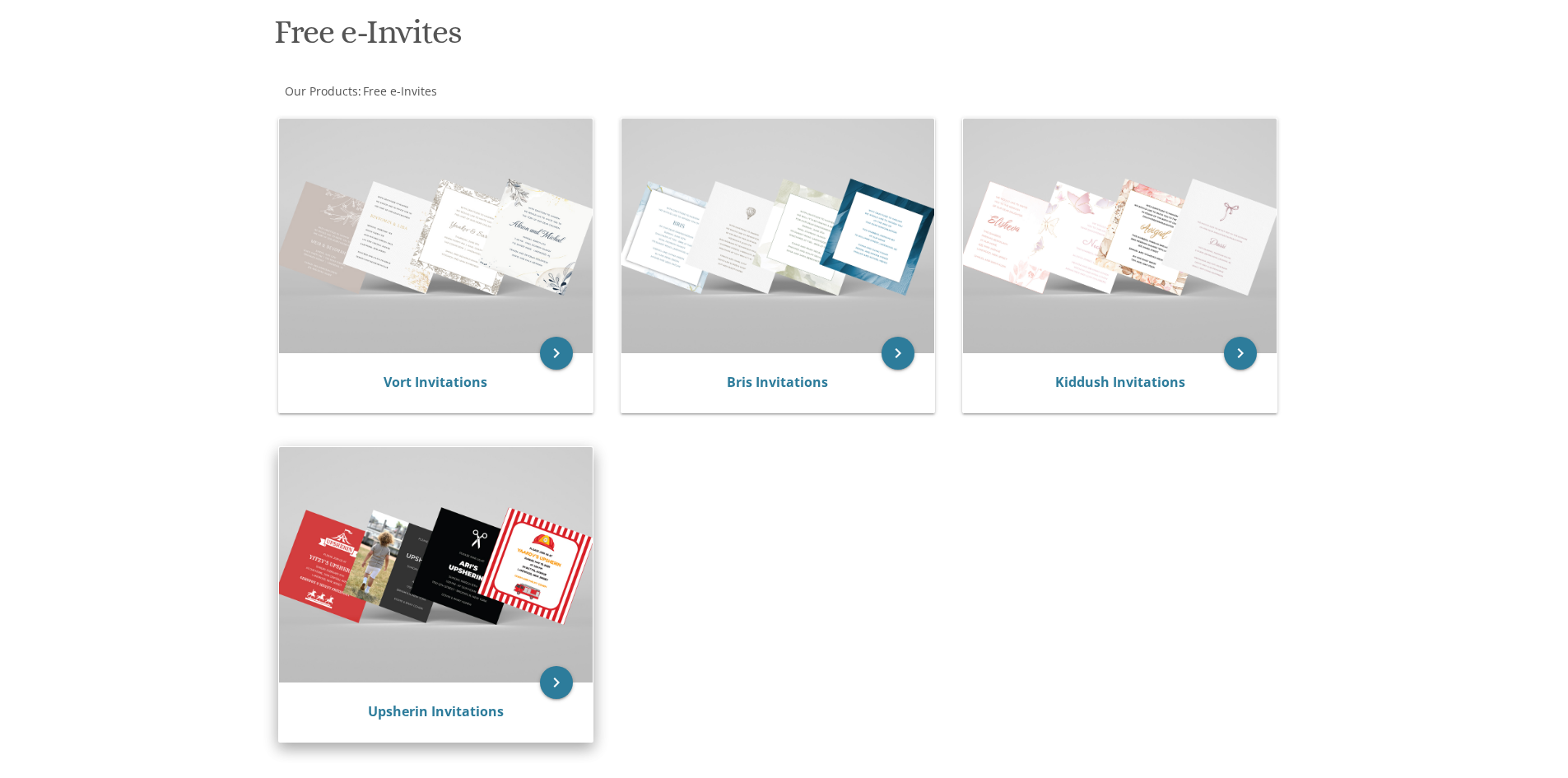
click at [419, 624] on img at bounding box center [435, 564] width 313 height 235
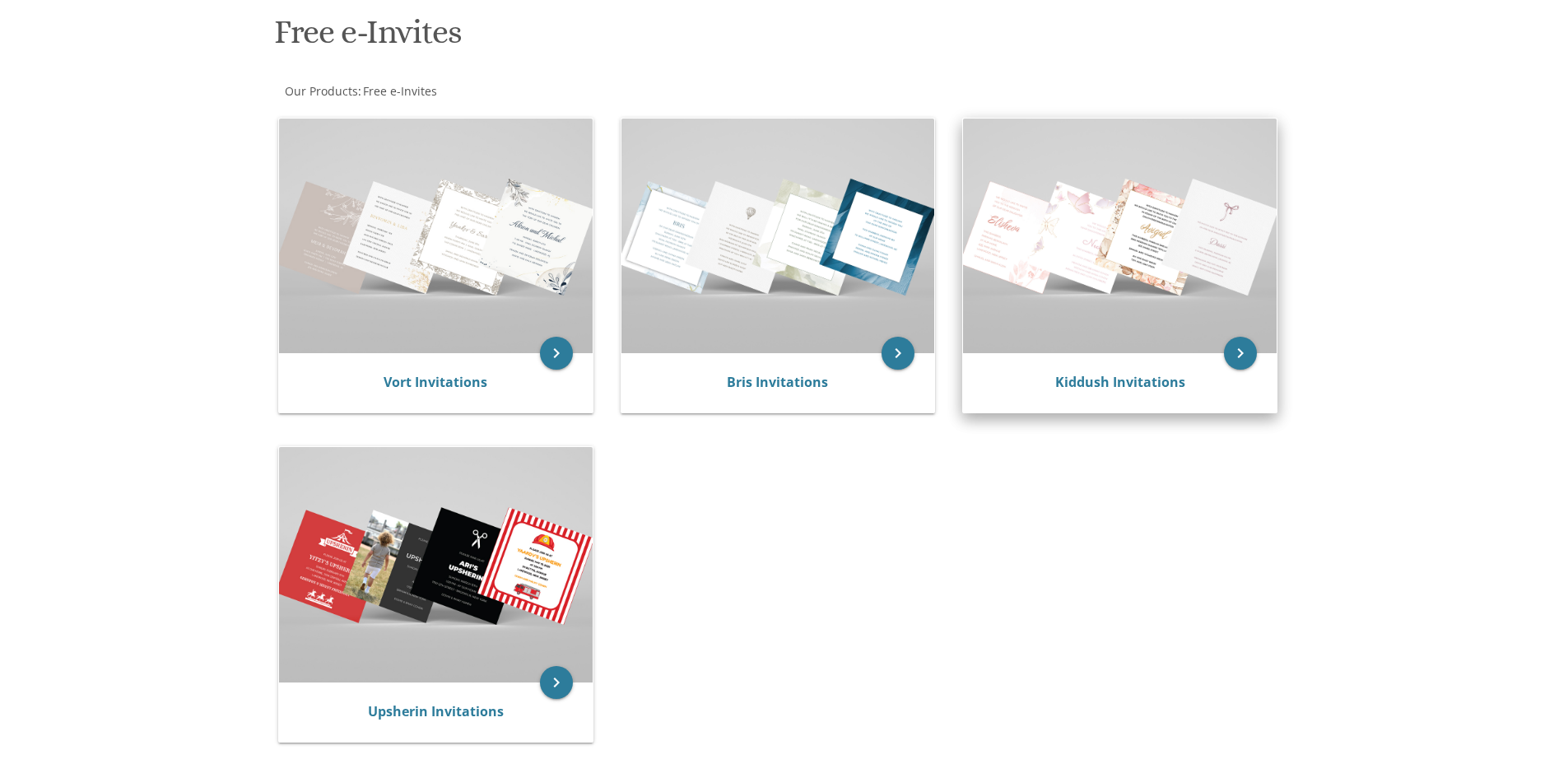
click at [1016, 309] on img at bounding box center [1120, 236] width 313 height 235
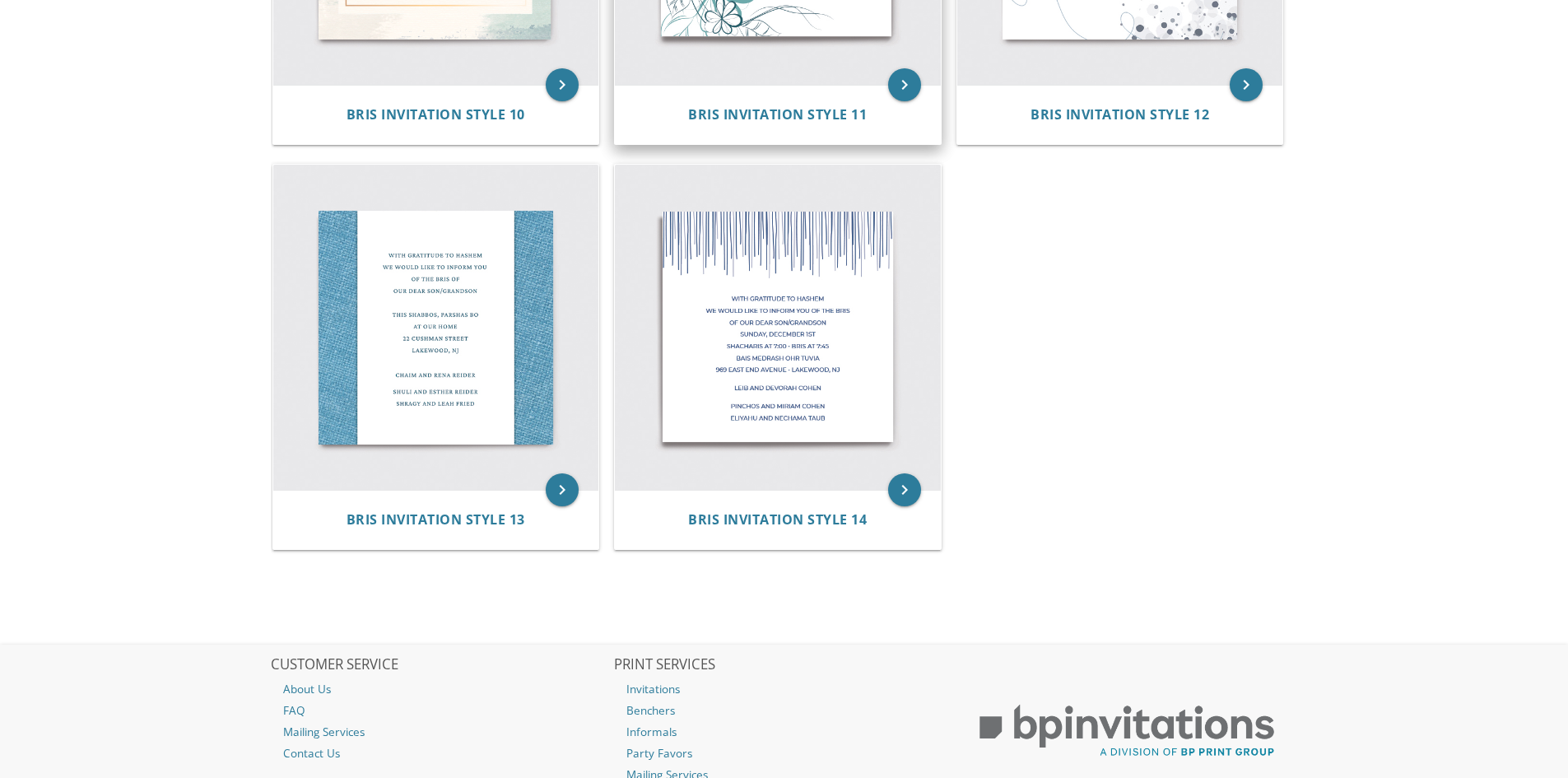
scroll to position [1937, 0]
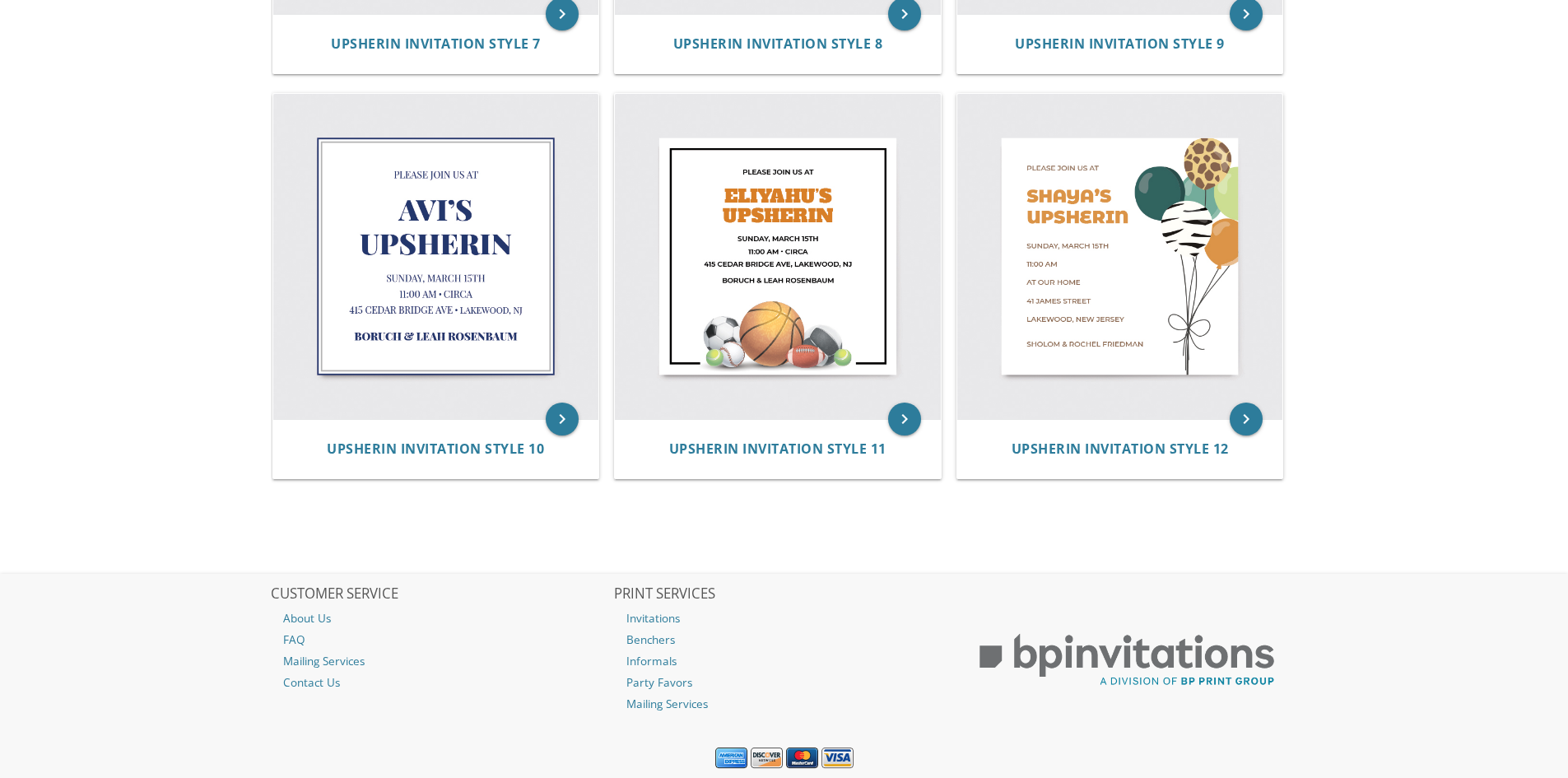
scroll to position [1531, 0]
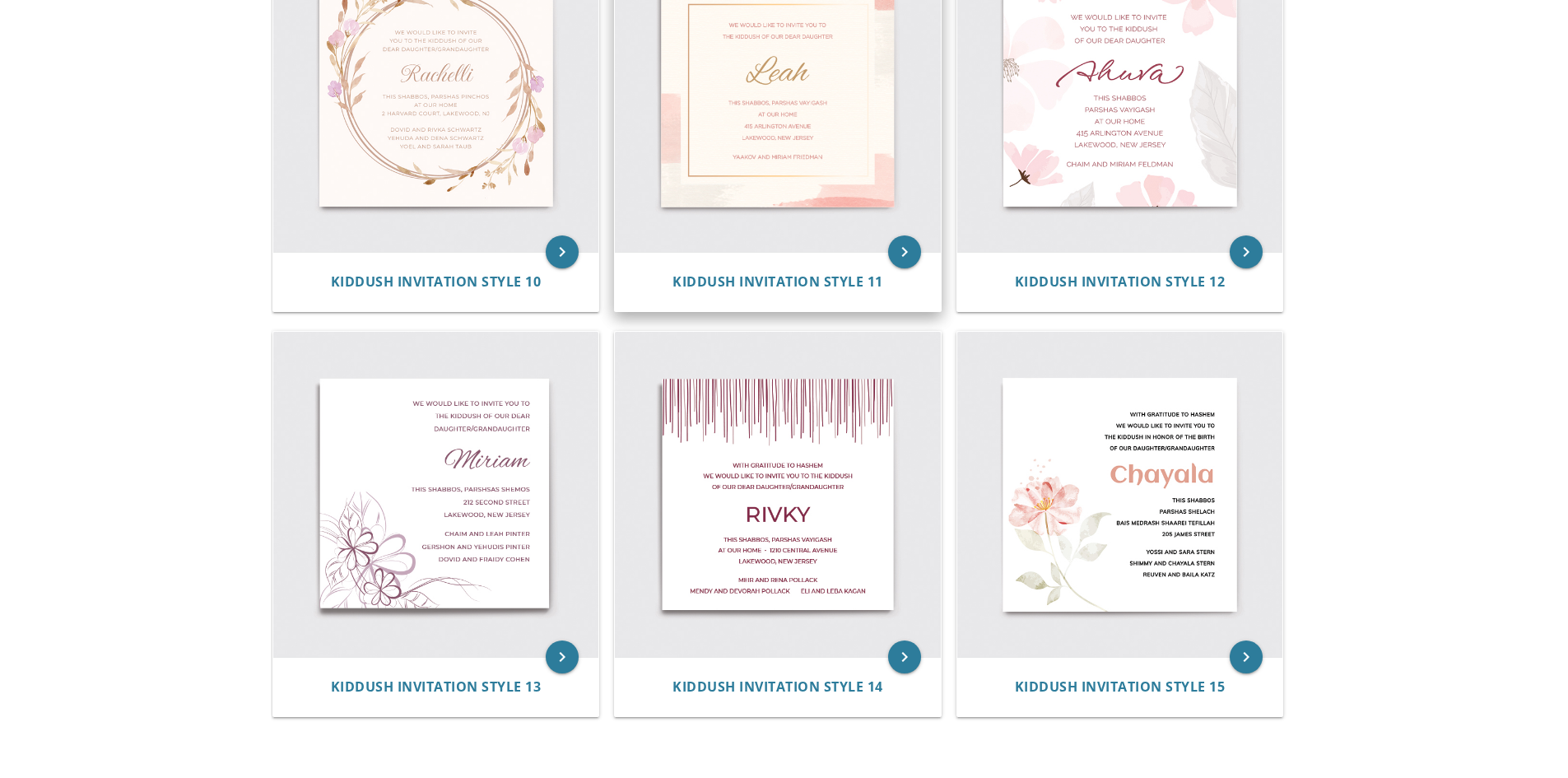
scroll to position [1937, 0]
